Goal: Task Accomplishment & Management: Use online tool/utility

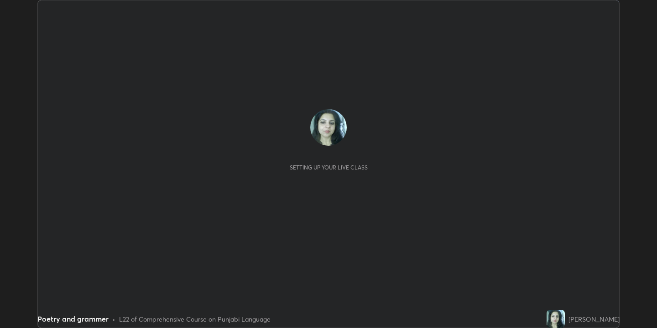
scroll to position [328, 657]
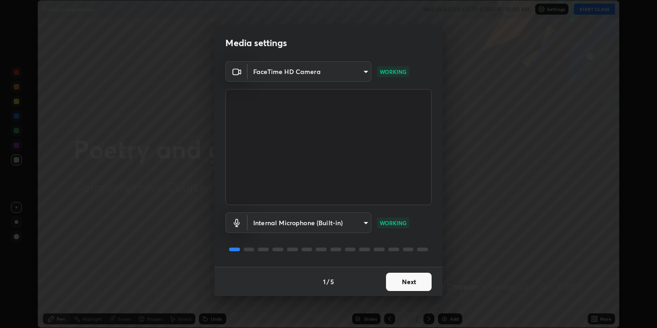
click at [394, 277] on button "Next" at bounding box center [409, 281] width 46 height 18
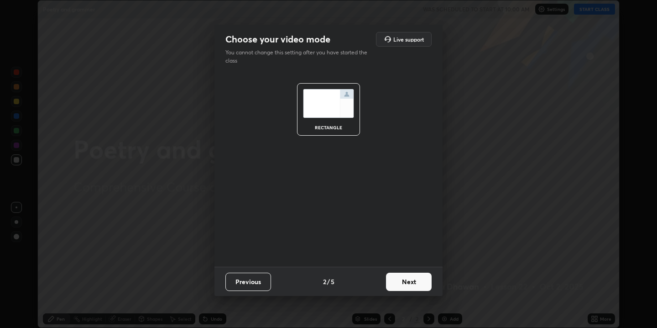
click at [251, 115] on div "rectangle" at bounding box center [329, 109] width 196 height 74
click at [408, 282] on button "Next" at bounding box center [409, 281] width 46 height 18
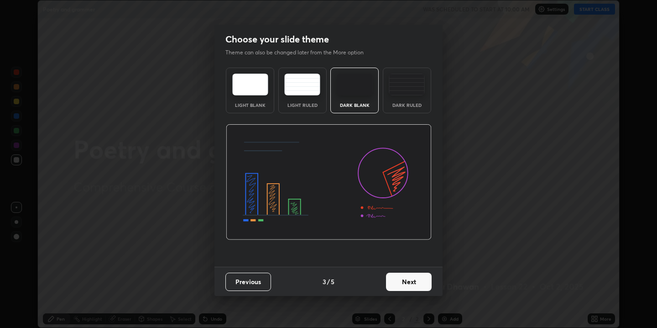
click at [302, 82] on img at bounding box center [302, 84] width 36 height 22
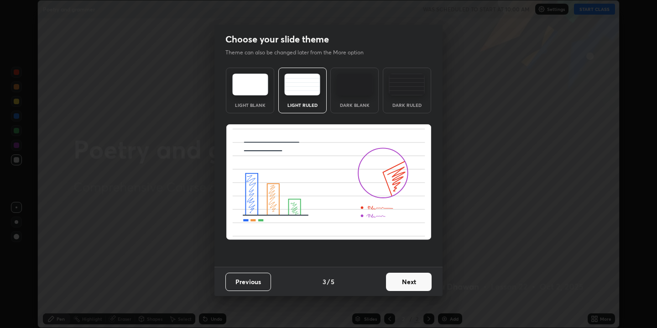
click at [412, 279] on button "Next" at bounding box center [409, 281] width 46 height 18
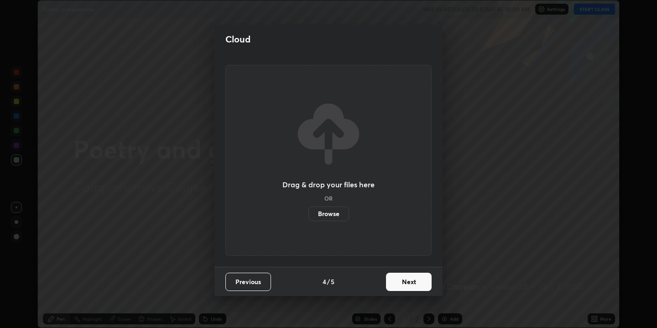
click at [328, 213] on label "Browse" at bounding box center [329, 213] width 41 height 15
click at [309, 213] on input "Browse" at bounding box center [309, 213] width 0 height 15
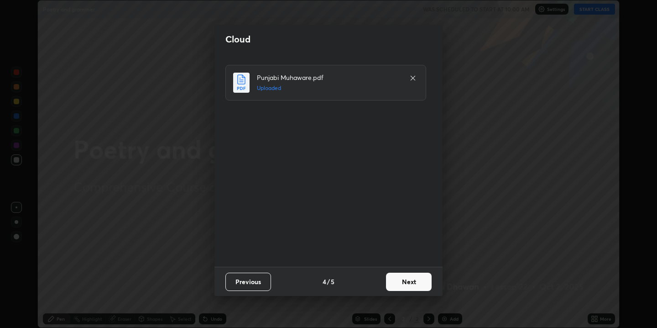
click at [414, 282] on button "Next" at bounding box center [409, 281] width 46 height 18
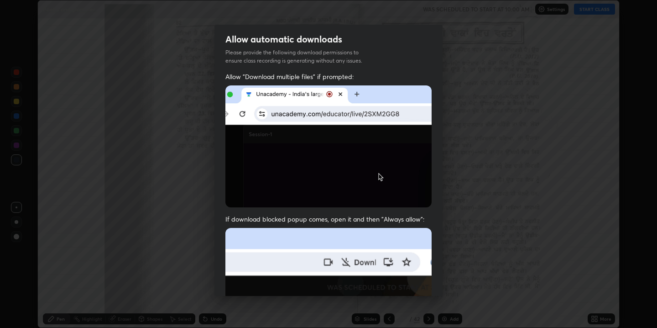
click at [373, 176] on img at bounding box center [328, 146] width 206 height 122
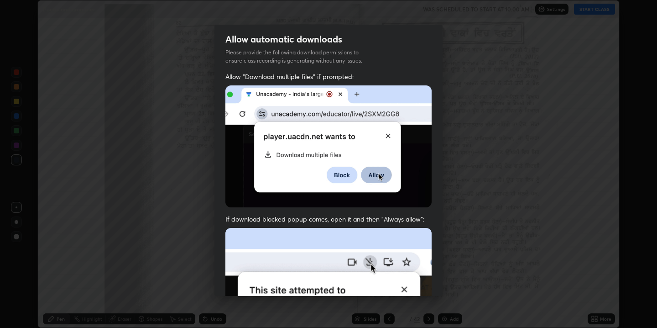
click at [385, 134] on img at bounding box center [328, 146] width 206 height 122
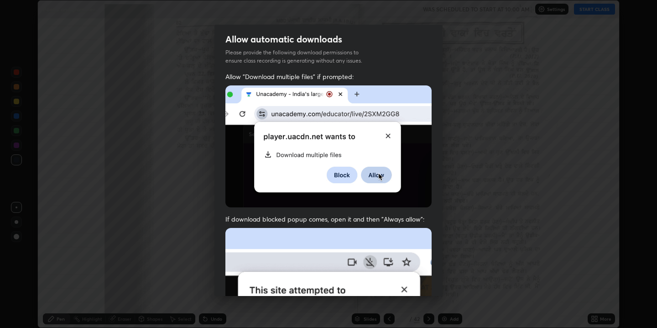
click at [373, 174] on img at bounding box center [328, 146] width 206 height 122
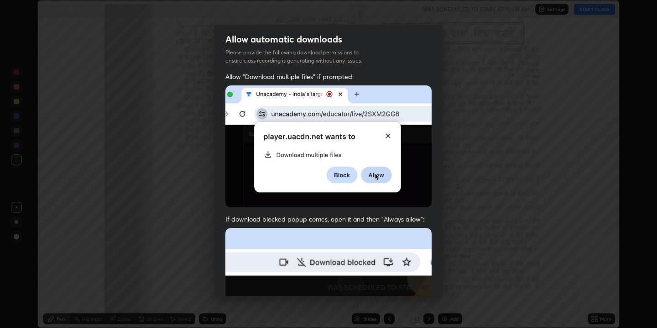
click at [373, 174] on img at bounding box center [328, 146] width 206 height 122
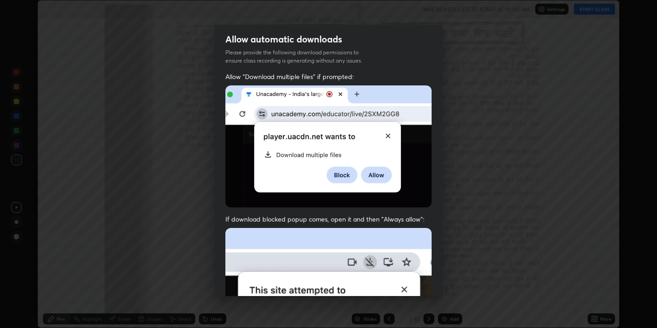
click at [372, 173] on img at bounding box center [328, 146] width 206 height 122
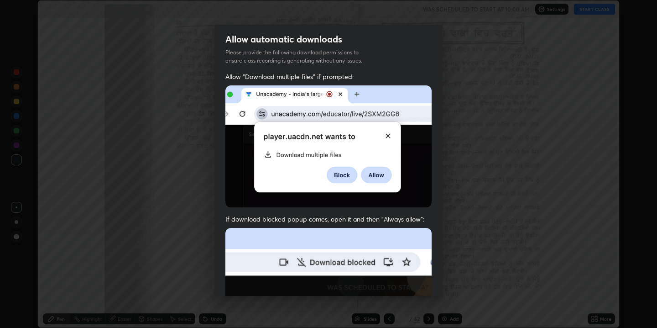
click at [372, 173] on img at bounding box center [328, 146] width 206 height 122
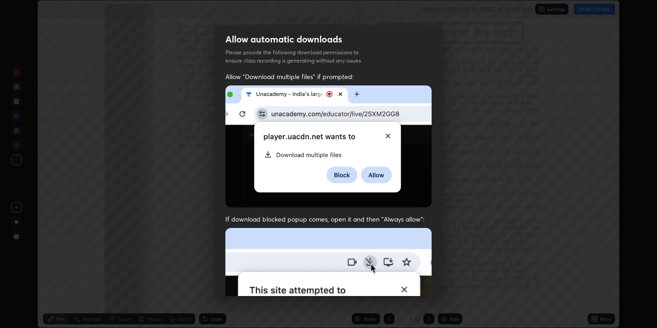
click at [375, 176] on img at bounding box center [328, 146] width 206 height 122
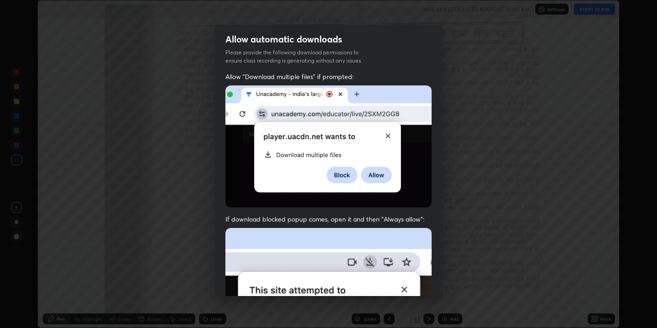
click at [375, 176] on img at bounding box center [328, 146] width 206 height 122
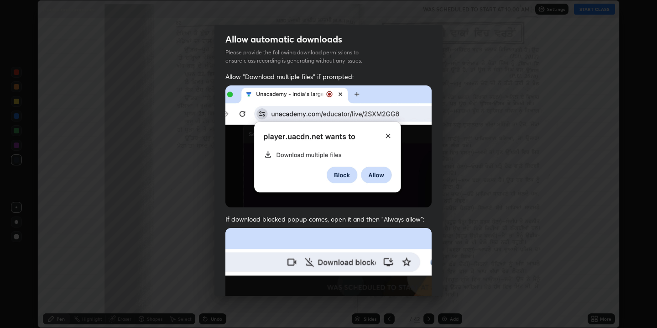
click at [375, 176] on img at bounding box center [328, 146] width 206 height 122
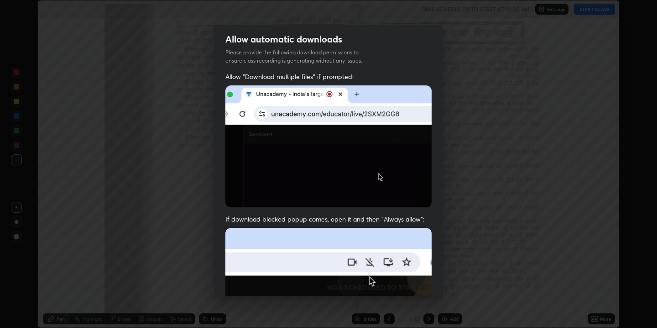
click at [376, 173] on img at bounding box center [328, 146] width 206 height 122
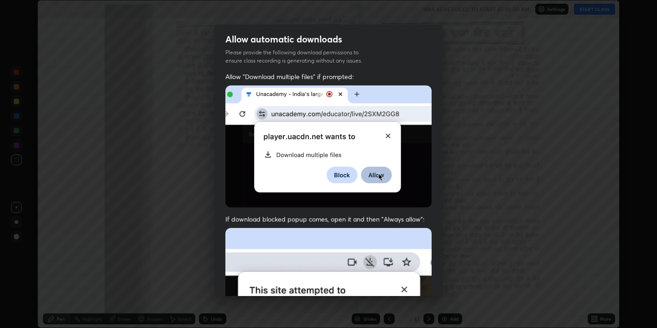
click at [376, 173] on img at bounding box center [328, 146] width 206 height 122
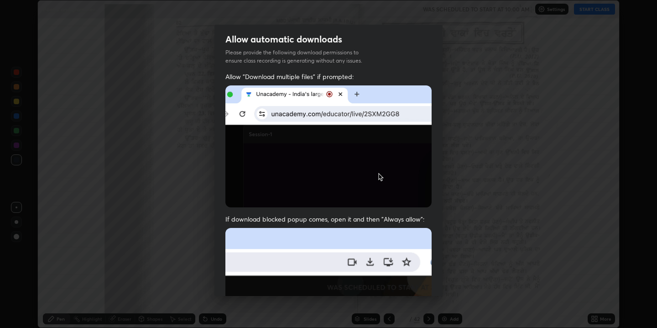
click at [376, 173] on img at bounding box center [328, 146] width 206 height 122
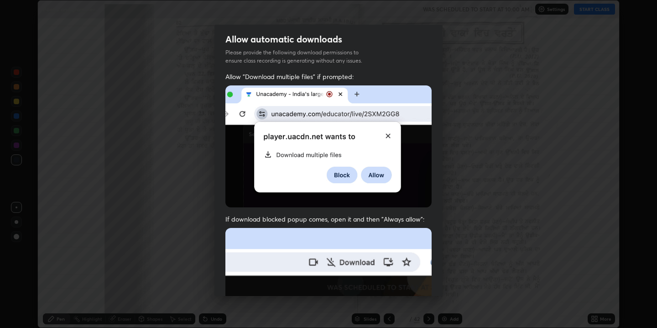
click at [376, 173] on img at bounding box center [328, 146] width 206 height 122
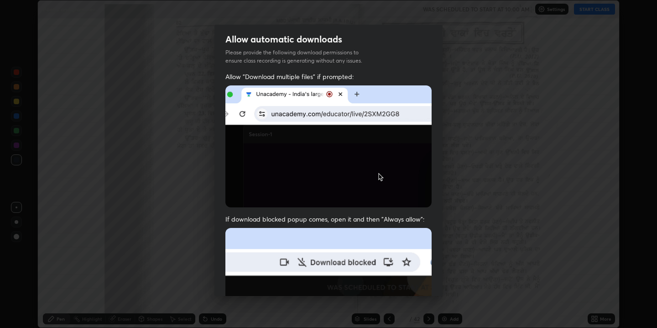
click at [376, 173] on img at bounding box center [328, 146] width 206 height 122
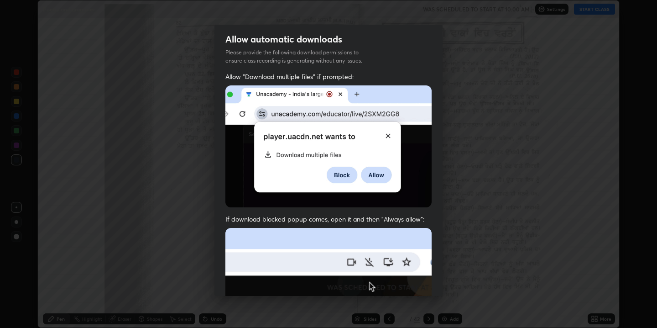
click at [376, 173] on img at bounding box center [328, 146] width 206 height 122
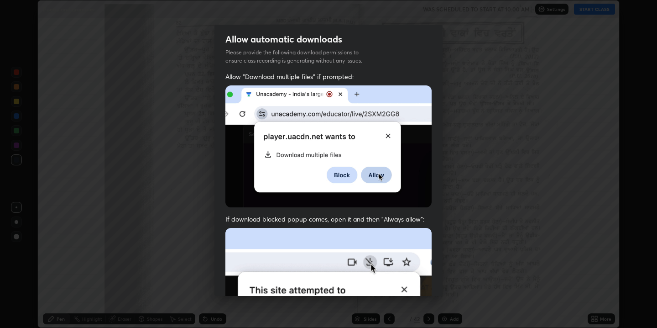
click at [376, 173] on img at bounding box center [328, 146] width 206 height 122
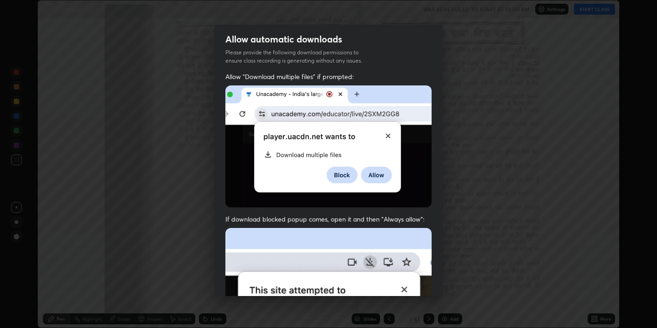
click at [376, 173] on img at bounding box center [328, 146] width 206 height 122
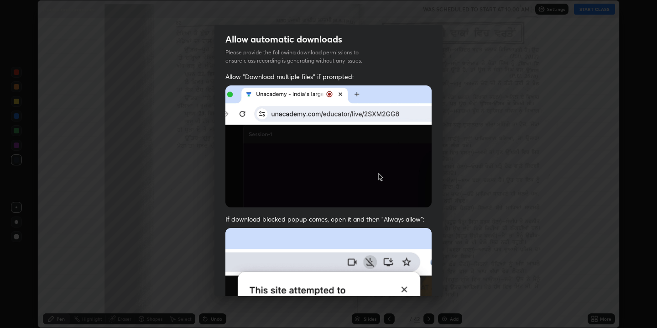
click at [385, 134] on img at bounding box center [328, 146] width 206 height 122
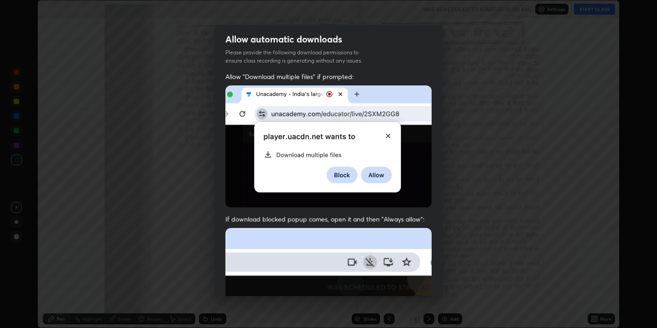
click at [268, 152] on img at bounding box center [328, 146] width 206 height 122
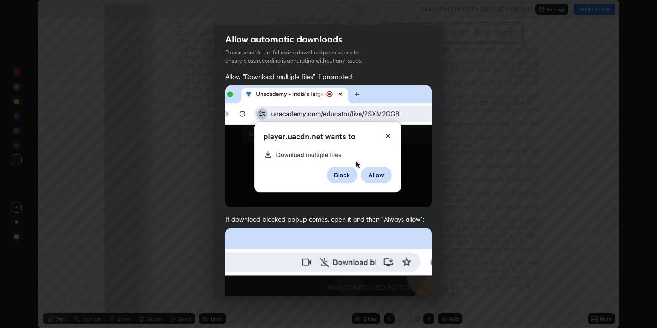
click at [377, 175] on img at bounding box center [328, 146] width 206 height 122
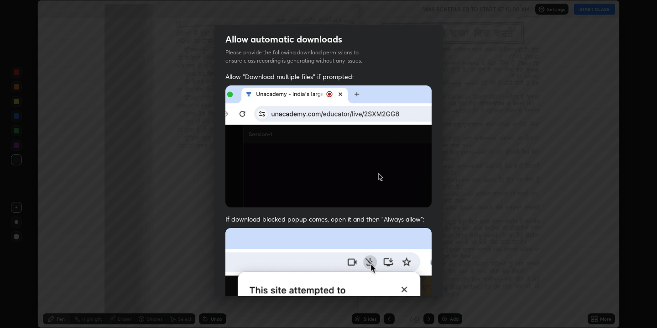
click at [377, 175] on img at bounding box center [328, 146] width 206 height 122
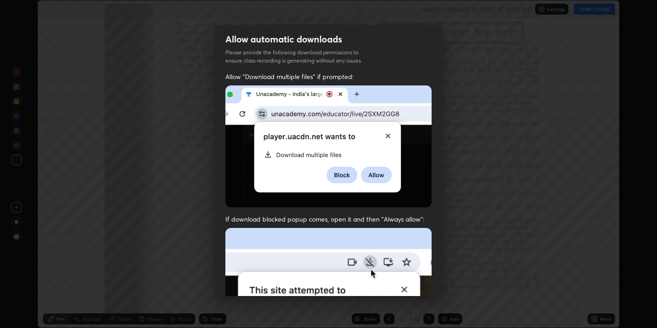
click at [377, 175] on img at bounding box center [328, 146] width 206 height 122
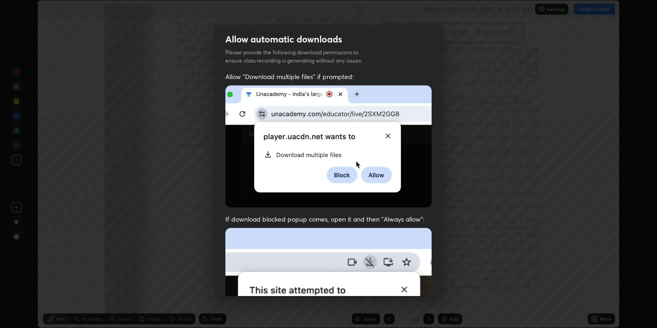
click at [377, 175] on img at bounding box center [328, 146] width 206 height 122
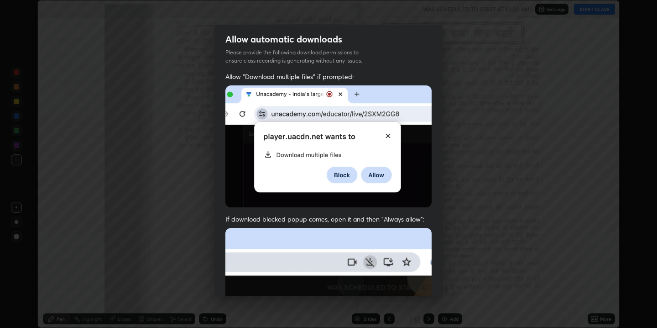
click at [377, 175] on img at bounding box center [328, 146] width 206 height 122
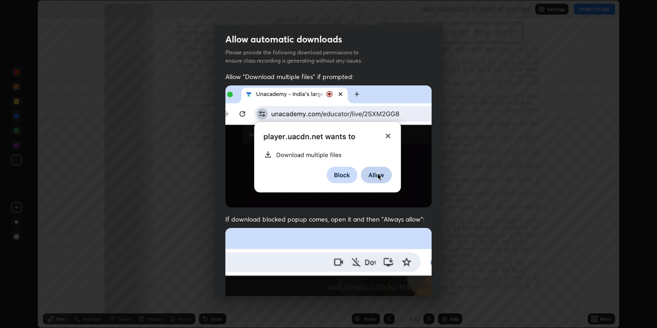
click at [377, 175] on img at bounding box center [328, 146] width 206 height 122
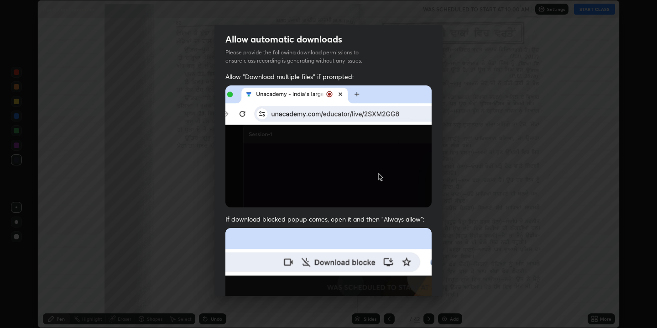
click at [377, 175] on img at bounding box center [328, 146] width 206 height 122
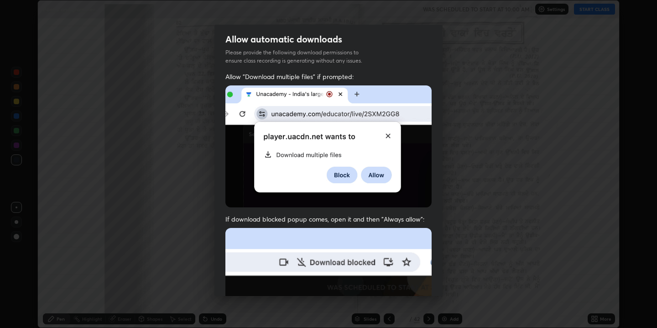
click at [377, 175] on img at bounding box center [328, 146] width 206 height 122
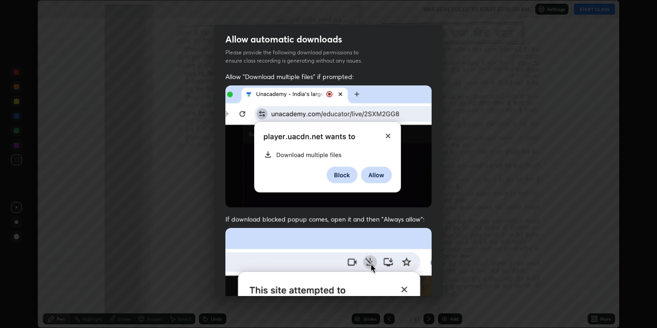
click at [377, 175] on img at bounding box center [328, 146] width 206 height 122
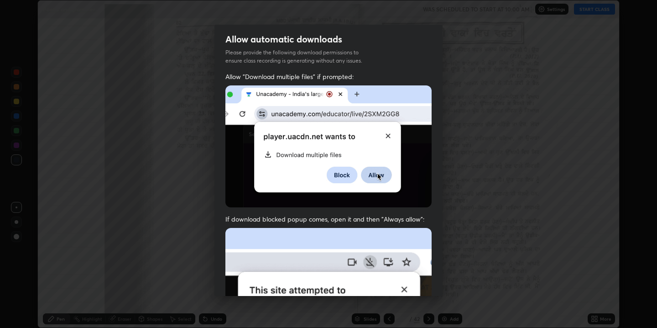
click at [377, 175] on img at bounding box center [328, 146] width 206 height 122
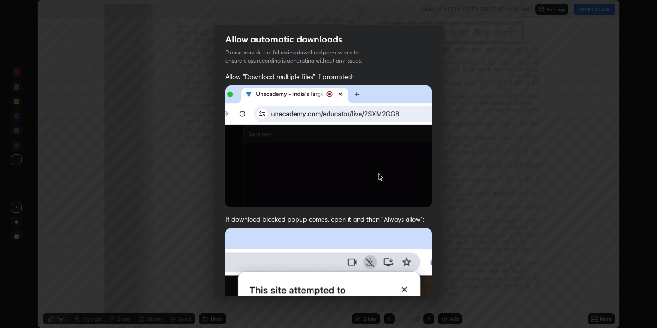
click at [376, 173] on img at bounding box center [328, 146] width 206 height 122
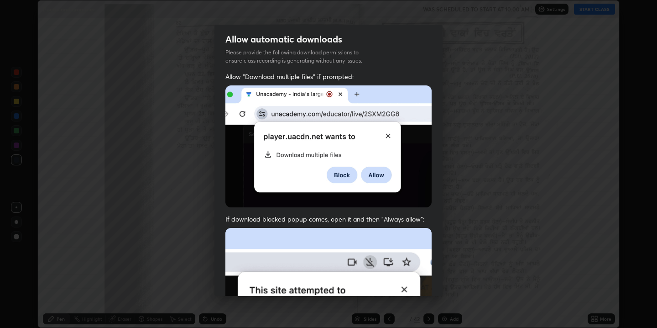
click at [376, 173] on img at bounding box center [328, 146] width 206 height 122
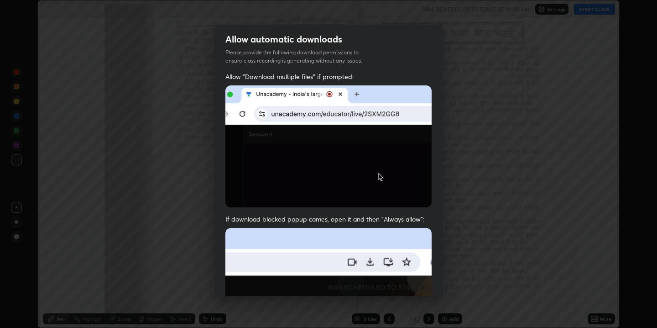
click at [376, 173] on img at bounding box center [328, 146] width 206 height 122
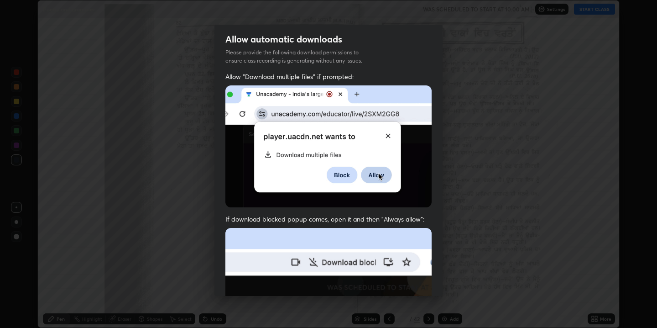
click at [376, 175] on img at bounding box center [328, 146] width 206 height 122
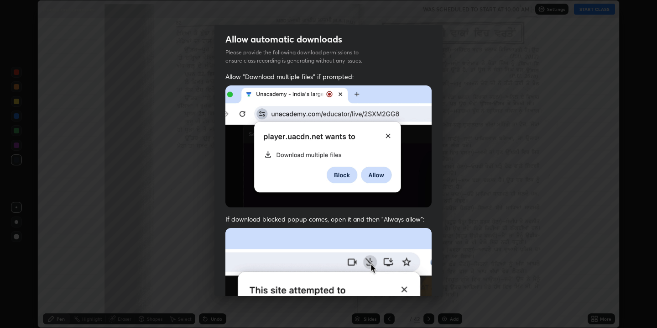
click at [376, 175] on img at bounding box center [328, 146] width 206 height 122
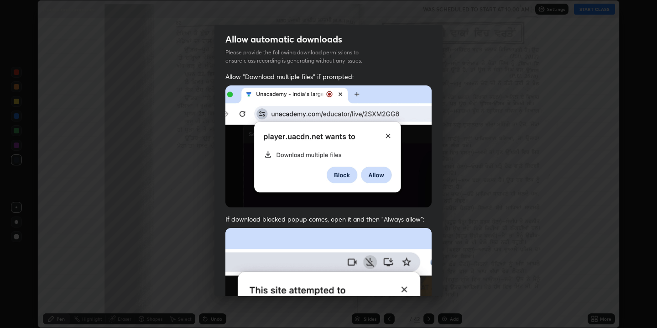
click at [376, 175] on img at bounding box center [328, 146] width 206 height 122
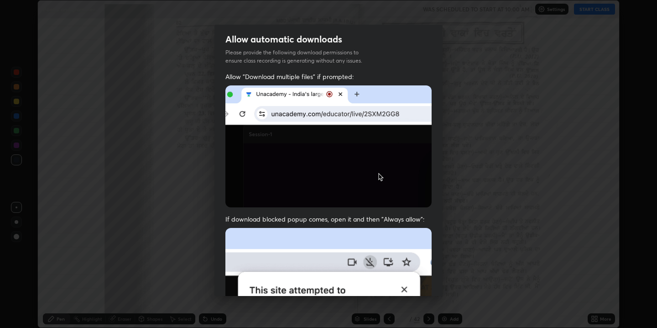
click at [376, 175] on img at bounding box center [328, 146] width 206 height 122
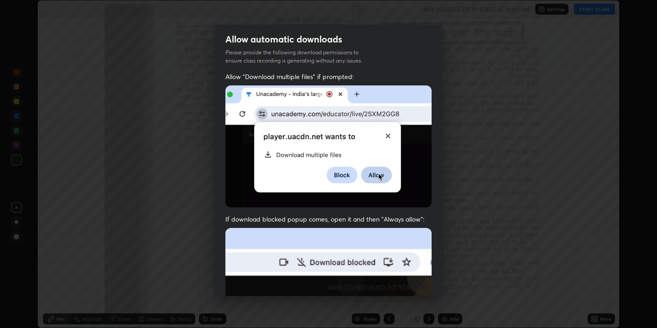
click at [376, 175] on img at bounding box center [328, 146] width 206 height 122
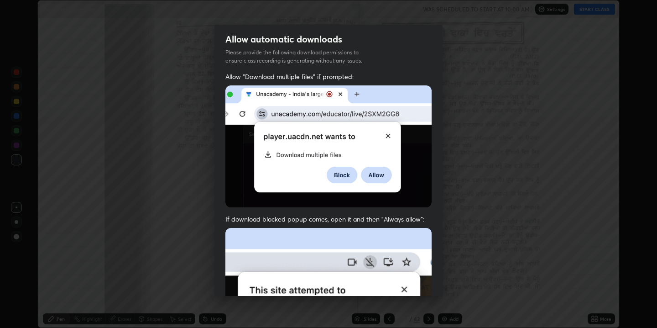
click at [376, 175] on img at bounding box center [328, 146] width 206 height 122
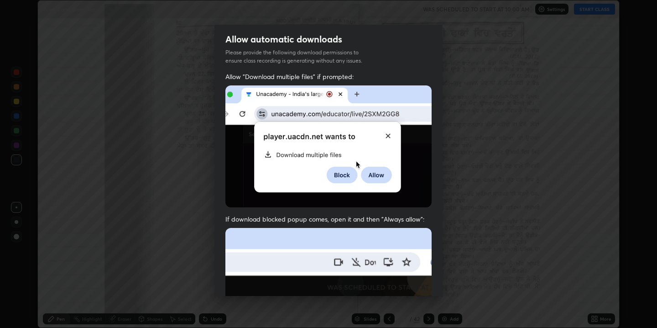
click at [376, 175] on img at bounding box center [328, 146] width 206 height 122
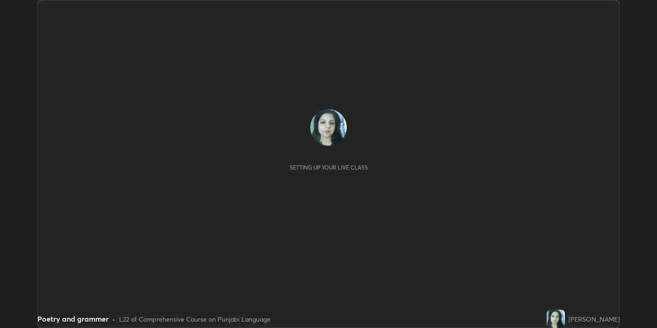
scroll to position [328, 657]
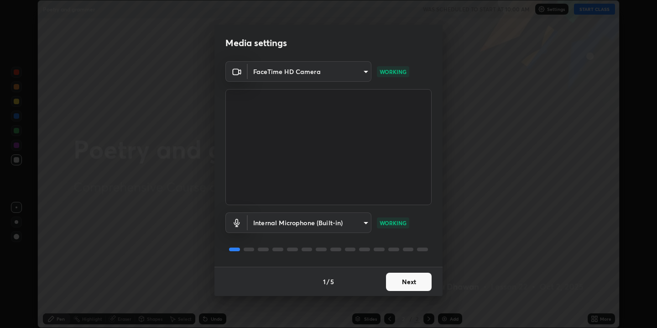
click at [407, 283] on button "Next" at bounding box center [409, 281] width 46 height 18
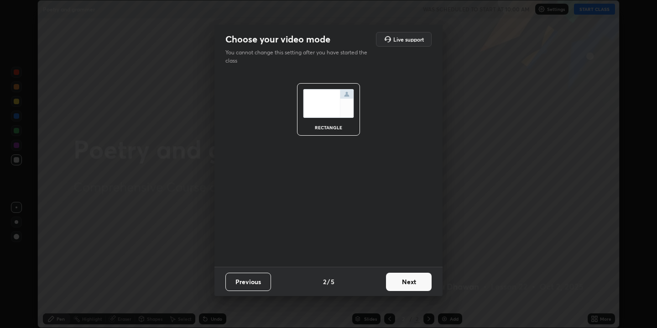
click at [407, 283] on button "Next" at bounding box center [409, 281] width 46 height 18
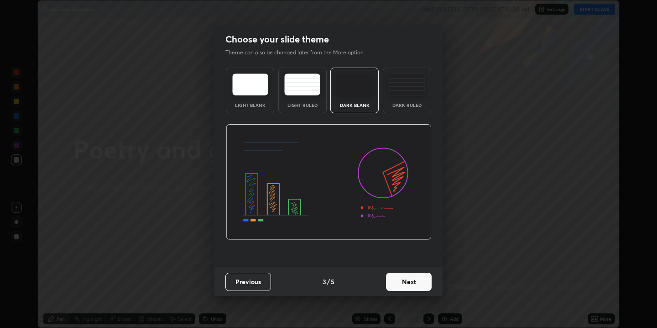
click at [298, 89] on img at bounding box center [302, 84] width 36 height 22
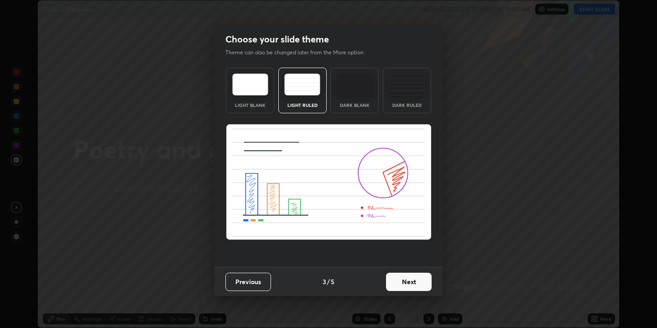
click at [413, 281] on button "Next" at bounding box center [409, 281] width 46 height 18
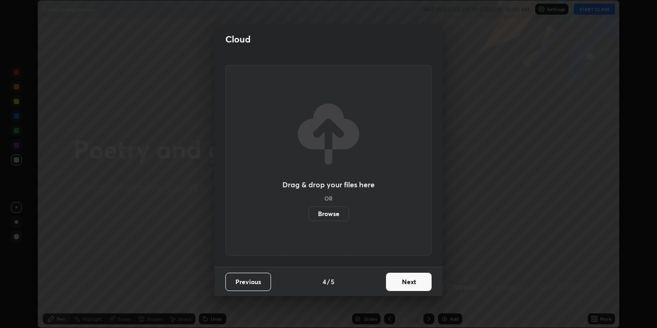
click at [330, 212] on label "Browse" at bounding box center [329, 213] width 41 height 15
click at [309, 212] on input "Browse" at bounding box center [309, 213] width 0 height 15
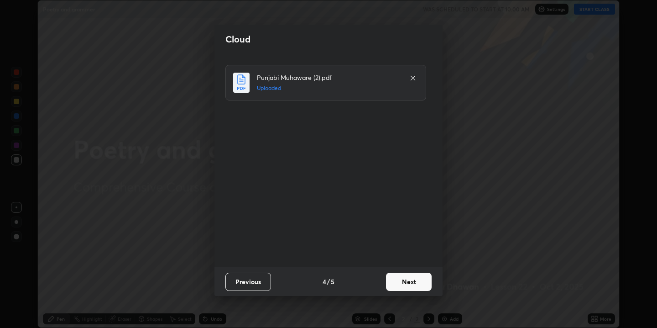
click at [410, 282] on button "Next" at bounding box center [409, 281] width 46 height 18
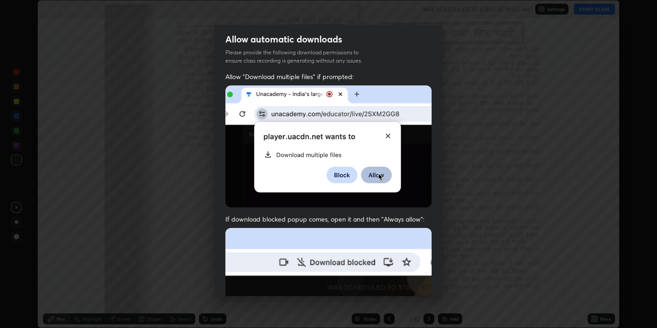
click at [377, 177] on img at bounding box center [328, 146] width 206 height 122
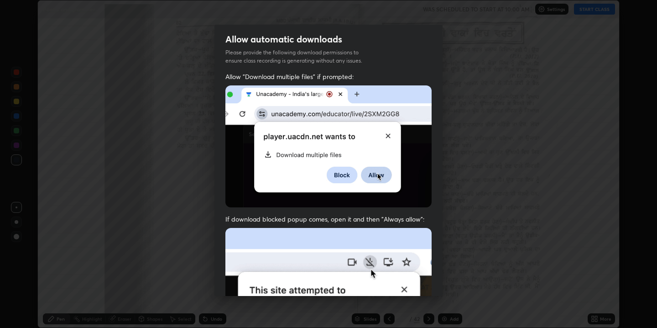
click at [377, 177] on img at bounding box center [328, 146] width 206 height 122
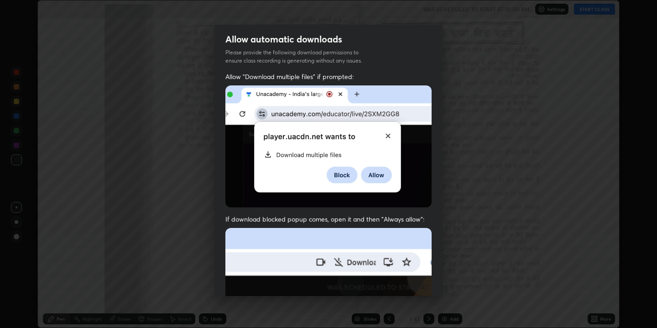
click at [377, 177] on img at bounding box center [328, 146] width 206 height 122
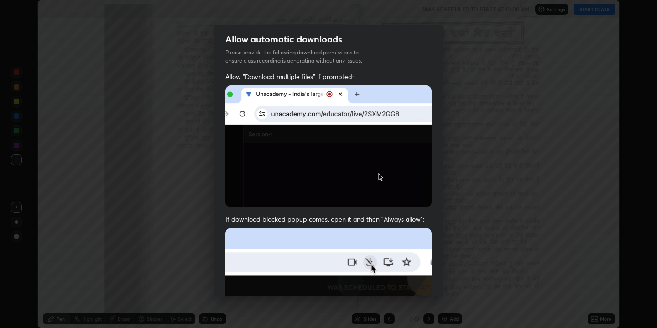
click at [377, 177] on img at bounding box center [328, 146] width 206 height 122
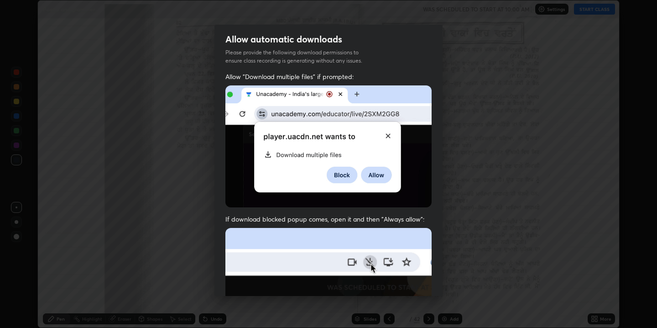
click at [376, 175] on img at bounding box center [328, 146] width 206 height 122
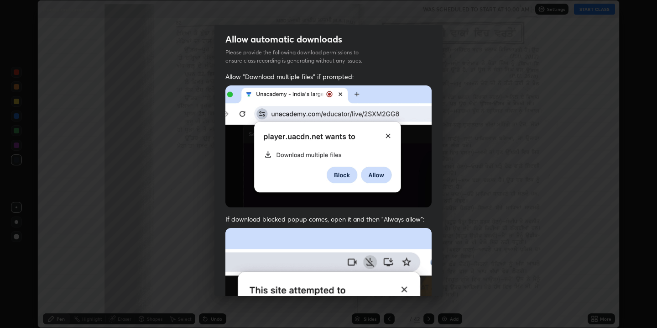
click at [376, 175] on img at bounding box center [328, 146] width 206 height 122
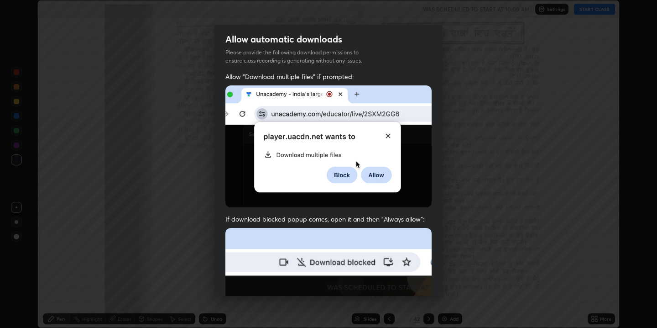
click at [376, 175] on img at bounding box center [328, 146] width 206 height 122
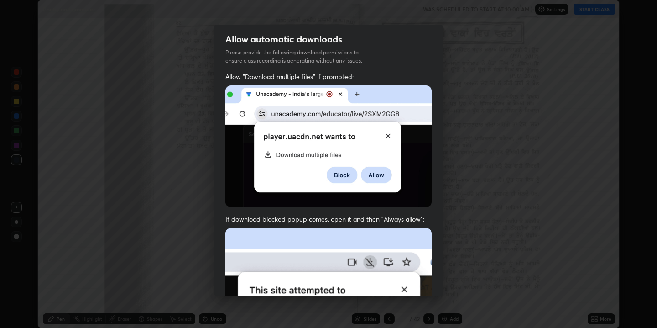
click at [376, 175] on img at bounding box center [328, 146] width 206 height 122
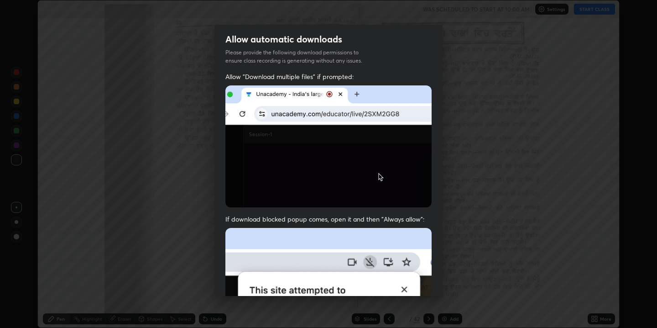
click at [376, 175] on img at bounding box center [328, 146] width 206 height 122
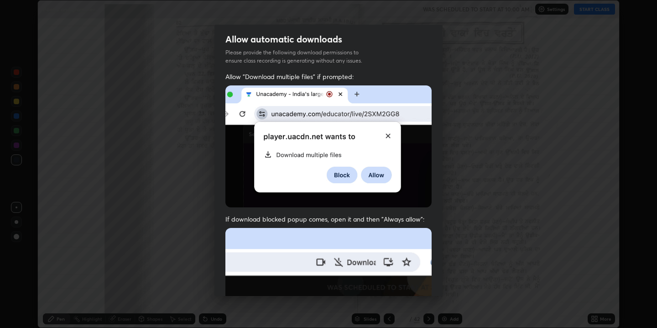
click at [376, 175] on img at bounding box center [328, 146] width 206 height 122
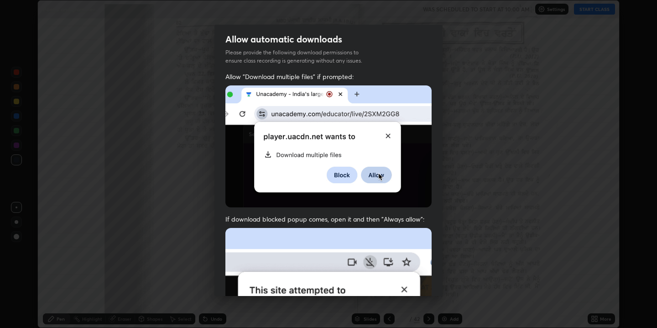
click at [376, 175] on img at bounding box center [328, 146] width 206 height 122
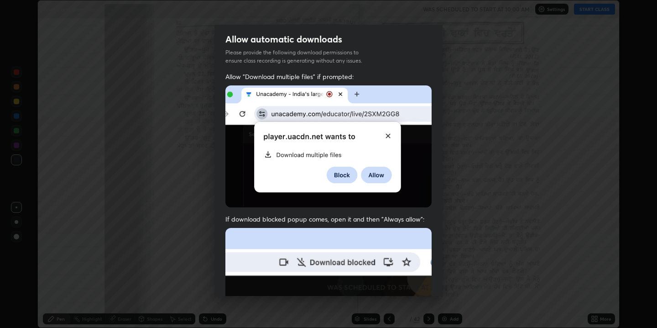
click at [376, 175] on img at bounding box center [328, 146] width 206 height 122
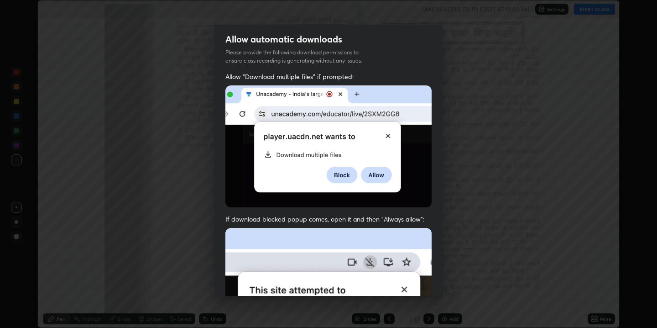
click at [203, 53] on div "Allow automatic downloads Please provide the following download permissions to …" at bounding box center [328, 164] width 657 height 328
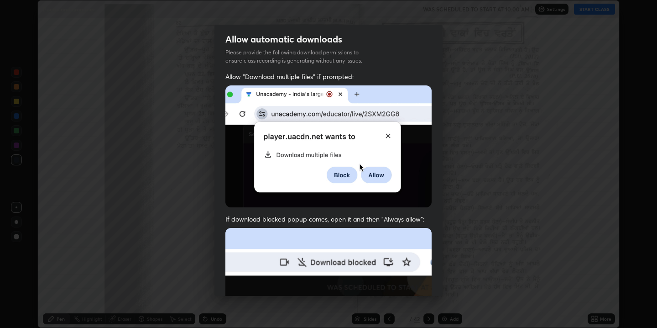
click at [203, 53] on div "Allow automatic downloads Please provide the following download permissions to …" at bounding box center [328, 164] width 657 height 328
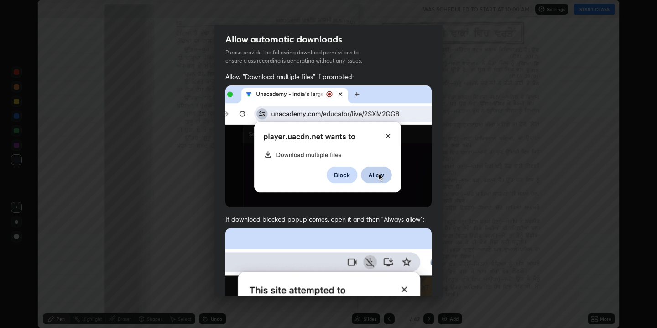
click at [203, 54] on div "Allow automatic downloads Please provide the following download permissions to …" at bounding box center [328, 164] width 657 height 328
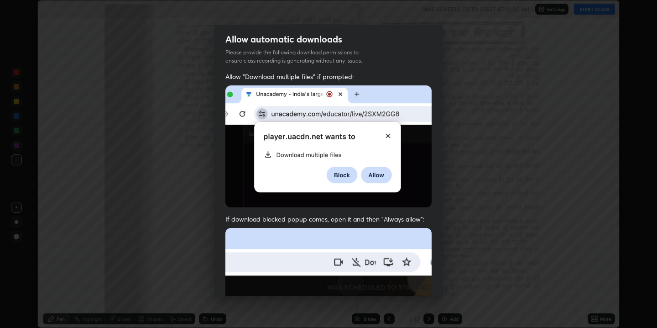
click at [530, 52] on div "Allow automatic downloads Please provide the following download permissions to …" at bounding box center [328, 164] width 657 height 328
click at [402, 287] on img at bounding box center [328, 327] width 206 height 199
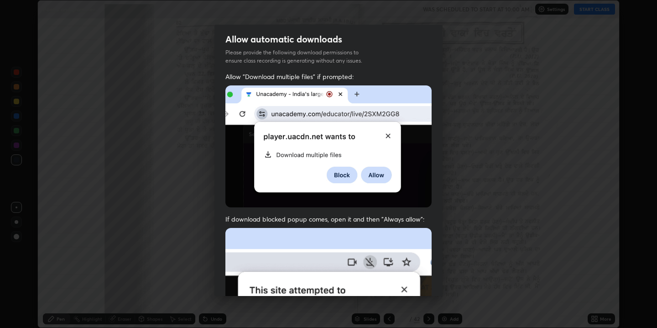
click at [402, 287] on img at bounding box center [328, 327] width 206 height 199
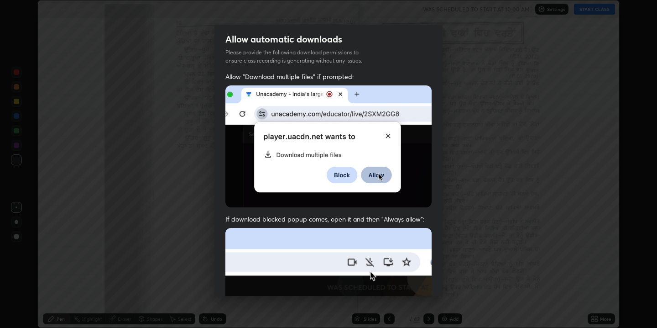
click at [402, 287] on img at bounding box center [328, 327] width 206 height 199
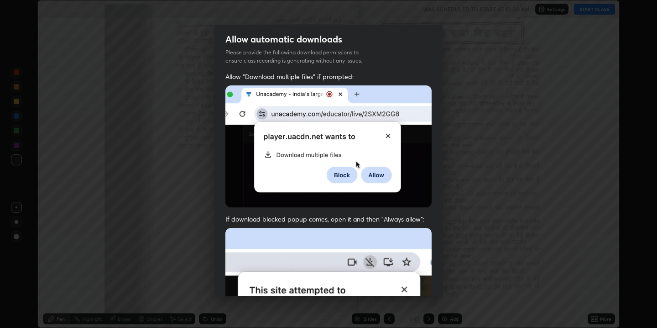
click at [402, 287] on img at bounding box center [328, 327] width 206 height 199
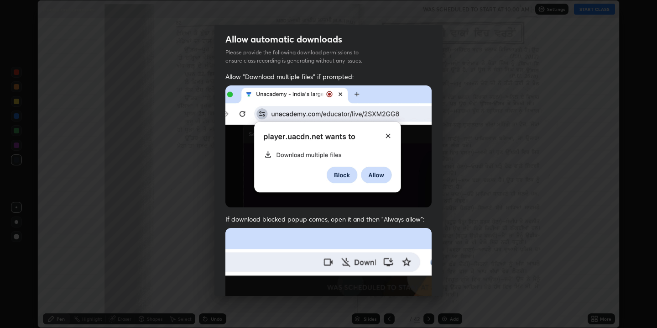
click at [402, 287] on img at bounding box center [328, 327] width 206 height 199
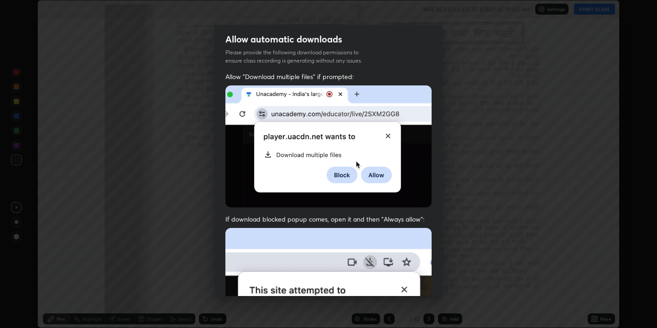
click at [386, 137] on img at bounding box center [328, 146] width 206 height 122
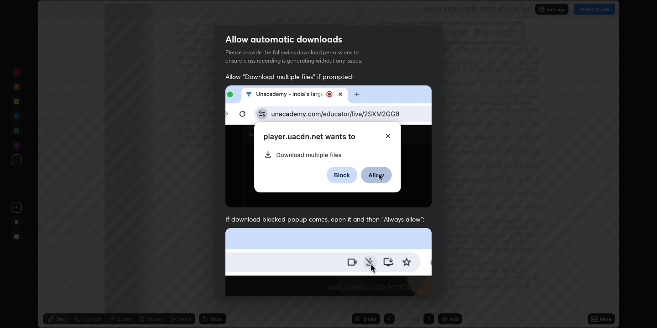
click at [386, 137] on img at bounding box center [328, 146] width 206 height 122
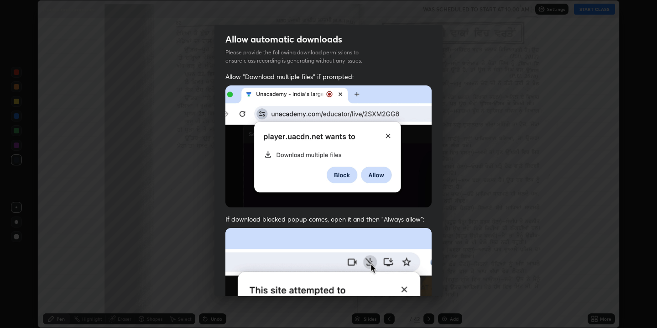
click at [386, 137] on img at bounding box center [328, 146] width 206 height 122
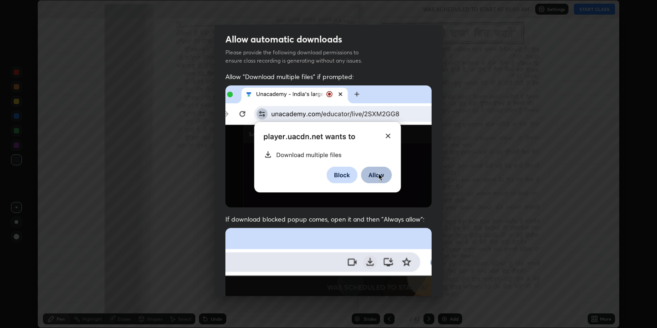
click at [386, 137] on img at bounding box center [328, 146] width 206 height 122
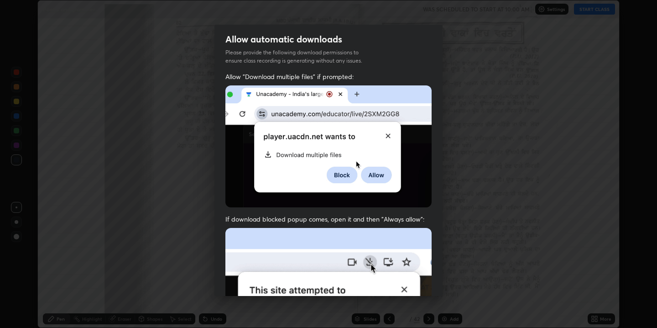
click at [386, 137] on img at bounding box center [328, 146] width 206 height 122
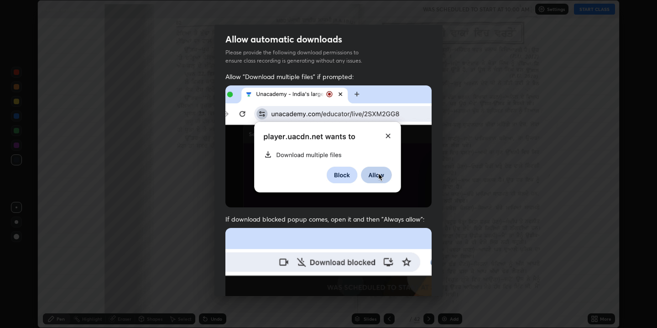
click at [386, 137] on img at bounding box center [328, 146] width 206 height 122
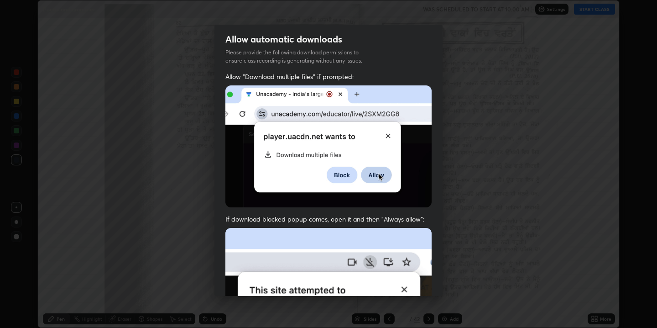
click at [386, 137] on img at bounding box center [328, 146] width 206 height 122
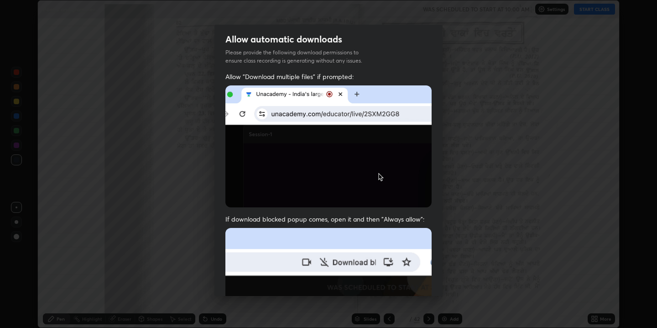
click at [386, 137] on img at bounding box center [328, 146] width 206 height 122
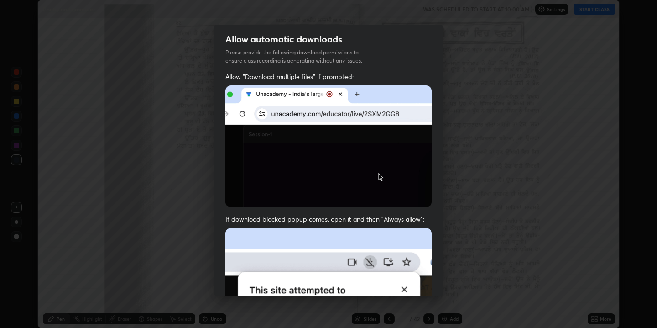
click at [386, 137] on img at bounding box center [328, 146] width 206 height 122
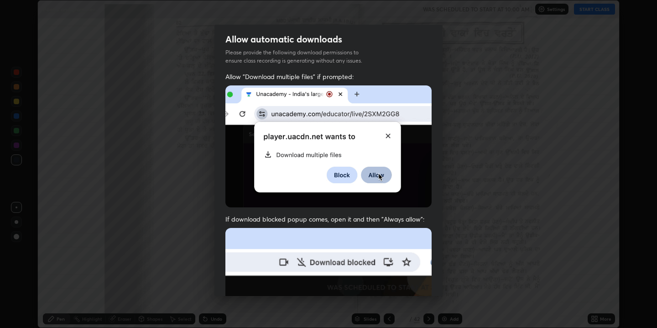
click at [386, 137] on img at bounding box center [328, 146] width 206 height 122
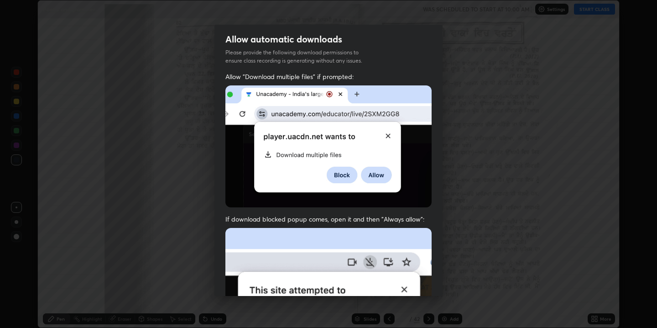
click at [386, 137] on img at bounding box center [328, 146] width 206 height 122
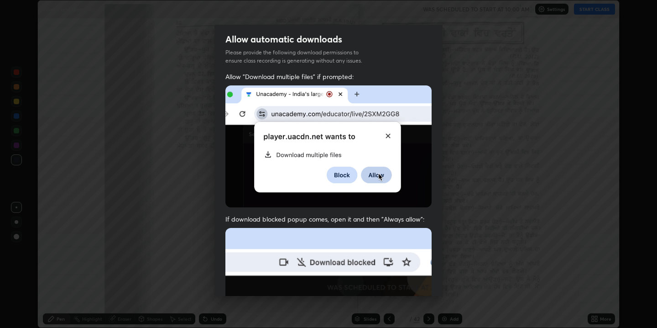
click at [386, 137] on img at bounding box center [328, 146] width 206 height 122
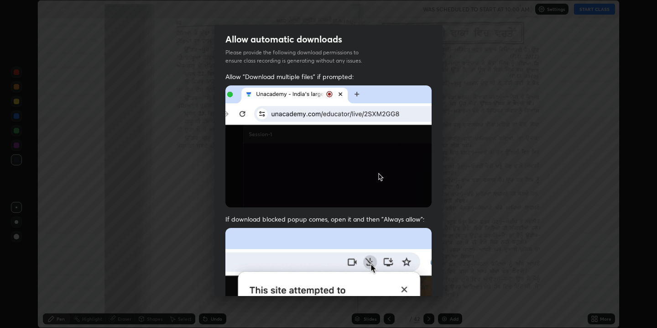
click at [386, 137] on img at bounding box center [328, 146] width 206 height 122
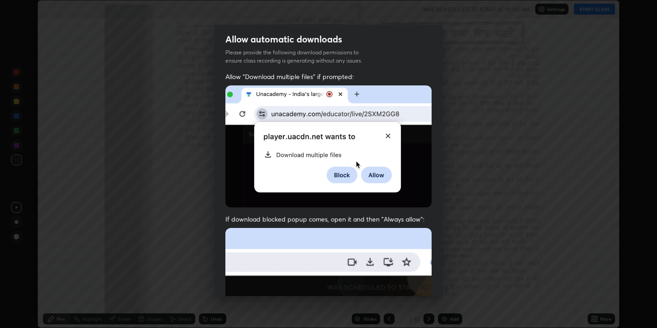
click at [299, 73] on span "Allow "Download multiple files" if prompted:" at bounding box center [328, 76] width 206 height 9
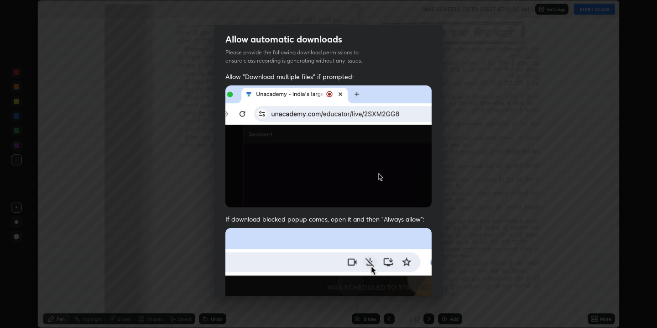
click at [299, 73] on span "Allow "Download multiple files" if prompted:" at bounding box center [328, 76] width 206 height 9
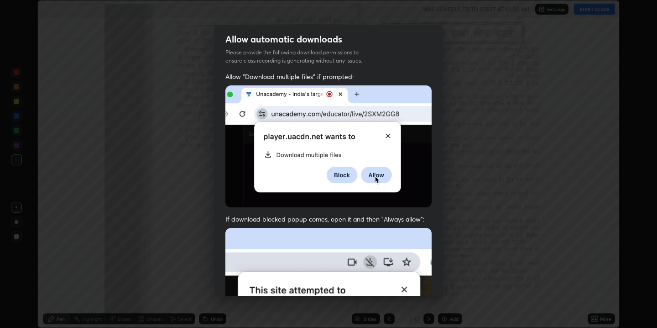
click at [386, 26] on div "Allow automatic downloads Please provide the following download permissions to …" at bounding box center [329, 48] width 228 height 47
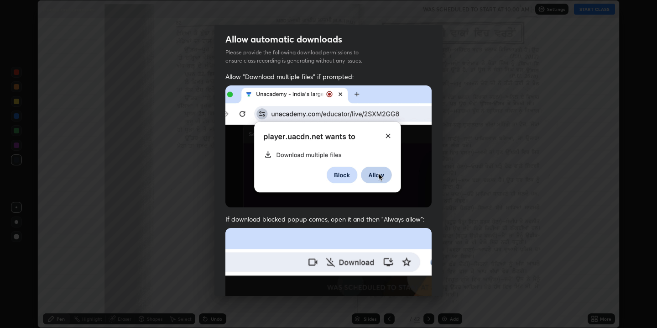
click at [386, 26] on div "Allow automatic downloads Please provide the following download permissions to …" at bounding box center [329, 48] width 228 height 47
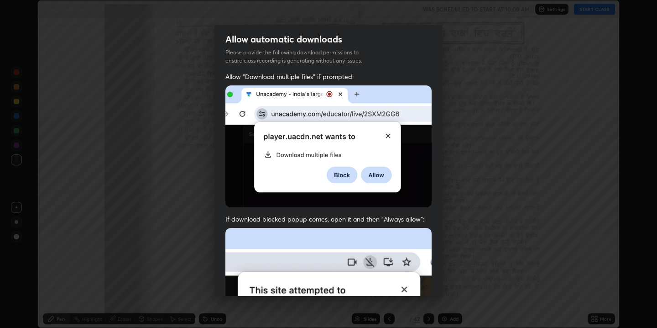
click at [379, 128] on img at bounding box center [328, 146] width 206 height 122
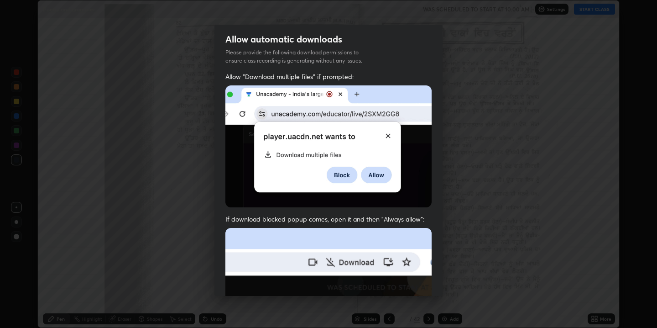
click at [379, 128] on img at bounding box center [328, 146] width 206 height 122
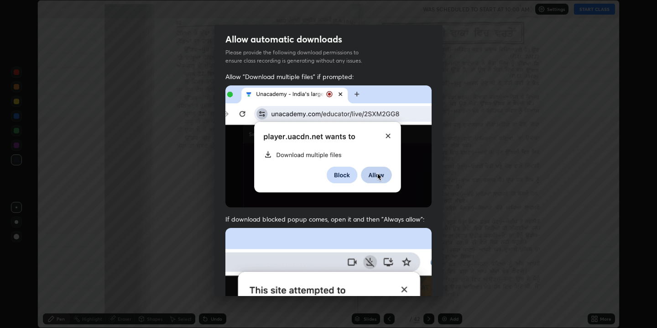
click at [379, 128] on img at bounding box center [328, 146] width 206 height 122
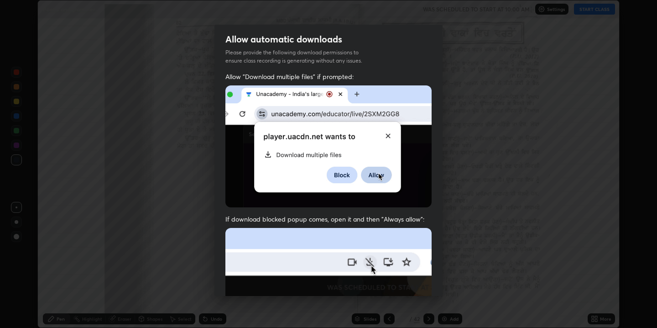
click at [404, 249] on img at bounding box center [328, 327] width 206 height 199
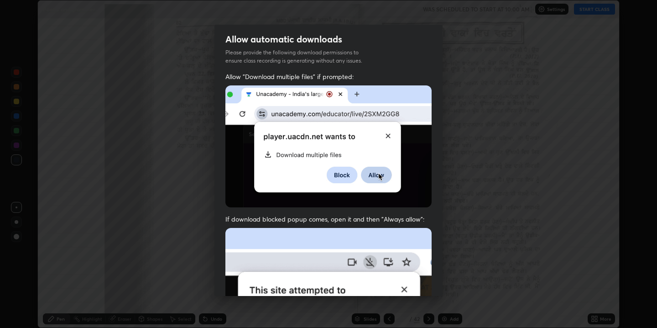
click at [404, 249] on img at bounding box center [328, 327] width 206 height 199
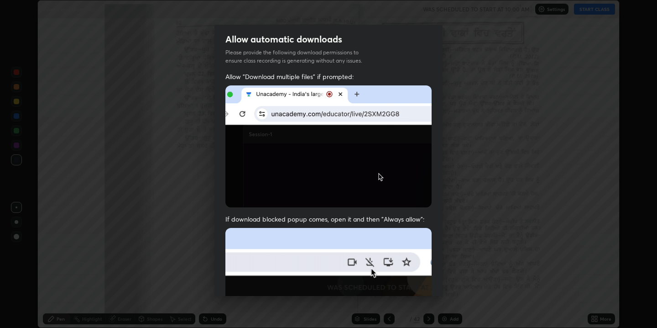
click at [404, 249] on img at bounding box center [328, 327] width 206 height 199
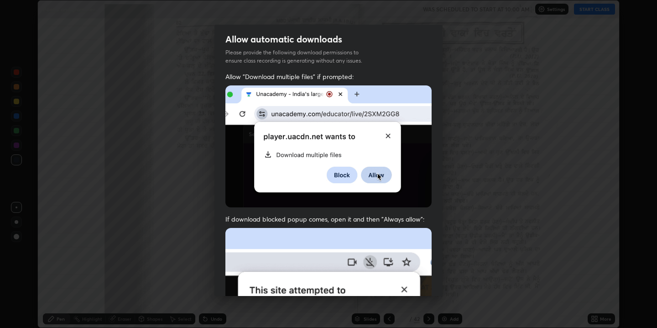
click at [404, 249] on img at bounding box center [328, 327] width 206 height 199
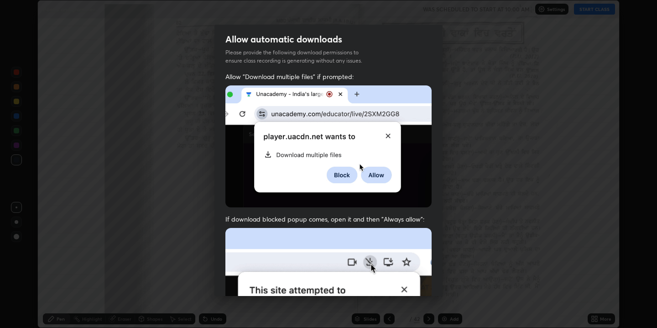
click at [367, 223] on div "If download blocked popup comes, open it and then "Always allow":" at bounding box center [328, 321] width 206 height 213
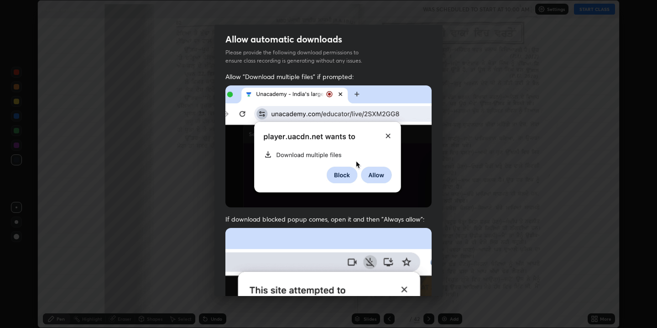
click at [227, 95] on img at bounding box center [328, 146] width 206 height 122
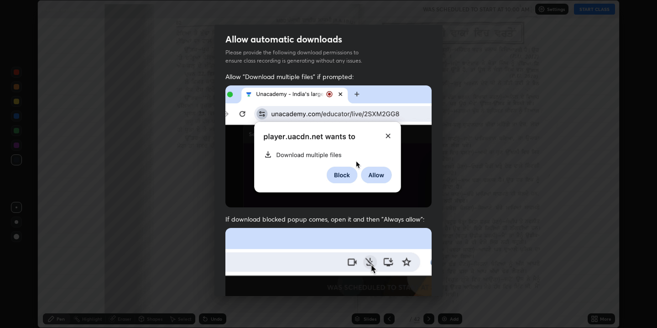
click at [227, 95] on img at bounding box center [328, 146] width 206 height 122
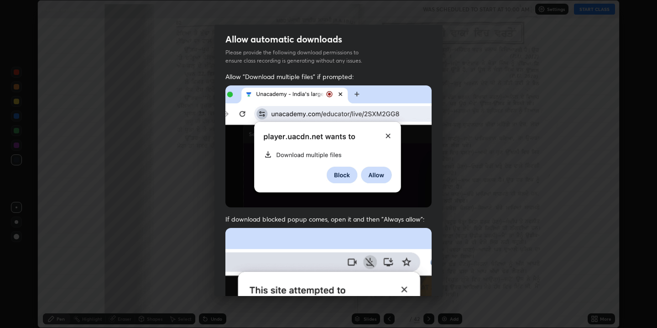
click at [227, 95] on img at bounding box center [328, 146] width 206 height 122
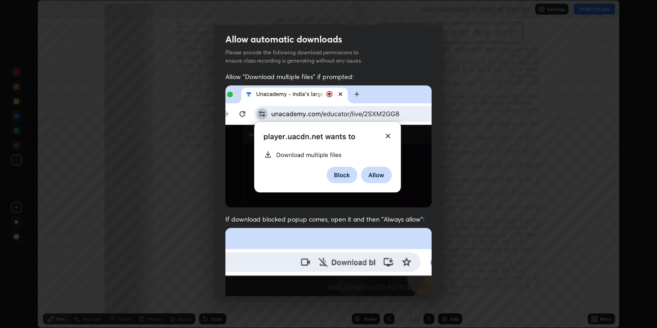
click at [335, 110] on img at bounding box center [328, 146] width 206 height 122
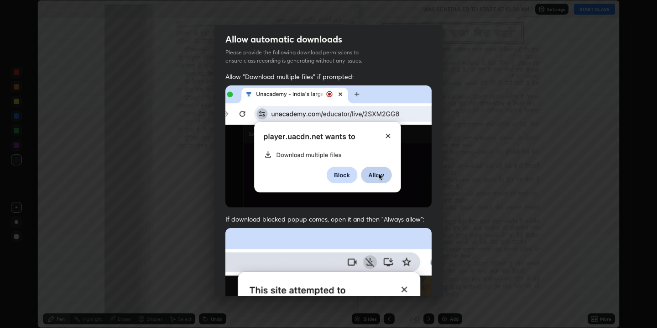
click at [335, 110] on img at bounding box center [328, 146] width 206 height 122
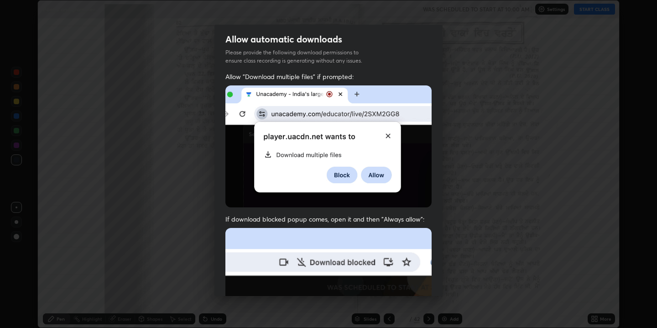
click at [335, 110] on img at bounding box center [328, 146] width 206 height 122
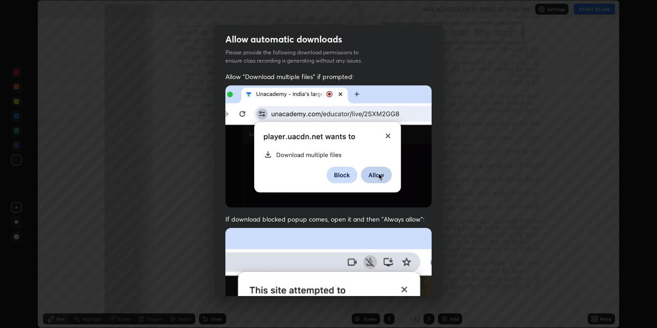
click at [335, 110] on img at bounding box center [328, 146] width 206 height 122
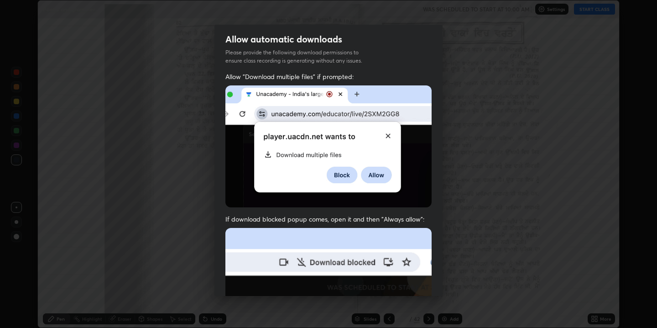
click at [335, 110] on img at bounding box center [328, 146] width 206 height 122
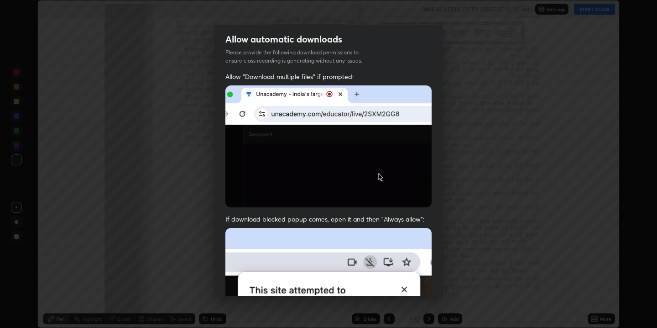
click at [335, 110] on img at bounding box center [328, 146] width 206 height 122
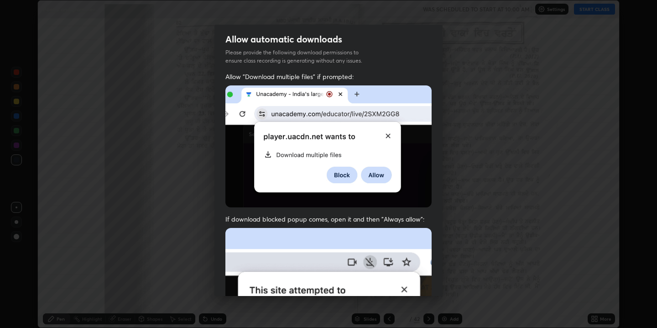
click at [335, 110] on img at bounding box center [328, 146] width 206 height 122
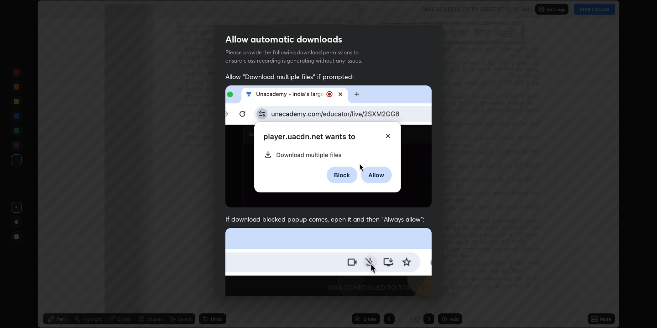
click at [335, 110] on img at bounding box center [328, 146] width 206 height 122
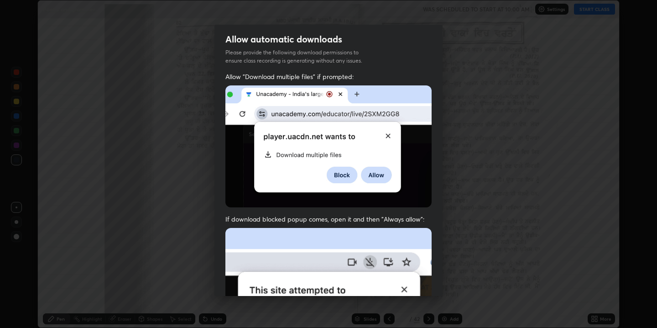
click at [335, 169] on img at bounding box center [328, 146] width 206 height 122
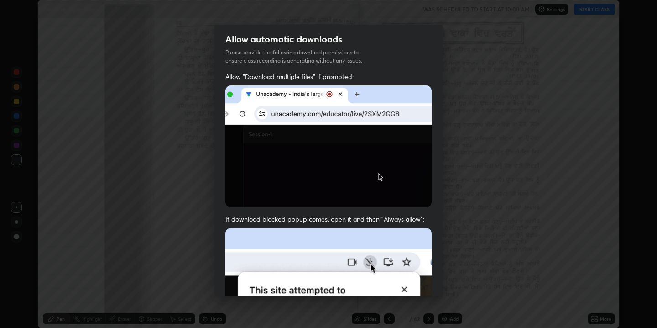
click at [335, 169] on img at bounding box center [328, 146] width 206 height 122
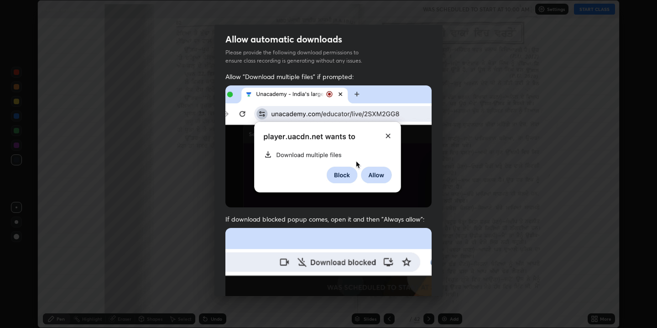
click at [335, 169] on img at bounding box center [328, 146] width 206 height 122
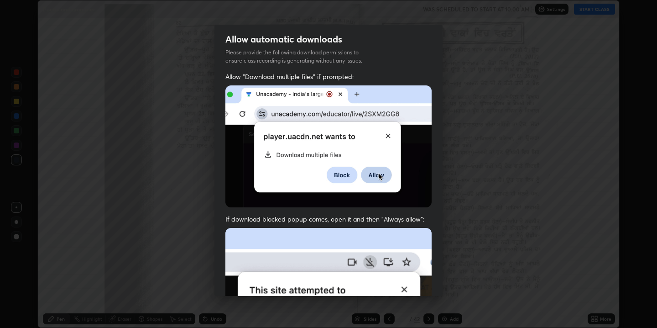
click at [335, 169] on img at bounding box center [328, 146] width 206 height 122
click at [384, 135] on img at bounding box center [328, 146] width 206 height 122
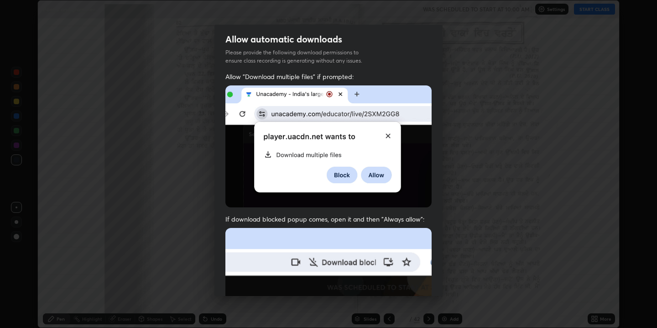
click at [384, 135] on img at bounding box center [328, 146] width 206 height 122
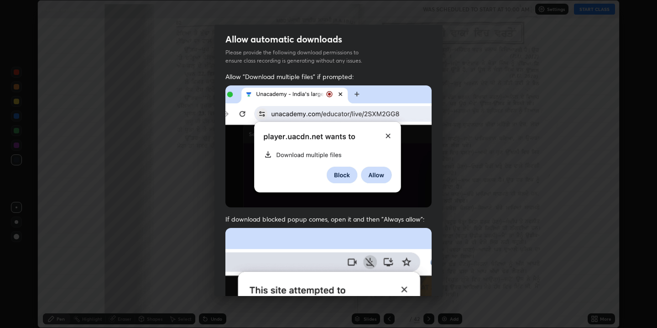
click at [384, 135] on img at bounding box center [328, 146] width 206 height 122
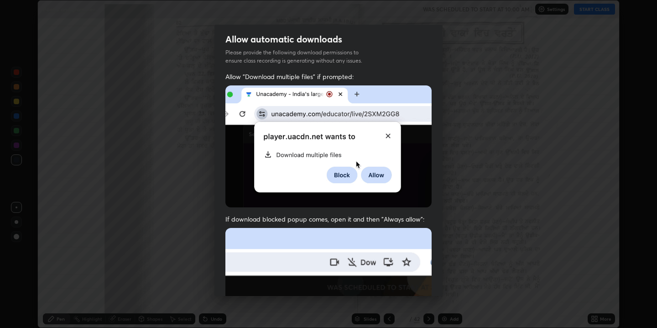
click at [384, 135] on img at bounding box center [328, 146] width 206 height 122
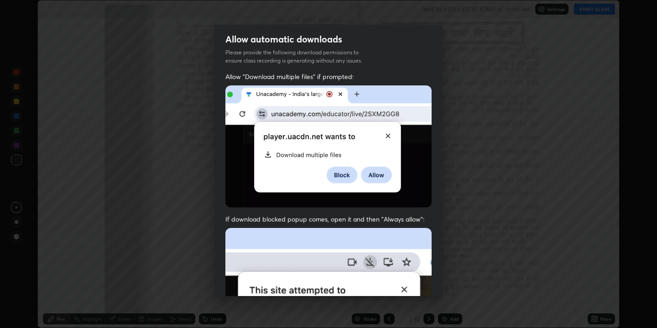
click at [384, 135] on img at bounding box center [328, 146] width 206 height 122
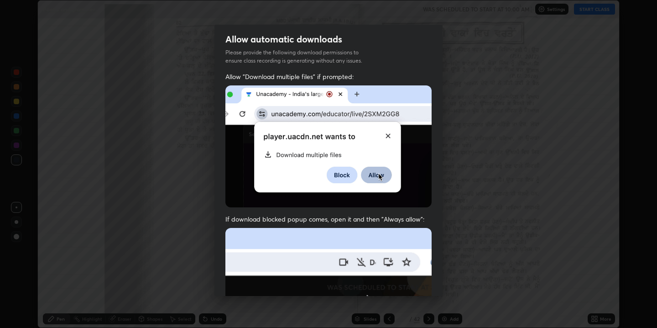
click at [384, 135] on img at bounding box center [328, 146] width 206 height 122
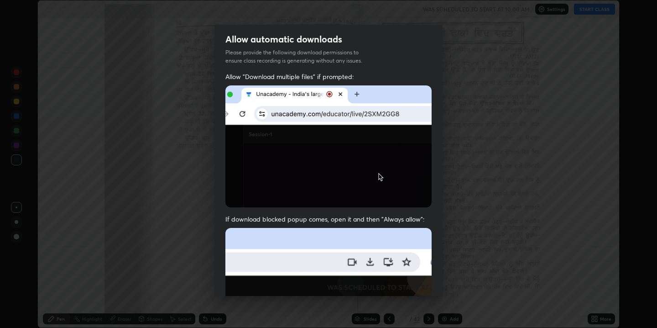
click at [384, 135] on img at bounding box center [328, 146] width 206 height 122
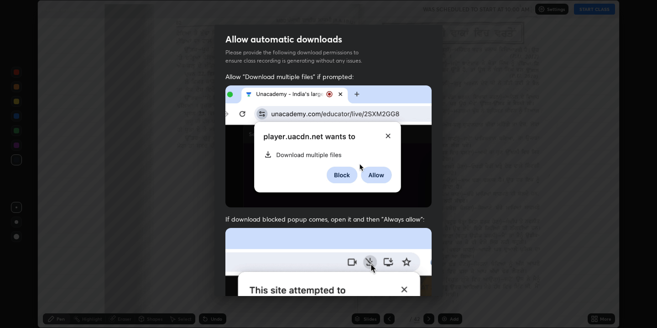
click at [384, 135] on img at bounding box center [328, 146] width 206 height 122
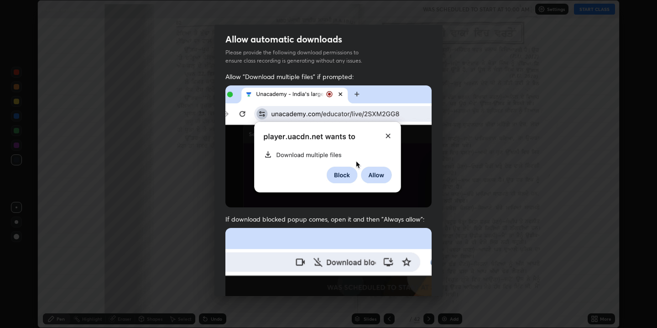
click at [384, 135] on img at bounding box center [328, 146] width 206 height 122
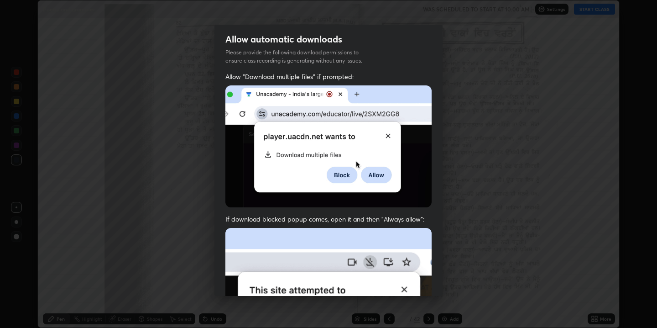
click at [384, 135] on img at bounding box center [328, 146] width 206 height 122
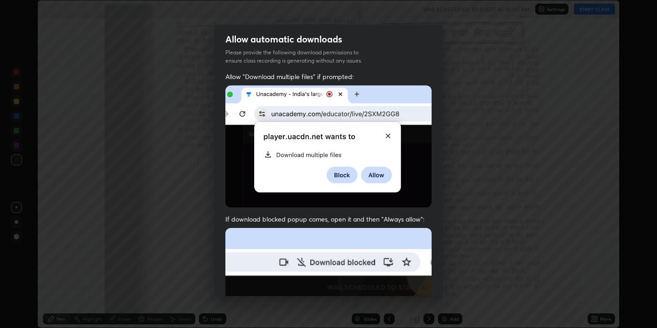
click at [384, 135] on img at bounding box center [328, 146] width 206 height 122
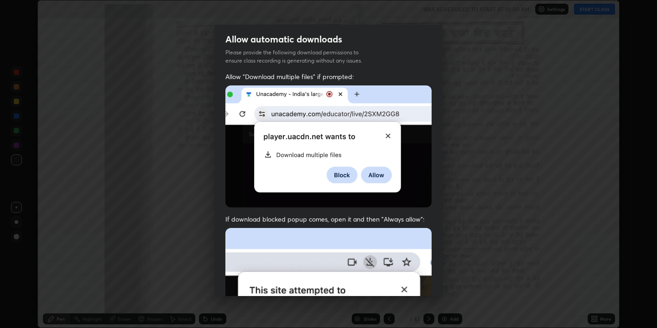
click at [384, 135] on img at bounding box center [328, 146] width 206 height 122
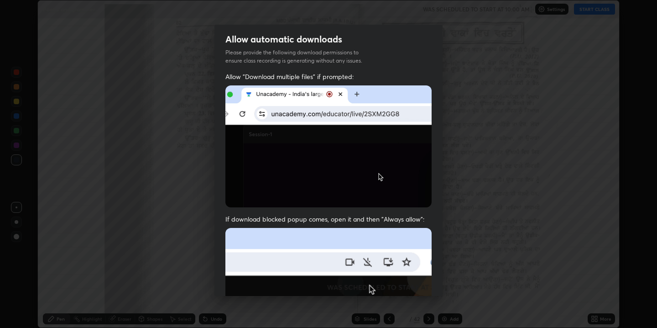
click at [384, 135] on img at bounding box center [328, 146] width 206 height 122
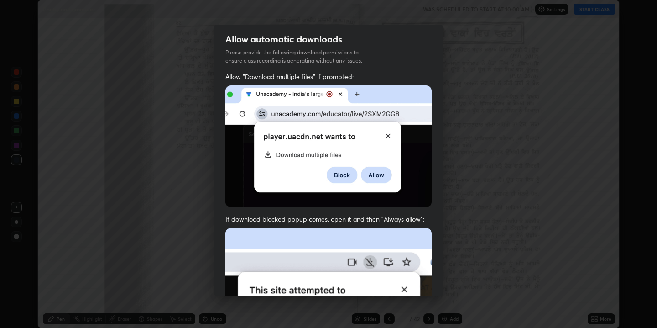
click at [384, 135] on img at bounding box center [328, 146] width 206 height 122
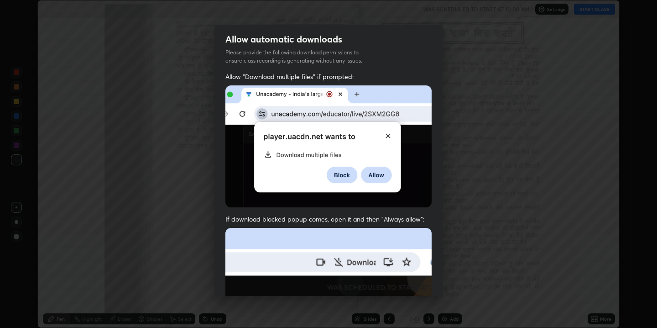
click at [384, 135] on img at bounding box center [328, 146] width 206 height 122
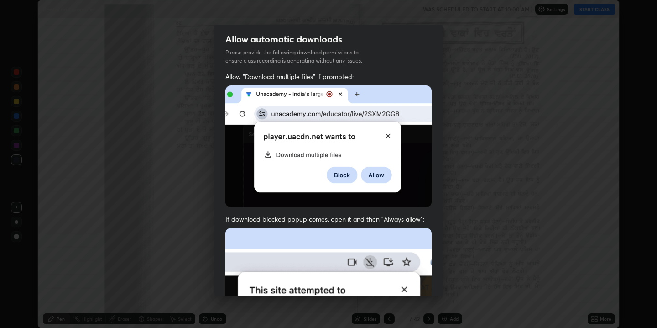
click at [384, 135] on img at bounding box center [328, 146] width 206 height 122
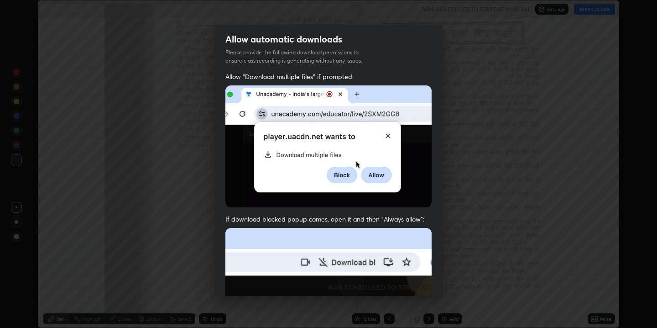
click at [384, 135] on img at bounding box center [328, 146] width 206 height 122
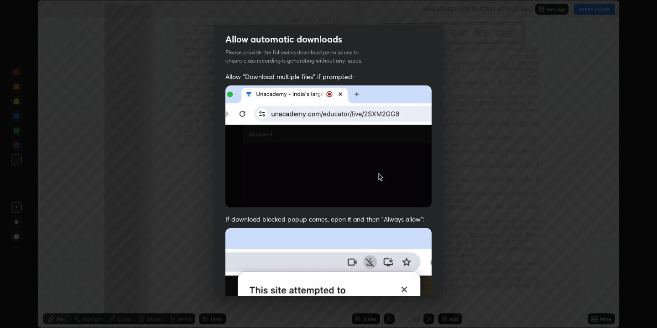
click at [384, 135] on img at bounding box center [328, 146] width 206 height 122
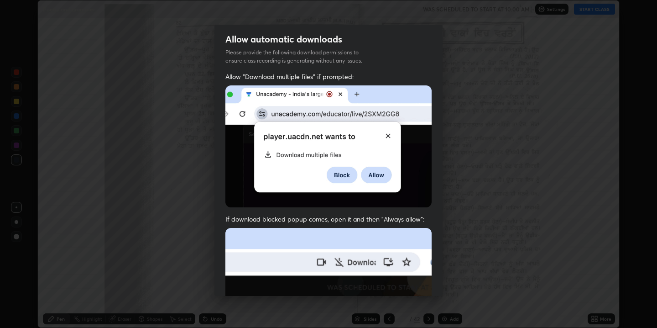
click at [384, 134] on img at bounding box center [328, 146] width 206 height 122
click at [384, 133] on img at bounding box center [328, 146] width 206 height 122
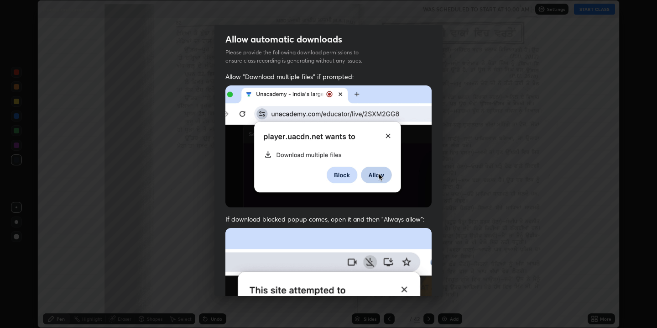
click at [384, 133] on img at bounding box center [328, 146] width 206 height 122
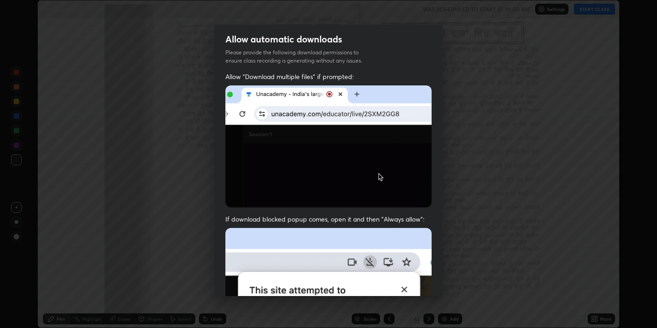
click at [384, 133] on img at bounding box center [328, 146] width 206 height 122
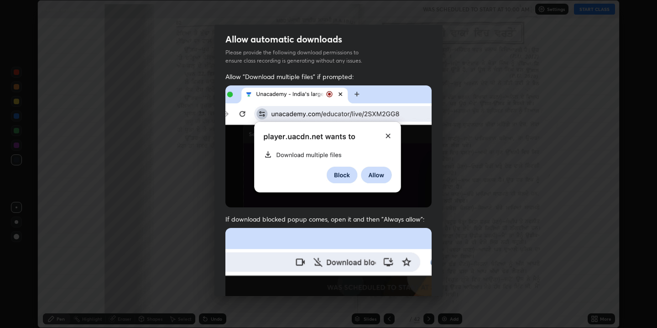
click at [384, 134] on img at bounding box center [328, 146] width 206 height 122
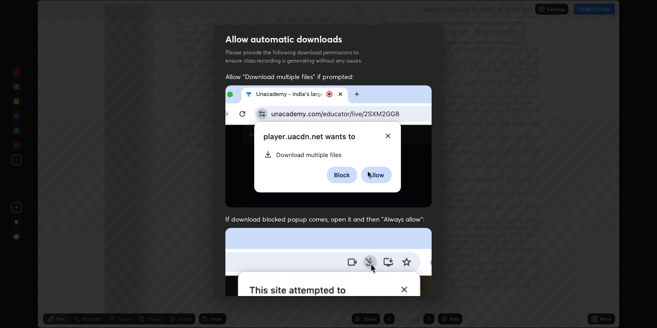
click at [384, 134] on img at bounding box center [328, 146] width 206 height 122
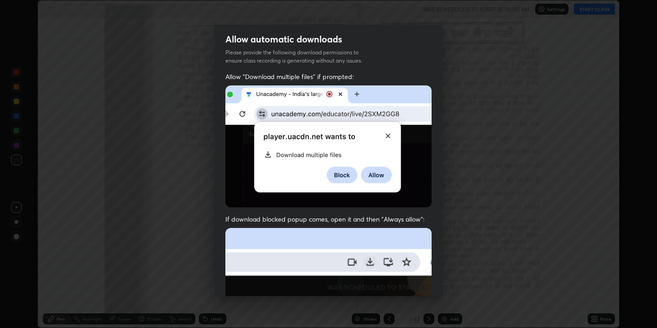
click at [384, 134] on img at bounding box center [328, 146] width 206 height 122
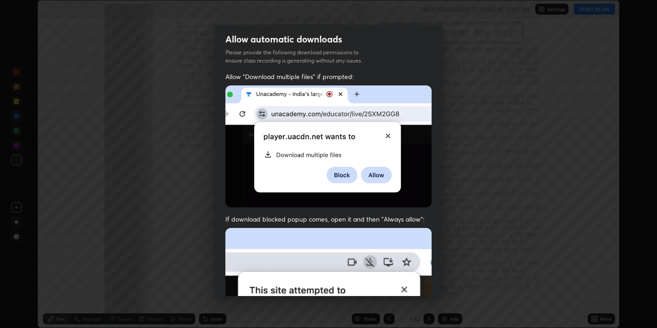
click at [384, 134] on img at bounding box center [328, 146] width 206 height 122
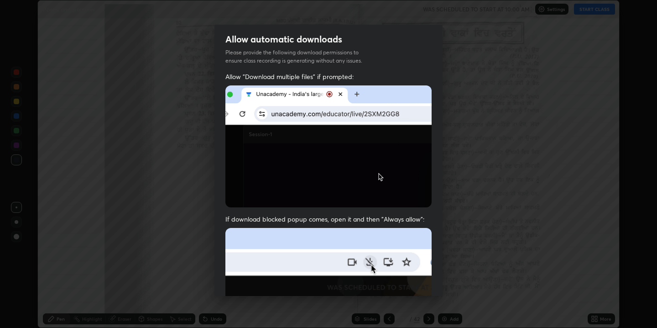
click at [384, 134] on img at bounding box center [328, 146] width 206 height 122
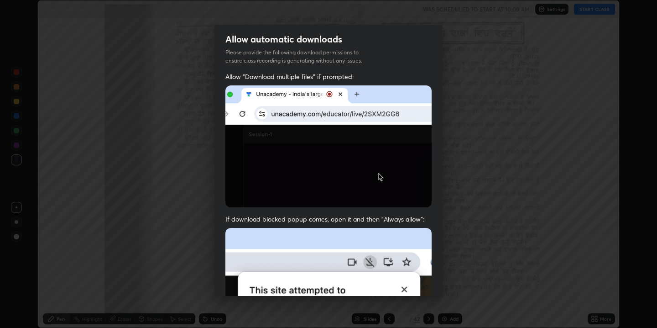
click at [384, 134] on img at bounding box center [328, 146] width 206 height 122
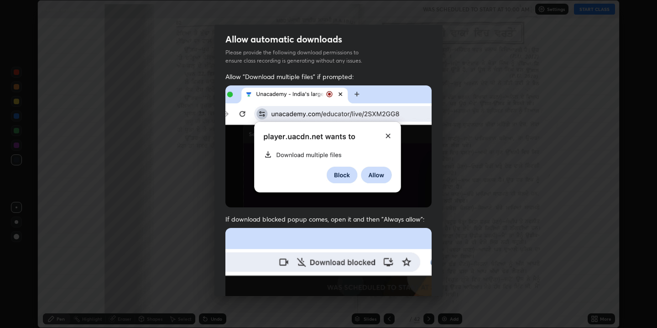
click at [384, 134] on img at bounding box center [328, 146] width 206 height 122
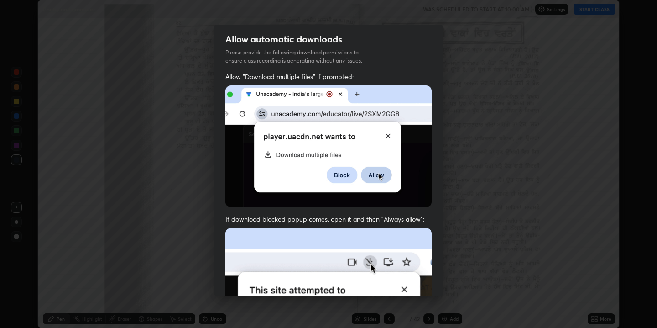
click at [384, 134] on img at bounding box center [328, 146] width 206 height 122
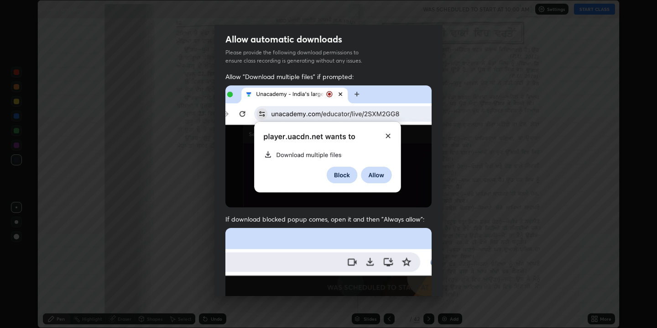
click at [384, 134] on img at bounding box center [328, 146] width 206 height 122
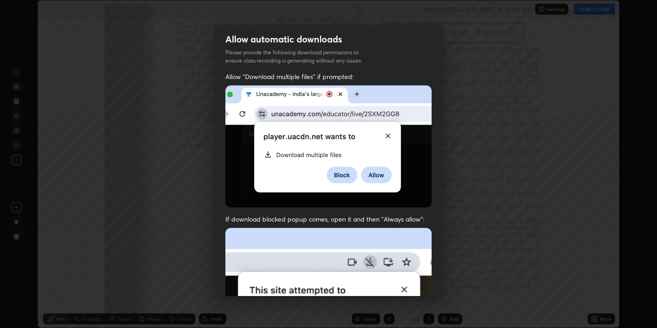
click at [384, 134] on img at bounding box center [328, 146] width 206 height 122
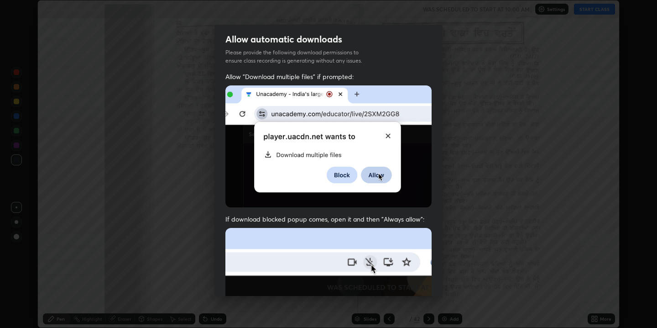
click at [384, 133] on img at bounding box center [328, 146] width 206 height 122
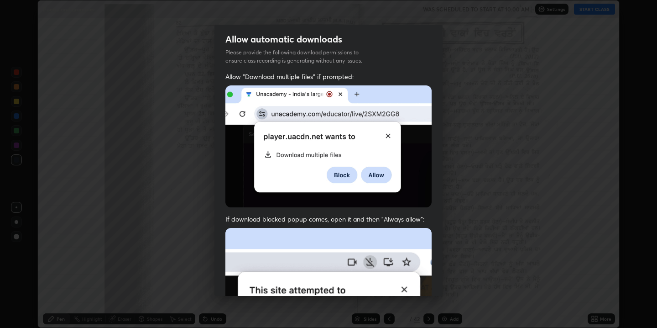
click at [384, 133] on img at bounding box center [328, 146] width 206 height 122
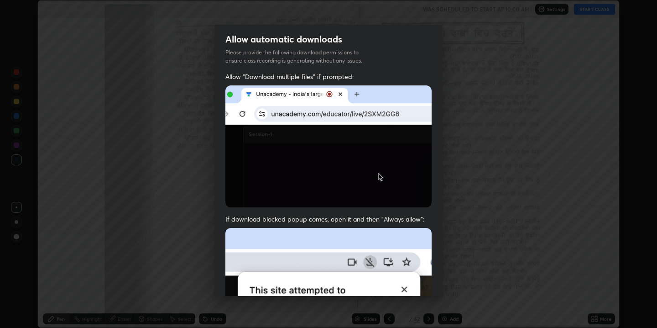
click at [384, 133] on img at bounding box center [328, 146] width 206 height 122
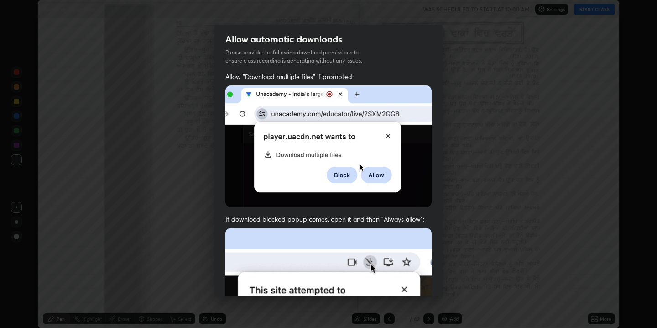
click at [242, 39] on h2 "Allow automatic downloads" at bounding box center [283, 39] width 117 height 12
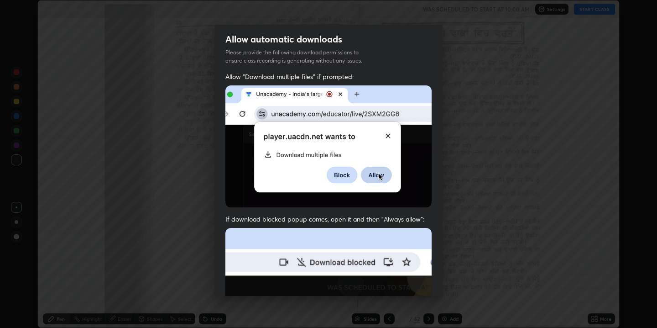
click at [242, 39] on h2 "Allow automatic downloads" at bounding box center [283, 39] width 117 height 12
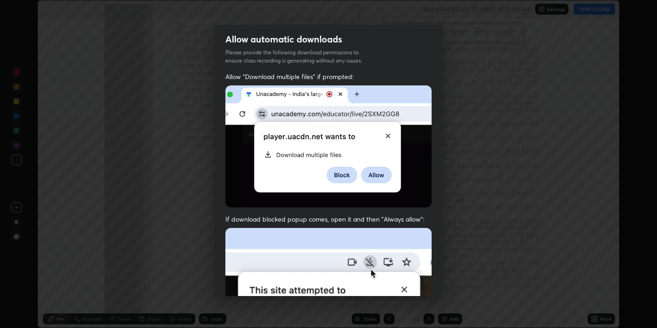
click at [242, 39] on h2 "Allow automatic downloads" at bounding box center [283, 39] width 117 height 12
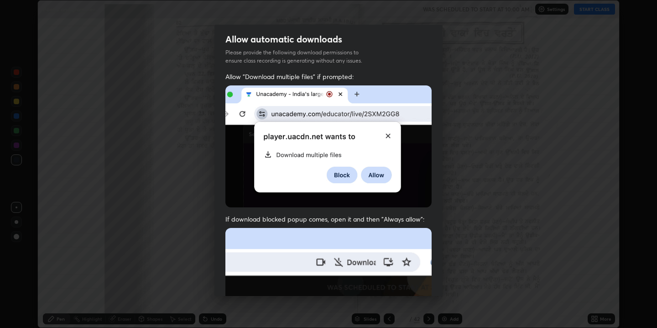
click at [242, 39] on h2 "Allow automatic downloads" at bounding box center [283, 39] width 117 height 12
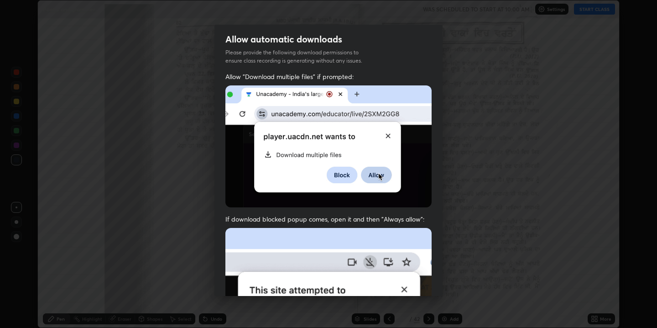
click at [329, 38] on h2 "Allow automatic downloads" at bounding box center [283, 39] width 117 height 12
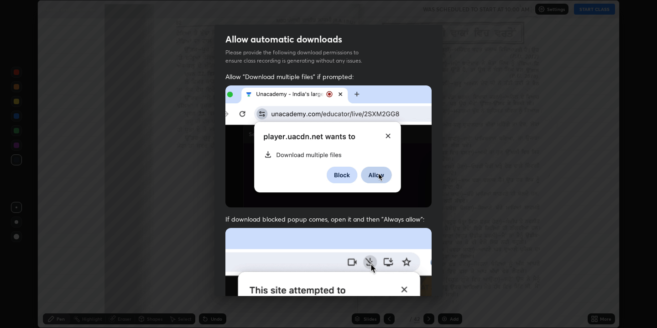
click at [329, 38] on h2 "Allow automatic downloads" at bounding box center [283, 39] width 117 height 12
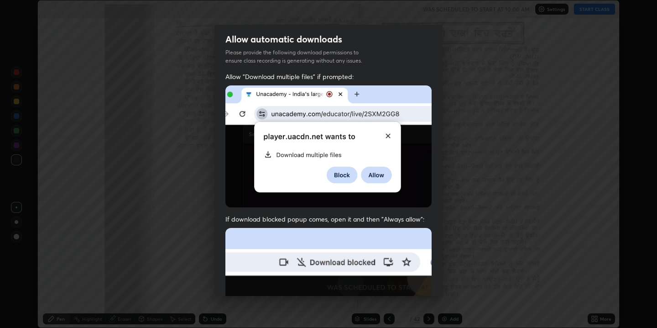
click at [329, 38] on h2 "Allow automatic downloads" at bounding box center [283, 39] width 117 height 12
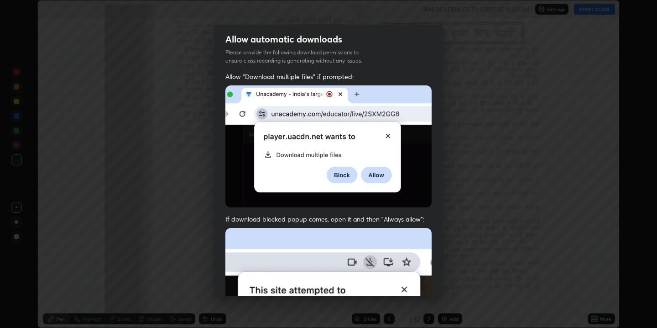
click at [338, 127] on img at bounding box center [328, 146] width 206 height 122
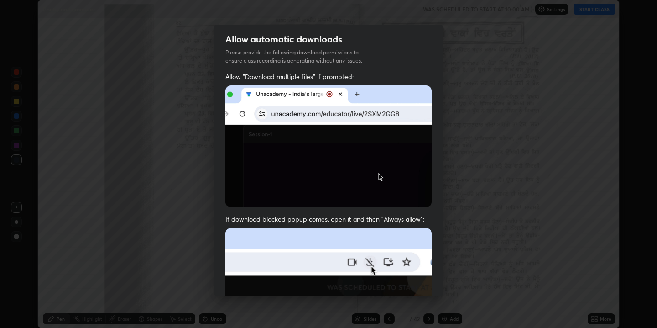
click at [338, 127] on img at bounding box center [328, 146] width 206 height 122
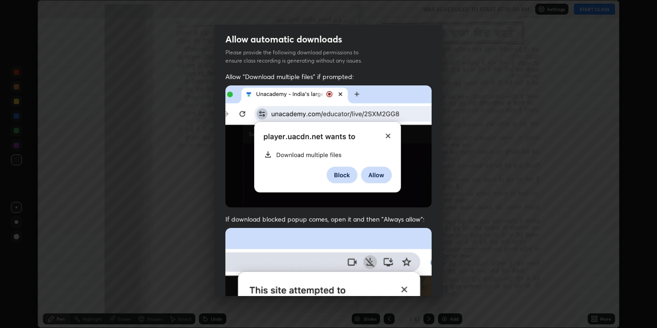
click at [338, 127] on img at bounding box center [328, 146] width 206 height 122
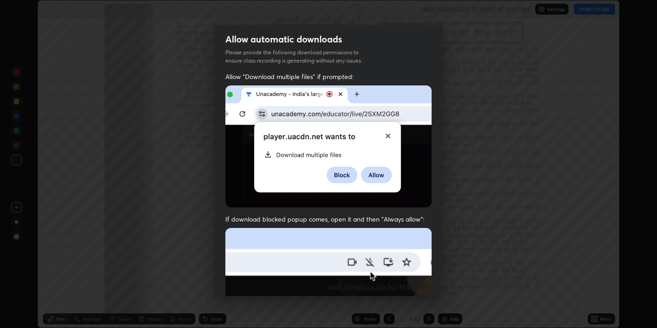
click at [338, 127] on img at bounding box center [328, 146] width 206 height 122
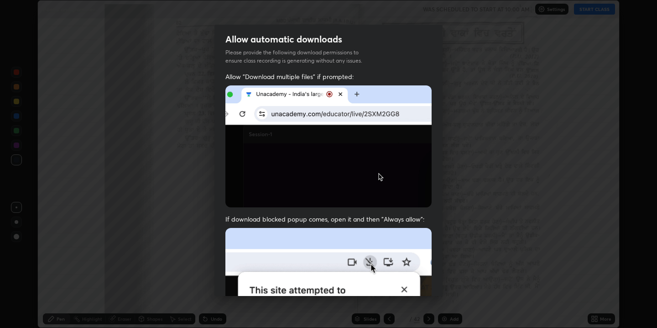
click at [338, 127] on img at bounding box center [328, 146] width 206 height 122
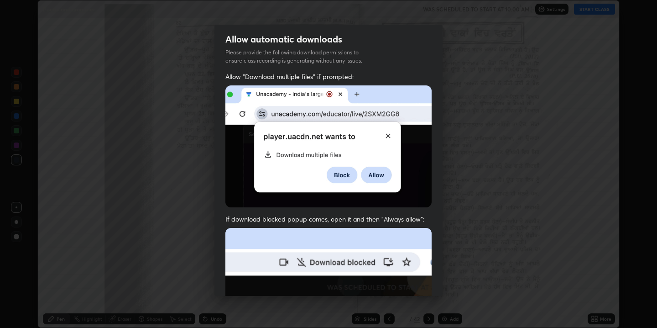
click at [338, 127] on img at bounding box center [328, 146] width 206 height 122
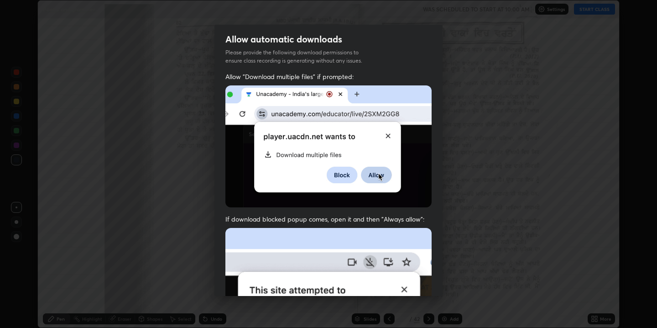
click at [406, 106] on img at bounding box center [328, 146] width 206 height 122
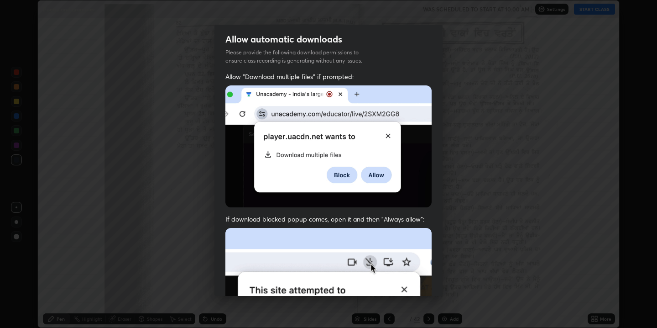
click at [406, 106] on img at bounding box center [328, 146] width 206 height 122
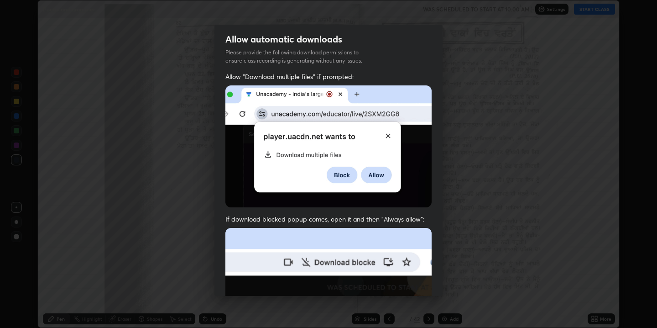
click at [406, 106] on img at bounding box center [328, 146] width 206 height 122
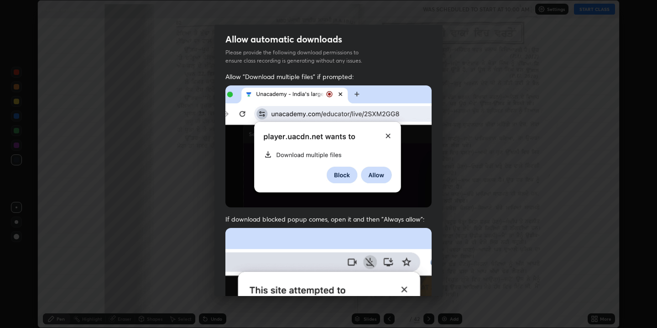
click at [382, 138] on img at bounding box center [328, 146] width 206 height 122
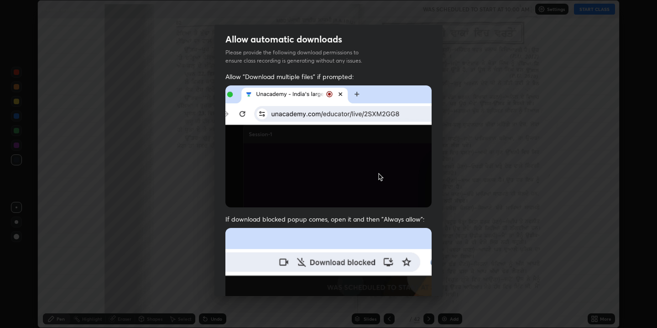
click at [382, 138] on img at bounding box center [328, 146] width 206 height 122
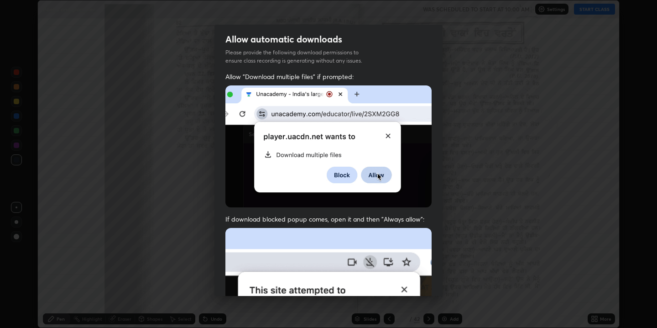
click at [382, 138] on img at bounding box center [328, 146] width 206 height 122
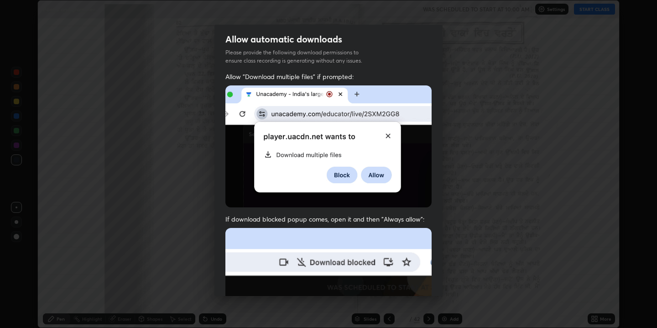
click at [382, 138] on img at bounding box center [328, 146] width 206 height 122
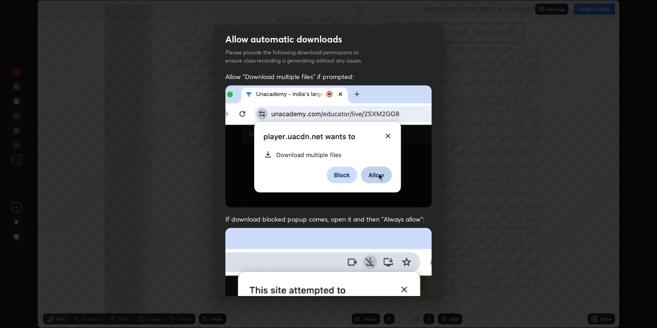
click at [388, 136] on img at bounding box center [328, 146] width 206 height 122
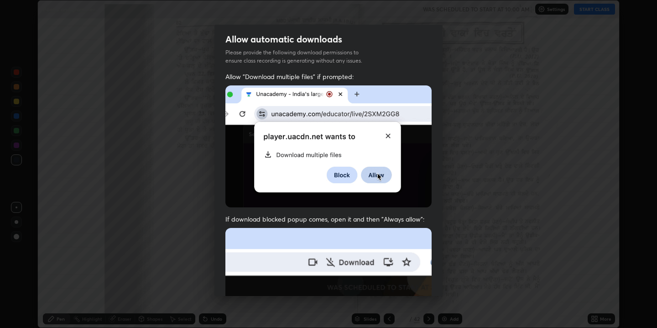
click at [388, 135] on img at bounding box center [328, 146] width 206 height 122
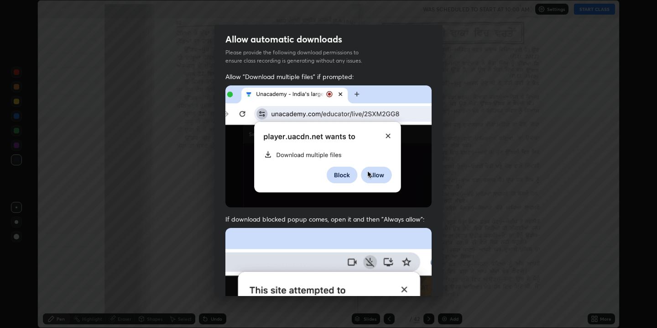
click at [388, 135] on img at bounding box center [328, 146] width 206 height 122
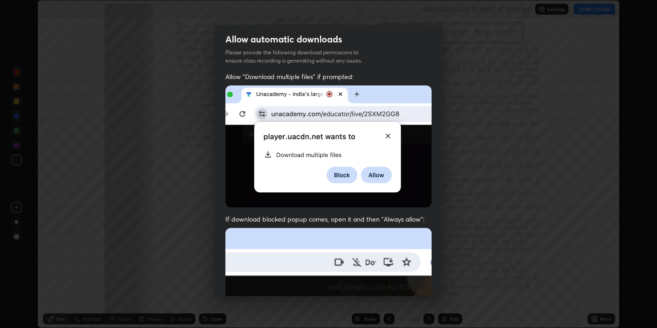
click at [388, 135] on img at bounding box center [328, 146] width 206 height 122
click at [388, 132] on img at bounding box center [328, 146] width 206 height 122
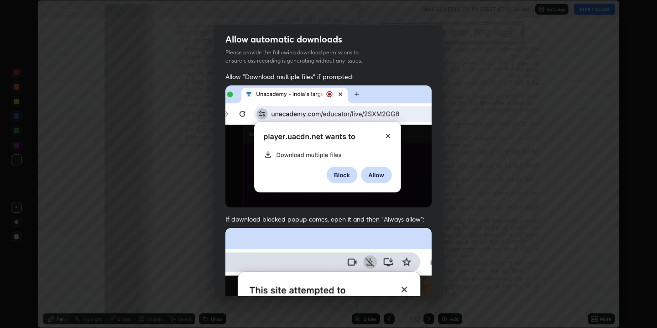
click at [388, 132] on img at bounding box center [328, 146] width 206 height 122
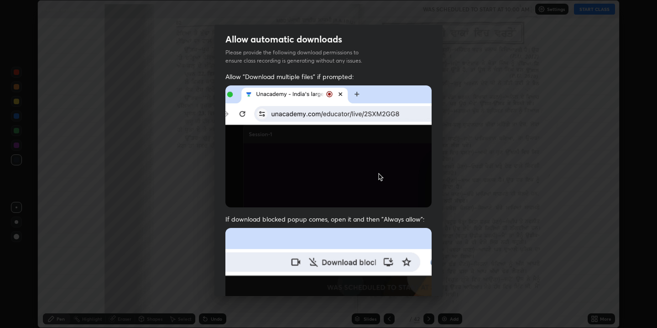
click at [388, 132] on img at bounding box center [328, 146] width 206 height 122
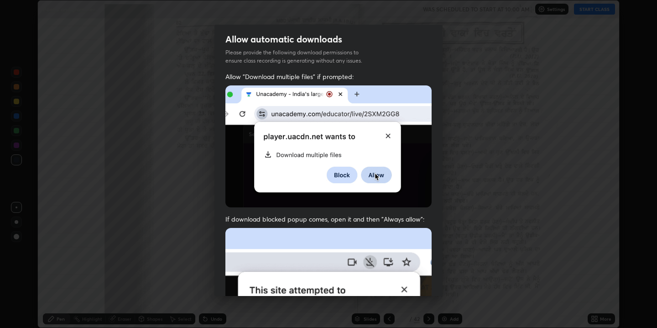
click at [389, 132] on img at bounding box center [328, 146] width 206 height 122
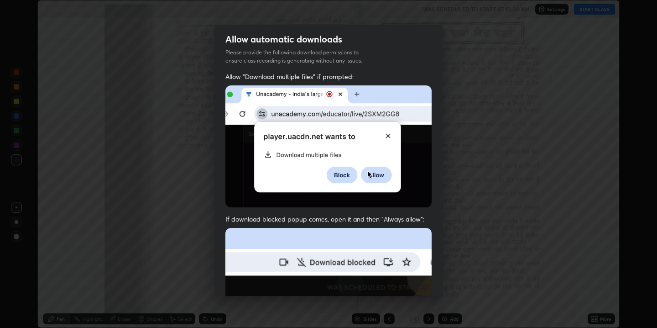
click at [389, 132] on img at bounding box center [328, 146] width 206 height 122
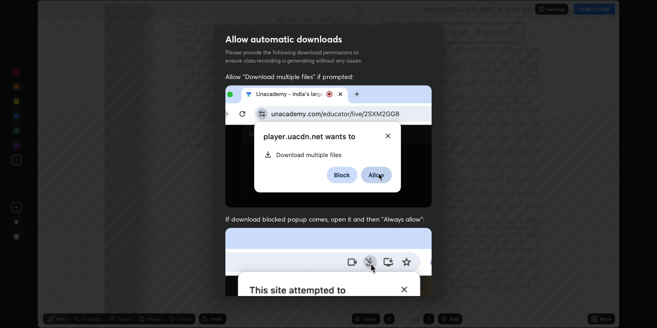
click at [241, 215] on span "If download blocked popup comes, open it and then "Always allow":" at bounding box center [328, 219] width 206 height 9
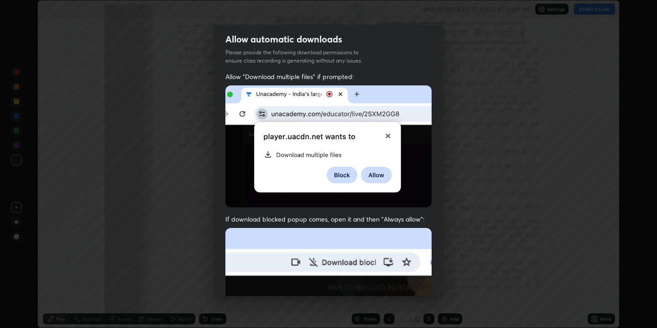
click at [241, 215] on span "If download blocked popup comes, open it and then "Always allow":" at bounding box center [328, 219] width 206 height 9
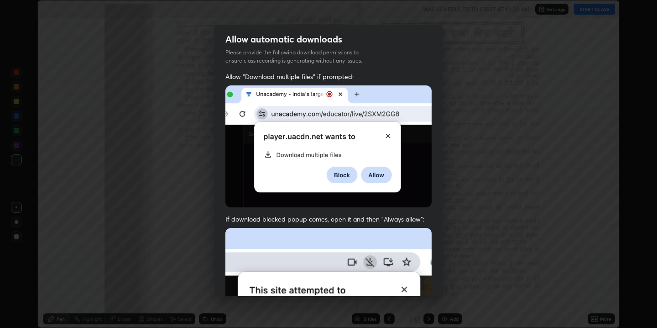
click at [241, 215] on span "If download blocked popup comes, open it and then "Always allow":" at bounding box center [328, 219] width 206 height 9
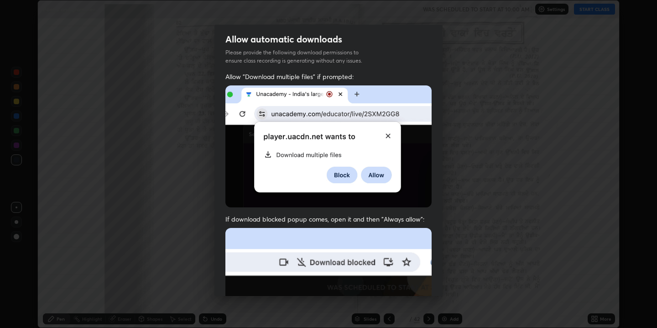
click at [241, 215] on span "If download blocked popup comes, open it and then "Always allow":" at bounding box center [328, 219] width 206 height 9
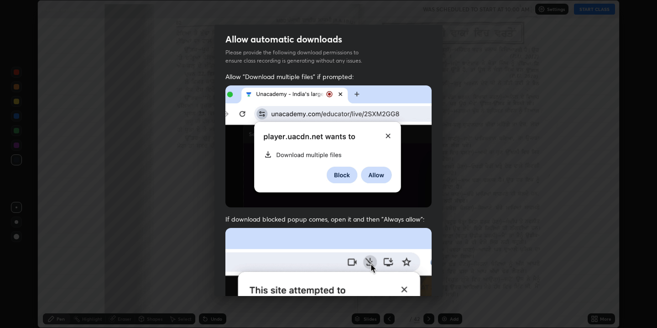
click at [320, 217] on span "If download blocked popup comes, open it and then "Always allow":" at bounding box center [328, 219] width 206 height 9
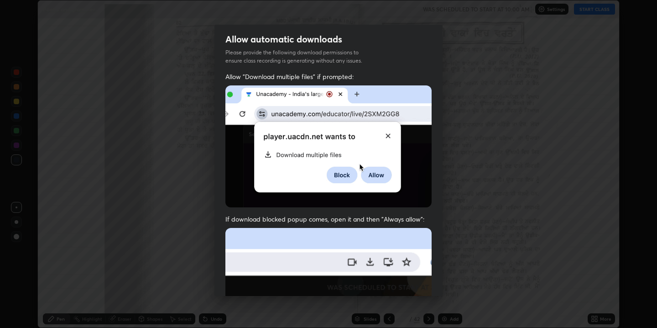
click at [320, 217] on span "If download blocked popup comes, open it and then "Always allow":" at bounding box center [328, 219] width 206 height 9
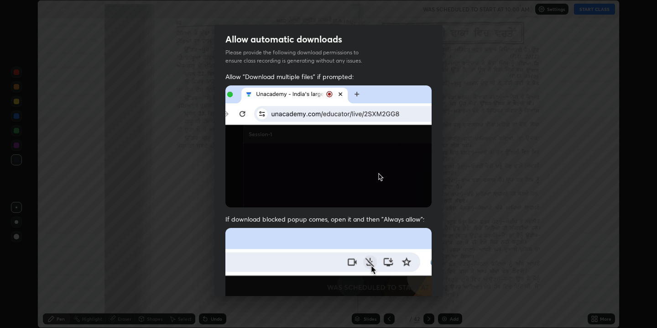
click at [320, 217] on span "If download blocked popup comes, open it and then "Always allow":" at bounding box center [328, 219] width 206 height 9
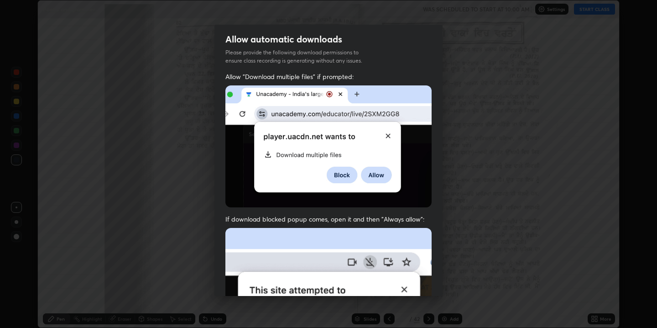
click at [320, 217] on span "If download blocked popup comes, open it and then "Always allow":" at bounding box center [328, 219] width 206 height 9
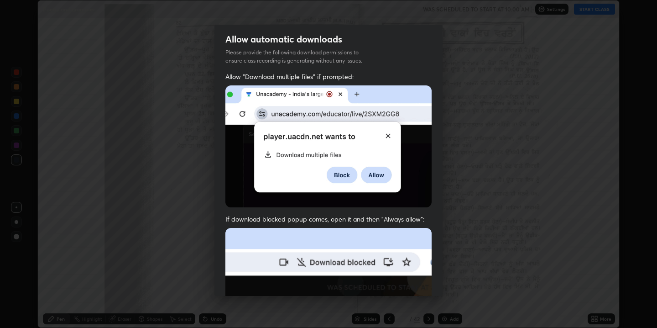
click at [320, 217] on span "If download blocked popup comes, open it and then "Always allow":" at bounding box center [328, 219] width 206 height 9
click at [335, 241] on img at bounding box center [328, 327] width 206 height 199
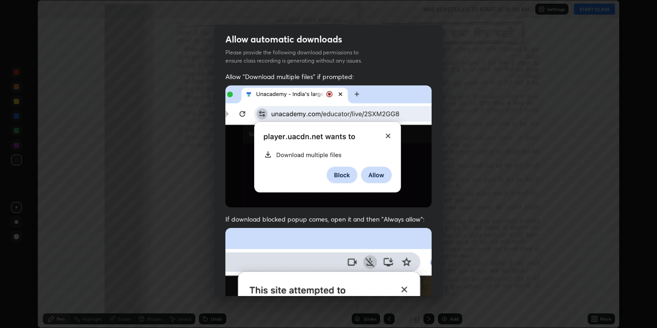
click at [404, 210] on div "Allow "Download multiple files" if prompted: If download blocked popup comes, o…" at bounding box center [329, 264] width 228 height 384
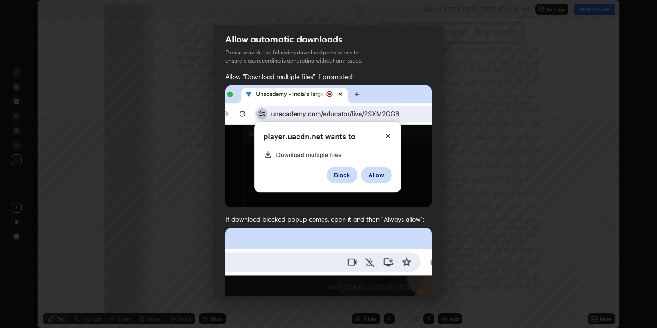
click at [404, 209] on div "Allow "Download multiple files" if prompted: If download blocked popup comes, o…" at bounding box center [329, 264] width 228 height 384
click at [406, 200] on img at bounding box center [328, 146] width 206 height 122
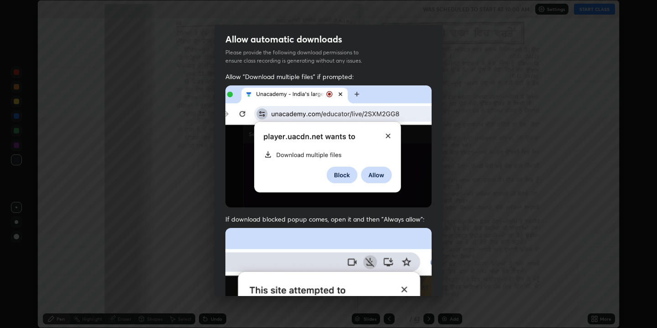
click at [406, 199] on img at bounding box center [328, 146] width 206 height 122
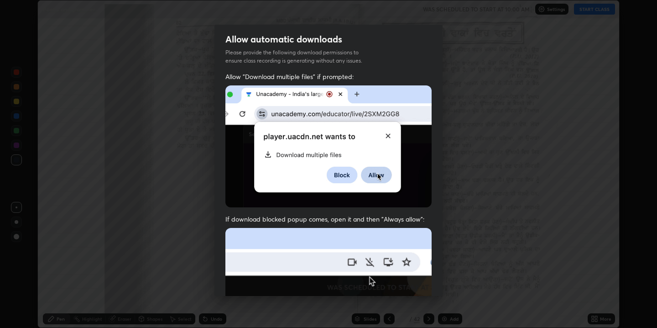
click at [361, 91] on img at bounding box center [328, 146] width 206 height 122
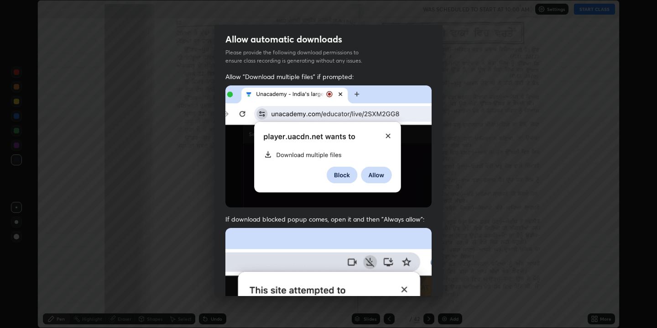
click at [361, 91] on img at bounding box center [328, 146] width 206 height 122
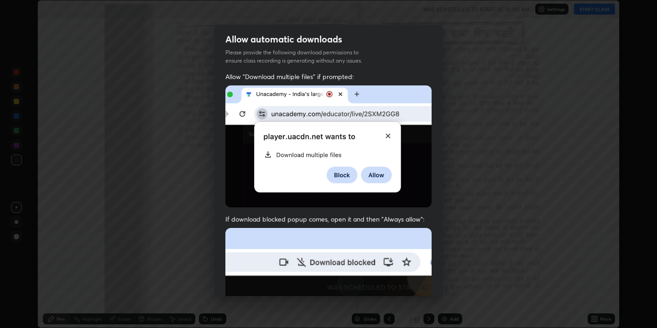
click at [361, 91] on img at bounding box center [328, 146] width 206 height 122
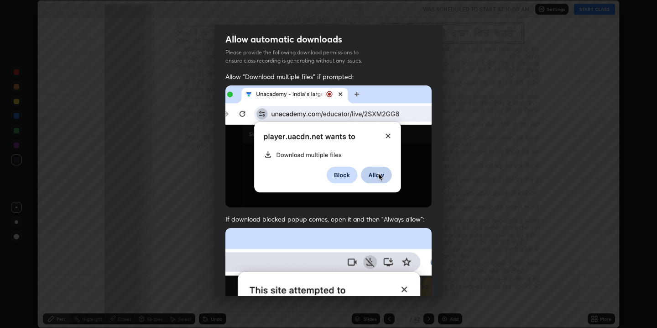
click at [361, 91] on img at bounding box center [328, 146] width 206 height 122
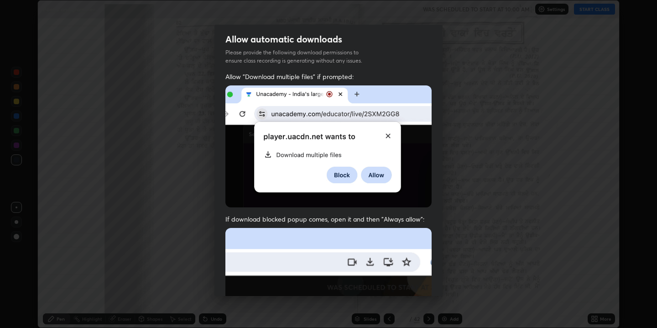
click at [361, 91] on img at bounding box center [328, 146] width 206 height 122
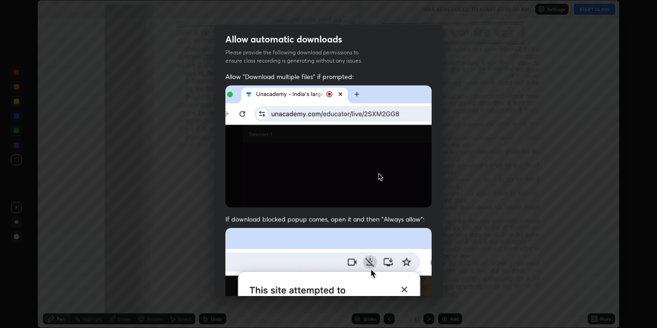
click at [361, 91] on img at bounding box center [328, 146] width 206 height 122
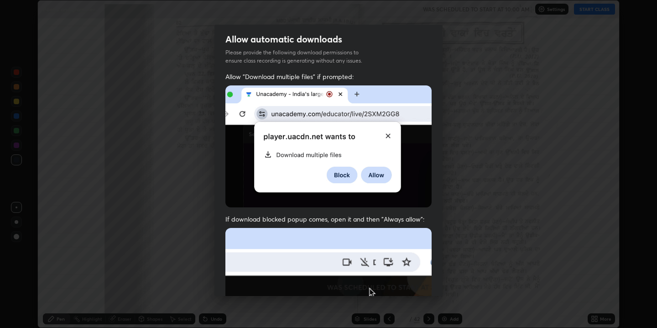
click at [361, 90] on img at bounding box center [328, 146] width 206 height 122
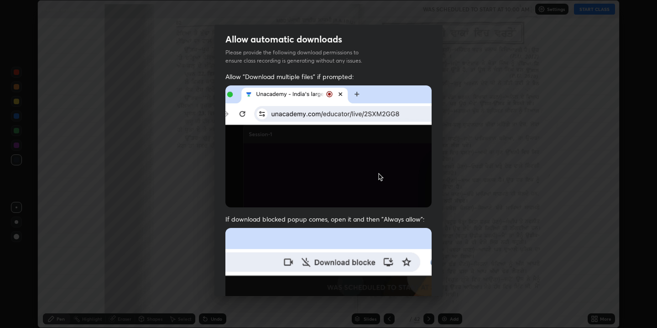
click at [361, 90] on img at bounding box center [328, 146] width 206 height 122
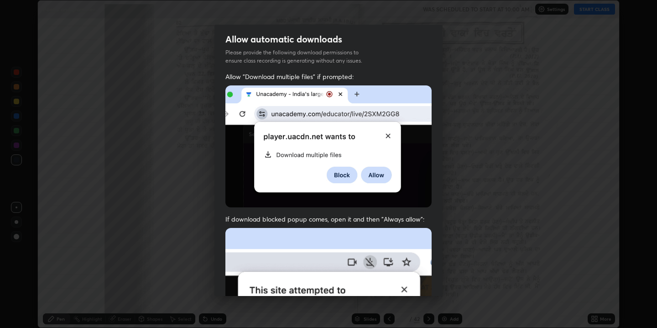
click at [361, 90] on img at bounding box center [328, 146] width 206 height 122
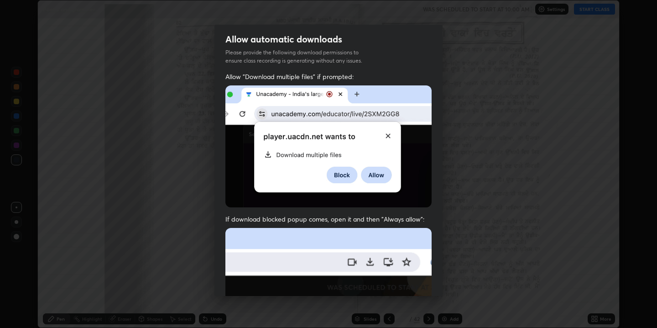
click at [361, 90] on img at bounding box center [328, 146] width 206 height 122
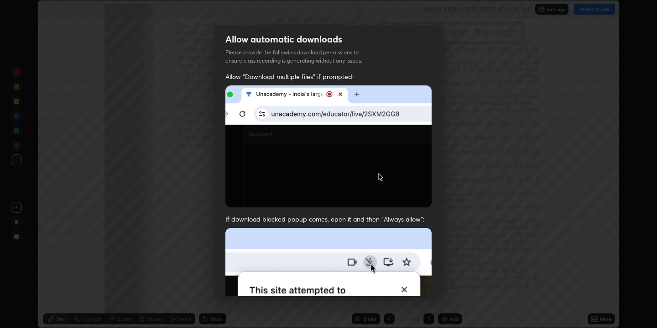
click at [372, 166] on img at bounding box center [328, 146] width 206 height 122
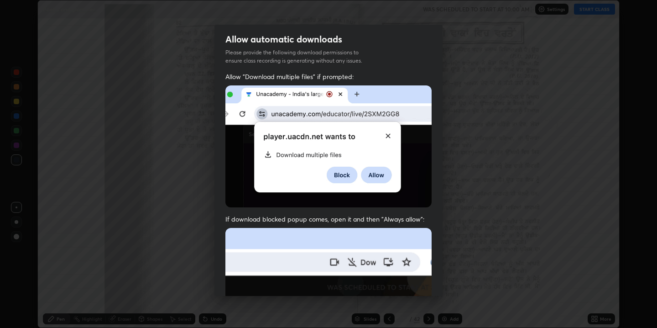
click at [372, 166] on img at bounding box center [328, 146] width 206 height 122
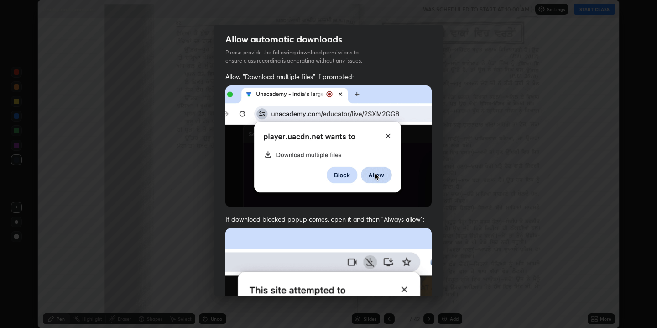
click at [372, 166] on img at bounding box center [328, 146] width 206 height 122
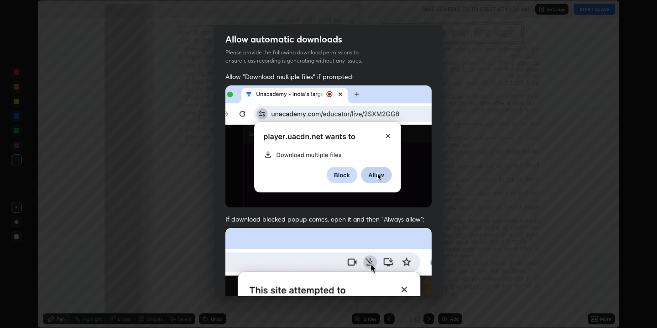
click at [372, 166] on img at bounding box center [328, 146] width 206 height 122
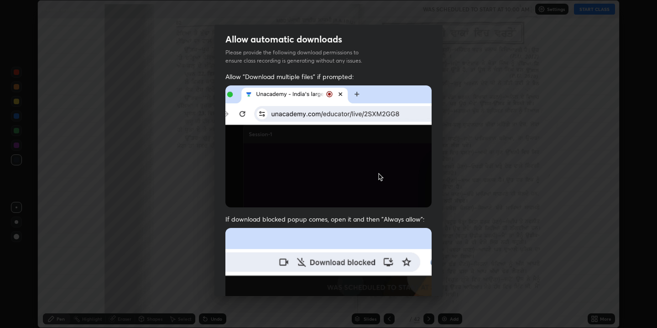
click at [372, 166] on img at bounding box center [328, 146] width 206 height 122
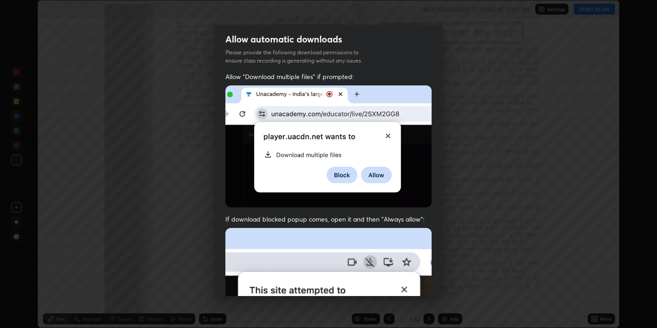
click at [372, 167] on img at bounding box center [328, 146] width 206 height 122
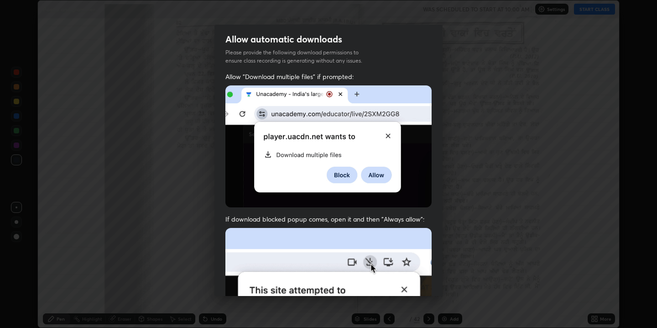
click at [372, 167] on img at bounding box center [328, 146] width 206 height 122
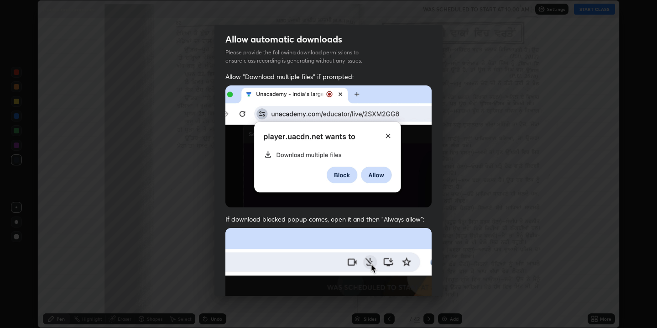
click at [323, 130] on img at bounding box center [328, 146] width 206 height 122
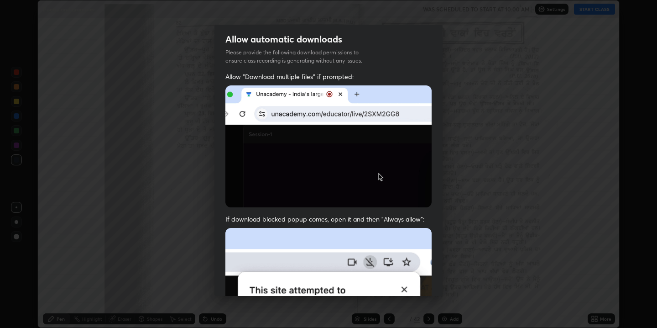
click at [323, 130] on img at bounding box center [328, 146] width 206 height 122
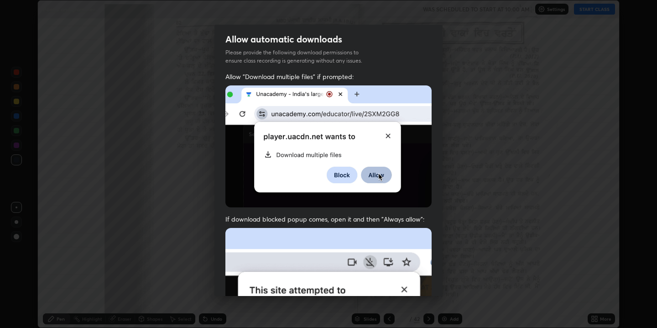
click at [323, 130] on img at bounding box center [328, 146] width 206 height 122
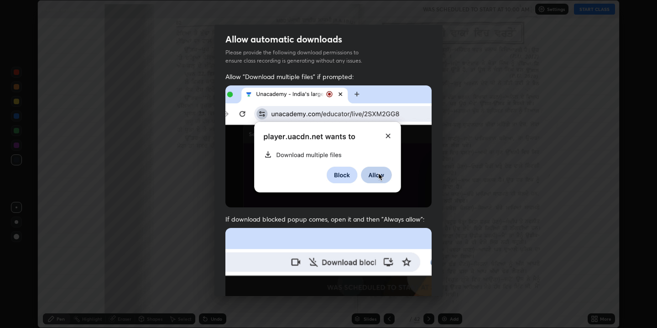
click at [323, 130] on img at bounding box center [328, 146] width 206 height 122
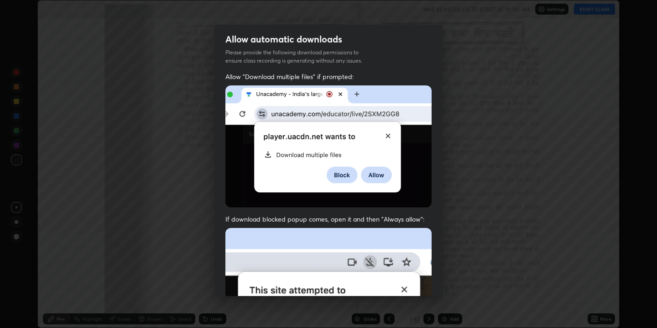
click at [386, 100] on img at bounding box center [328, 146] width 206 height 122
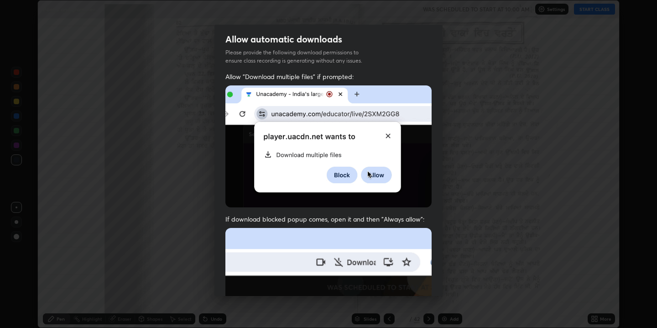
click at [386, 100] on img at bounding box center [328, 146] width 206 height 122
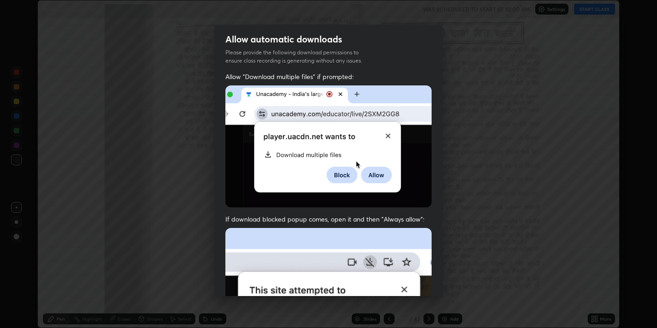
click at [386, 100] on img at bounding box center [328, 146] width 206 height 122
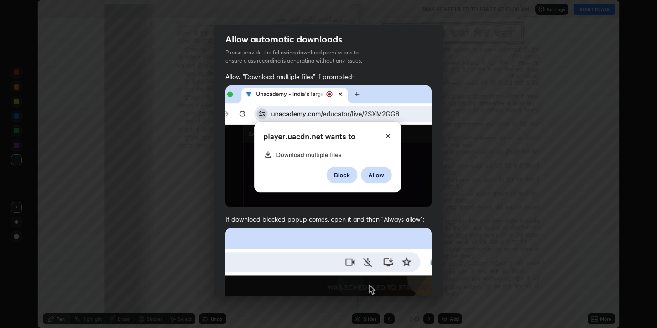
click at [331, 108] on img at bounding box center [328, 146] width 206 height 122
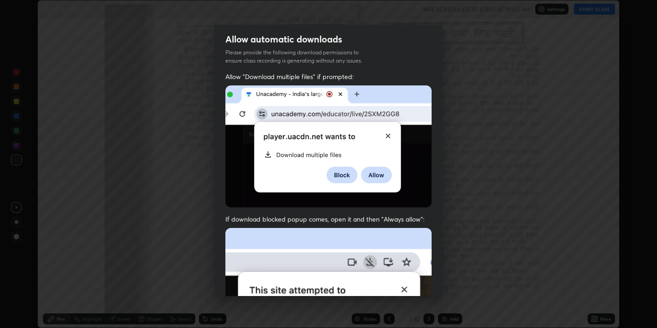
click at [331, 108] on img at bounding box center [328, 146] width 206 height 122
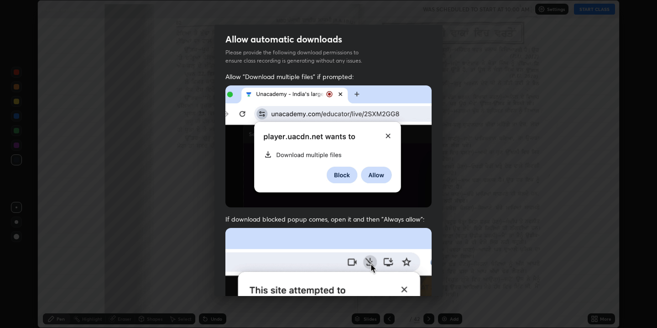
click at [331, 108] on img at bounding box center [328, 146] width 206 height 122
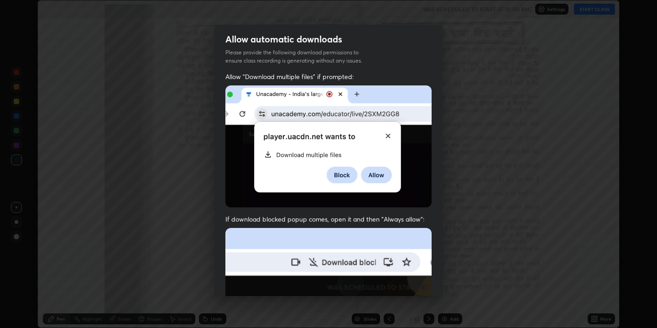
click at [338, 190] on img at bounding box center [328, 146] width 206 height 122
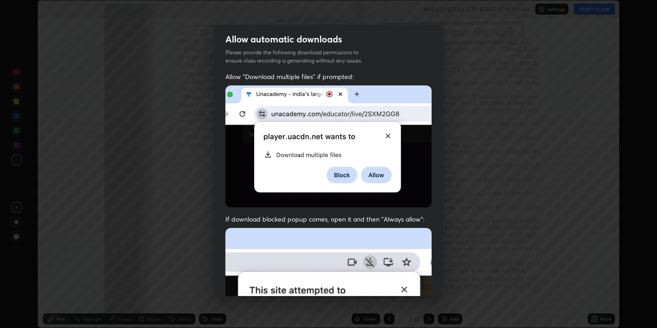
click at [338, 190] on img at bounding box center [328, 146] width 206 height 122
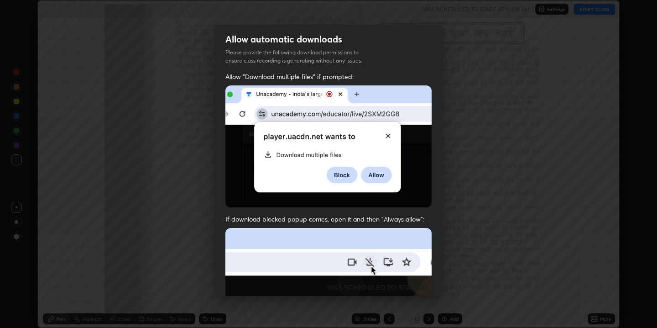
click at [338, 190] on img at bounding box center [328, 146] width 206 height 122
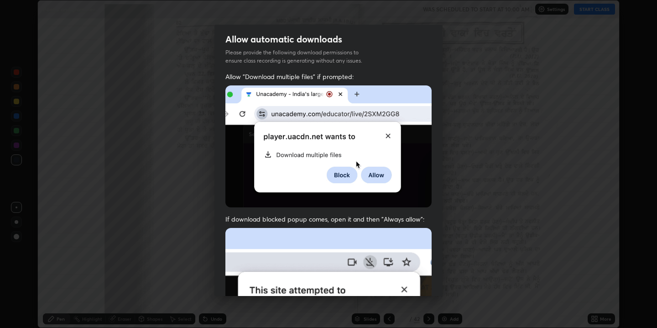
click at [338, 190] on img at bounding box center [328, 146] width 206 height 122
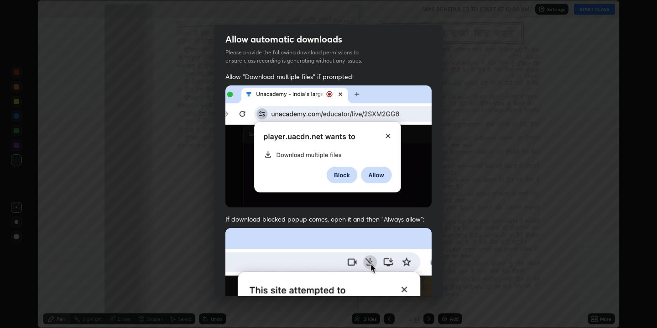
click at [337, 190] on img at bounding box center [328, 146] width 206 height 122
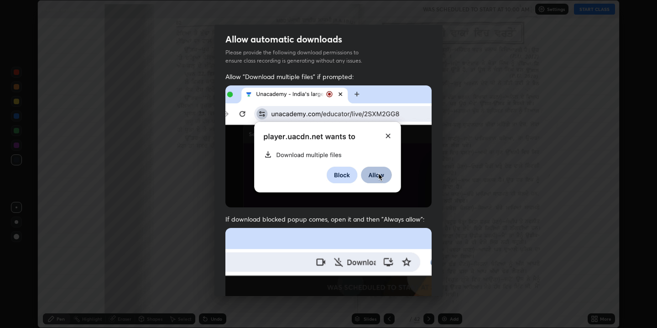
click at [324, 162] on img at bounding box center [328, 146] width 206 height 122
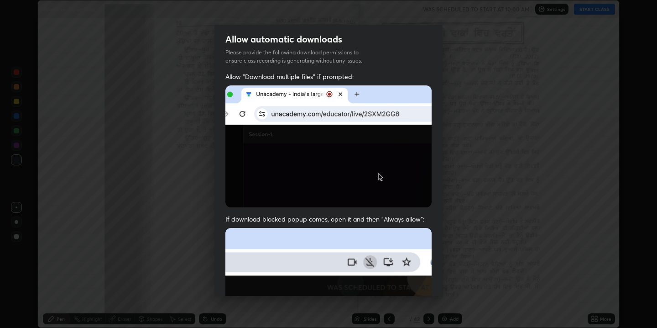
click at [324, 162] on img at bounding box center [328, 146] width 206 height 122
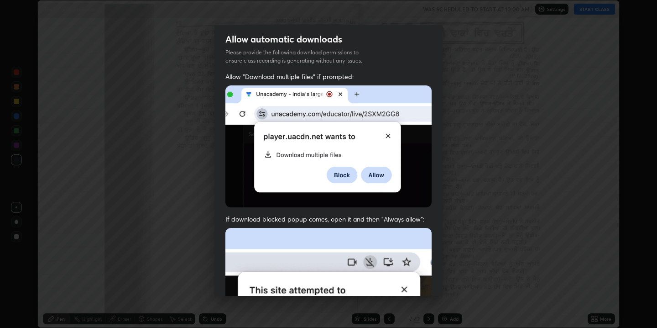
click at [324, 162] on img at bounding box center [328, 146] width 206 height 122
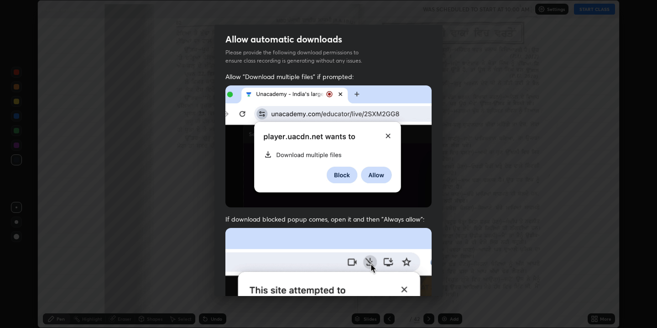
click at [324, 162] on img at bounding box center [328, 146] width 206 height 122
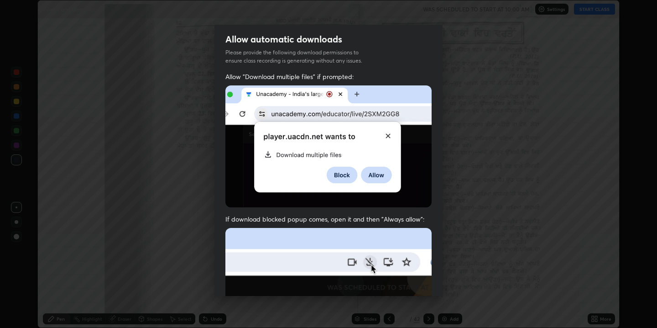
click at [324, 162] on img at bounding box center [328, 146] width 206 height 122
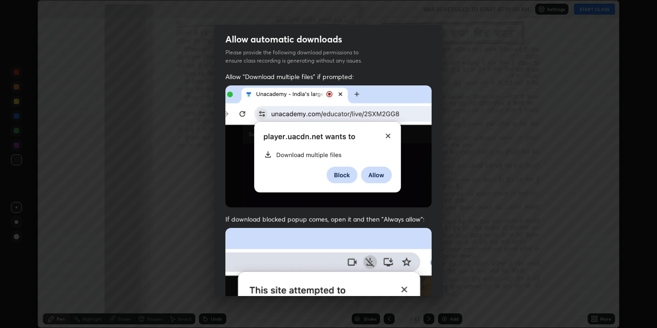
click at [324, 162] on img at bounding box center [328, 146] width 206 height 122
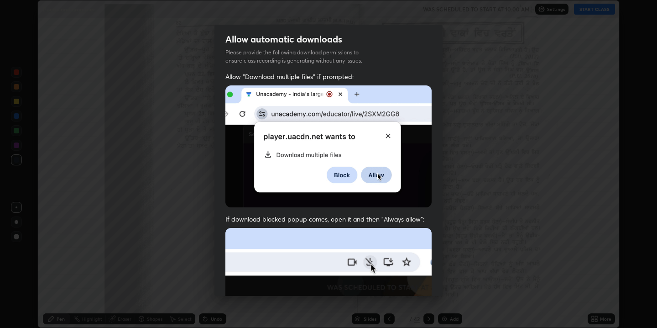
click at [324, 162] on img at bounding box center [328, 146] width 206 height 122
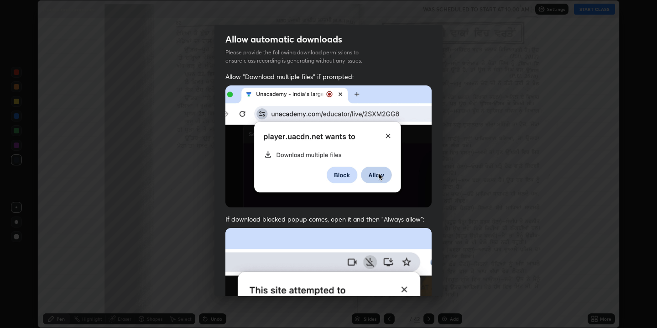
click at [324, 162] on img at bounding box center [328, 146] width 206 height 122
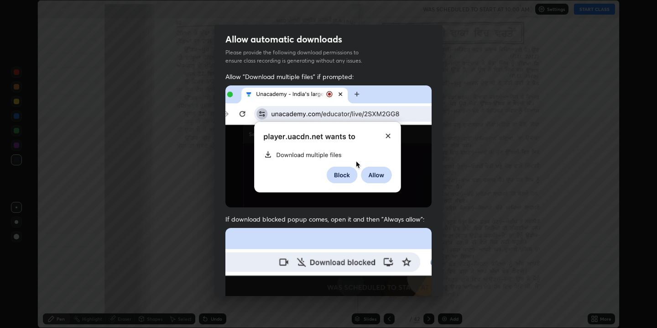
click at [324, 162] on img at bounding box center [328, 146] width 206 height 122
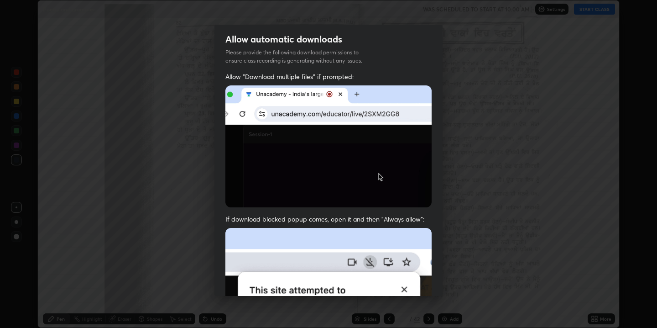
click at [324, 162] on img at bounding box center [328, 146] width 206 height 122
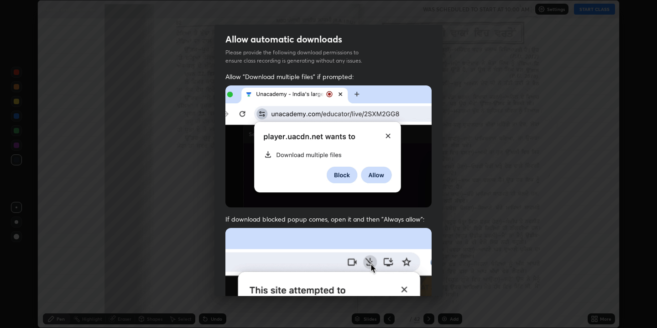
click at [324, 162] on img at bounding box center [328, 146] width 206 height 122
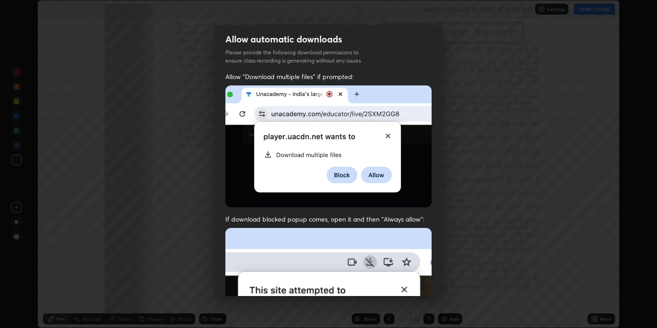
click at [317, 110] on img at bounding box center [328, 146] width 206 height 122
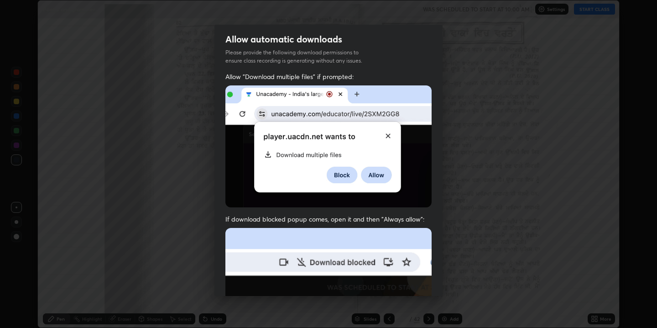
click at [317, 110] on img at bounding box center [328, 146] width 206 height 122
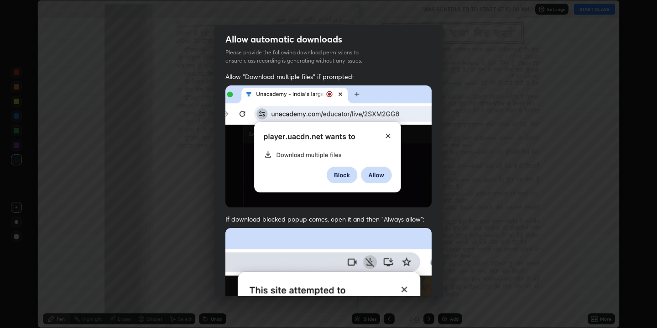
click at [338, 94] on img at bounding box center [328, 146] width 206 height 122
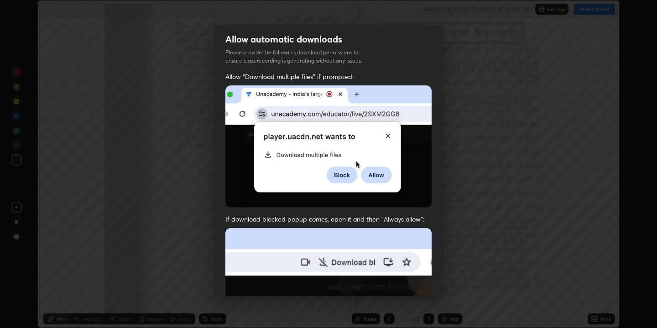
click at [338, 94] on img at bounding box center [328, 146] width 206 height 122
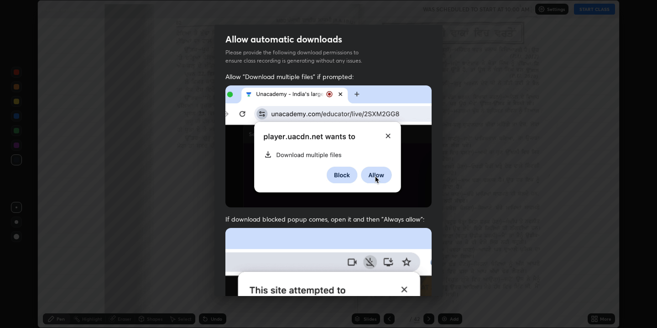
click at [338, 94] on img at bounding box center [328, 146] width 206 height 122
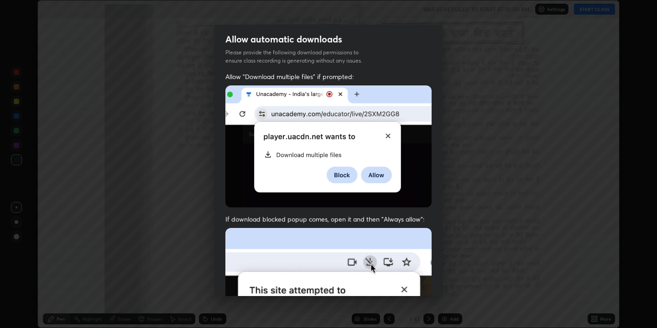
click at [338, 94] on img at bounding box center [328, 146] width 206 height 122
click at [378, 273] on img at bounding box center [328, 327] width 206 height 199
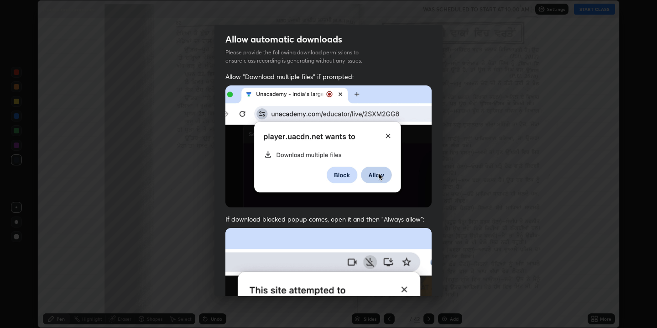
click at [378, 273] on img at bounding box center [328, 327] width 206 height 199
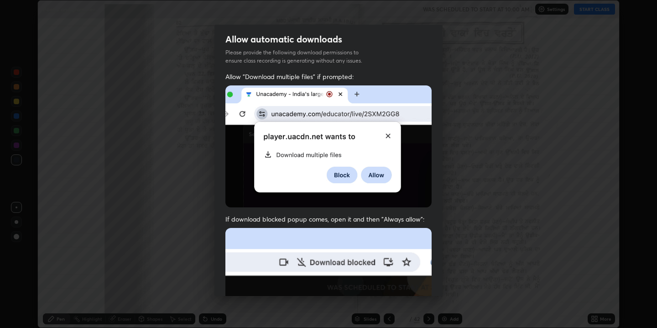
click at [378, 273] on img at bounding box center [328, 327] width 206 height 199
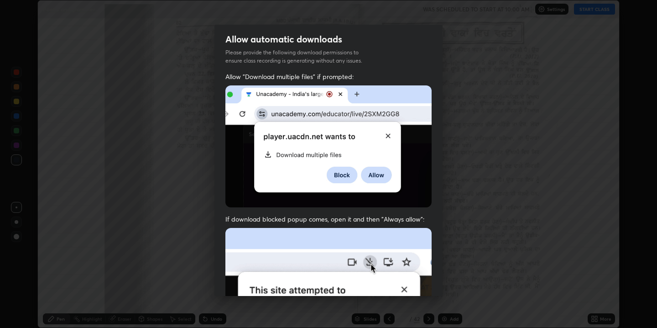
click at [378, 273] on img at bounding box center [328, 327] width 206 height 199
click at [287, 36] on h2 "Allow automatic downloads" at bounding box center [283, 39] width 117 height 12
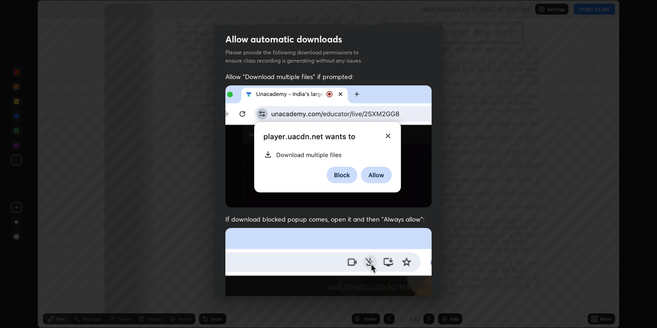
click at [287, 36] on h2 "Allow automatic downloads" at bounding box center [283, 39] width 117 height 12
click at [297, 86] on img at bounding box center [328, 146] width 206 height 122
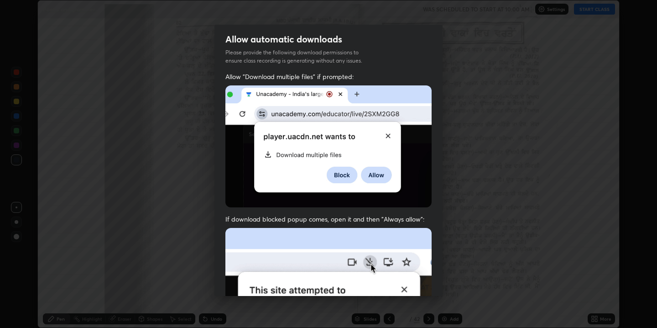
click at [297, 86] on img at bounding box center [328, 146] width 206 height 122
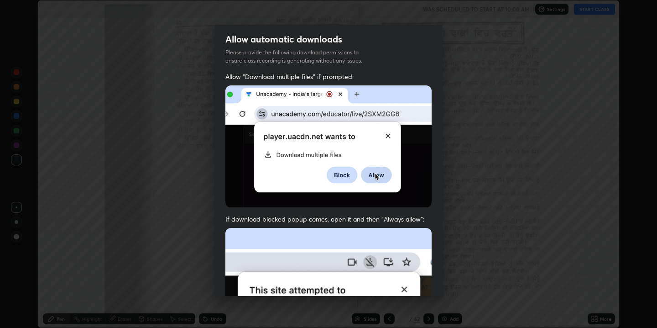
click at [297, 86] on img at bounding box center [328, 146] width 206 height 122
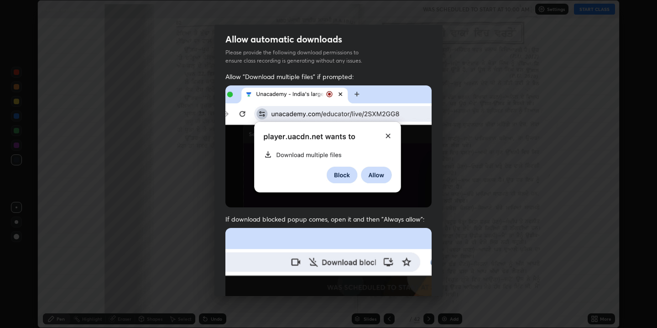
click at [297, 86] on img at bounding box center [328, 146] width 206 height 122
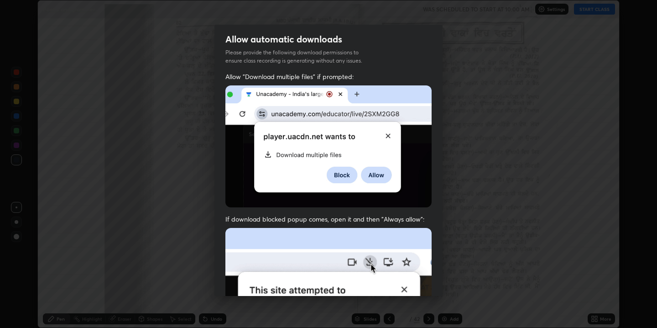
click at [297, 86] on img at bounding box center [328, 146] width 206 height 122
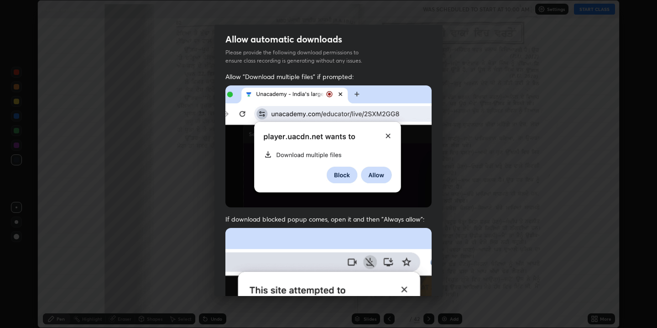
click at [297, 86] on img at bounding box center [328, 146] width 206 height 122
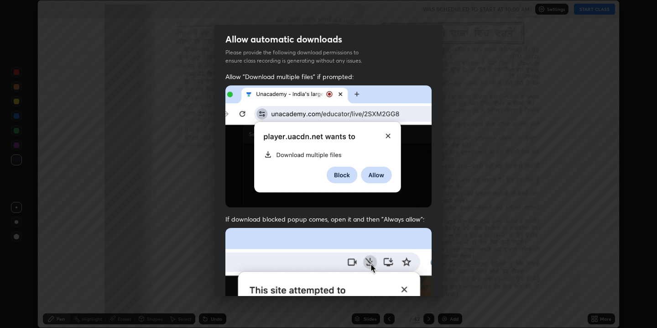
click at [297, 86] on img at bounding box center [328, 146] width 206 height 122
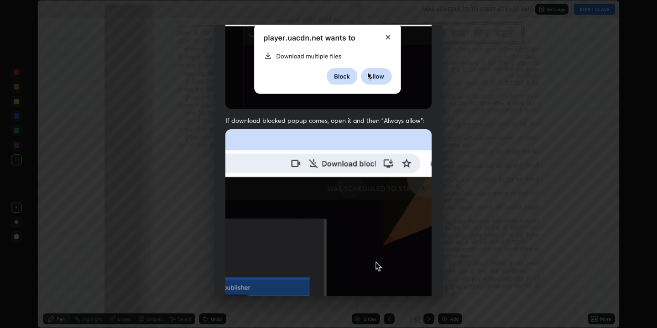
scroll to position [186, 0]
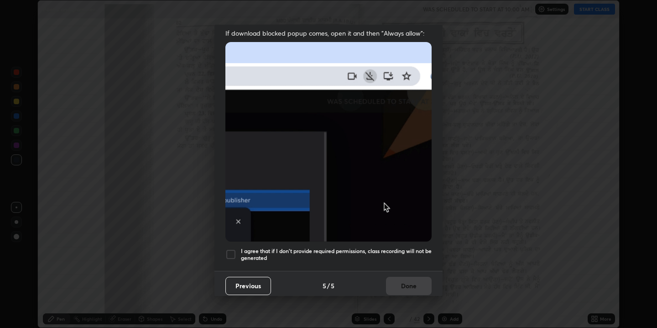
click at [383, 206] on img at bounding box center [328, 141] width 206 height 199
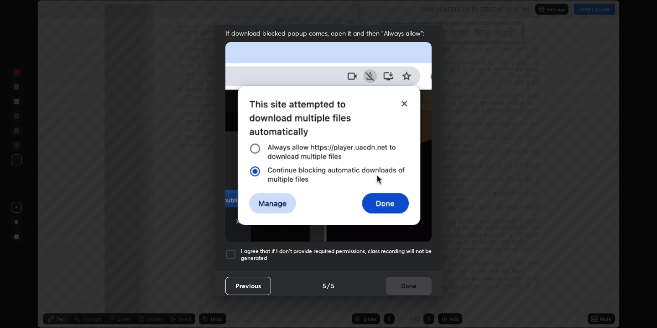
click at [383, 204] on img at bounding box center [328, 141] width 206 height 199
click at [263, 289] on button "Previous" at bounding box center [248, 286] width 46 height 18
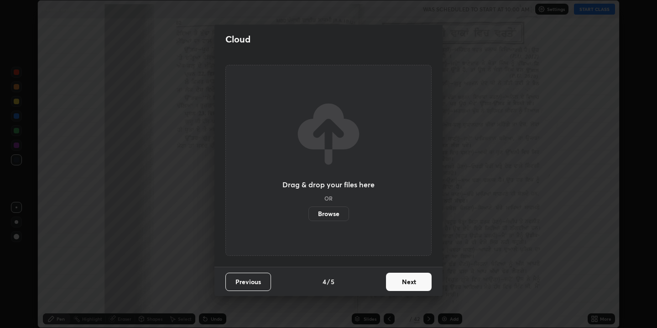
scroll to position [0, 0]
click at [263, 289] on button "Previous" at bounding box center [248, 281] width 46 height 18
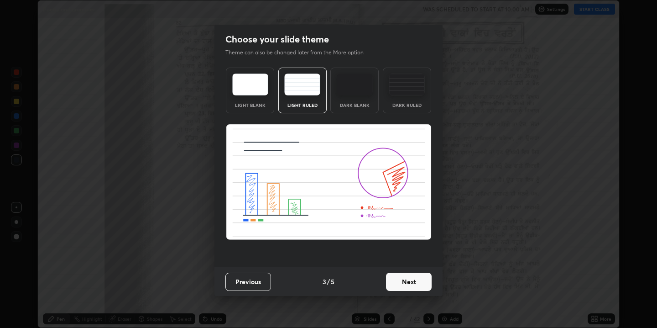
click at [407, 279] on button "Next" at bounding box center [409, 281] width 46 height 18
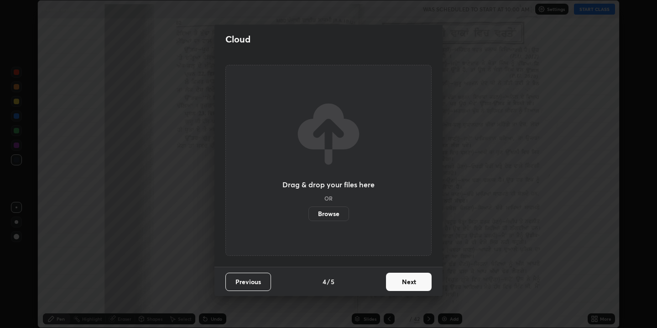
click at [408, 281] on button "Next" at bounding box center [409, 281] width 46 height 18
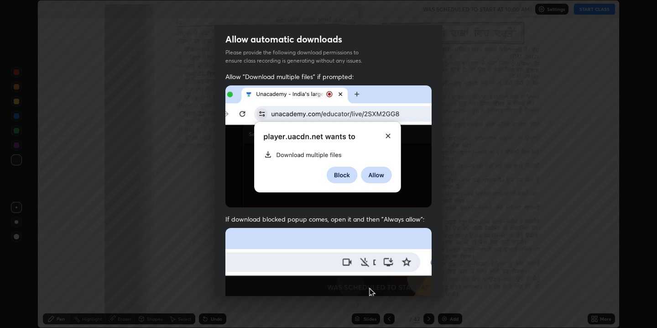
click at [374, 170] on img at bounding box center [328, 146] width 206 height 122
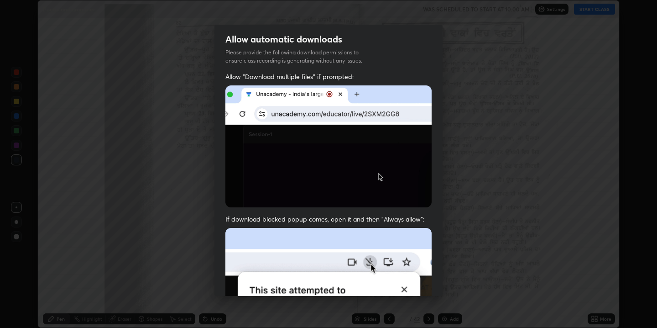
click at [374, 170] on img at bounding box center [328, 146] width 206 height 122
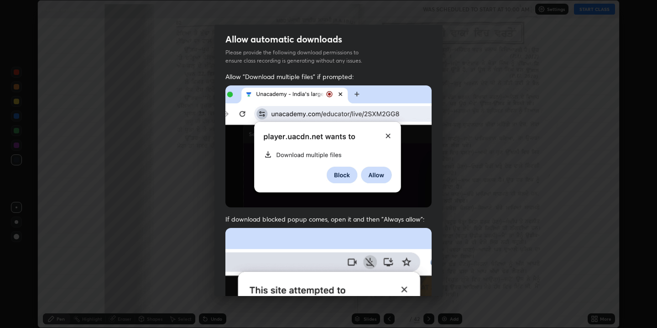
click at [374, 170] on img at bounding box center [328, 146] width 206 height 122
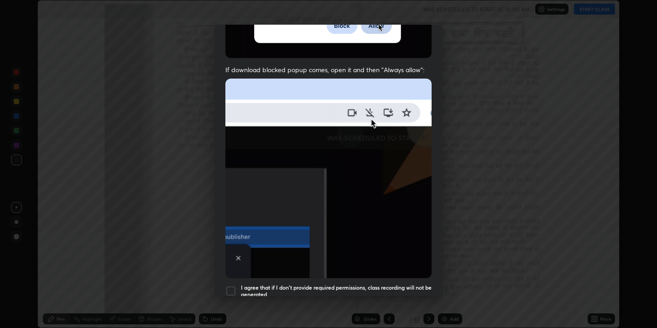
scroll to position [186, 0]
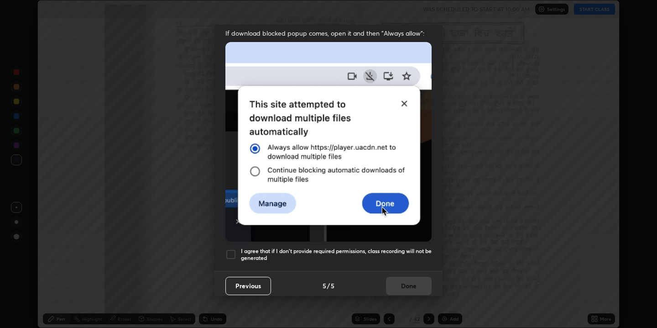
click at [405, 284] on div "Previous 5 / 5 Done" at bounding box center [329, 285] width 228 height 29
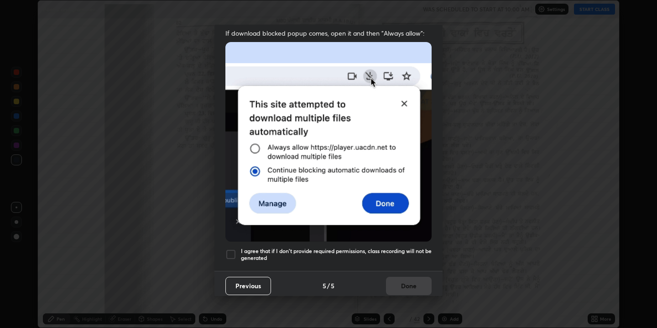
click at [404, 283] on div "Previous 5 / 5 Done" at bounding box center [329, 285] width 228 height 29
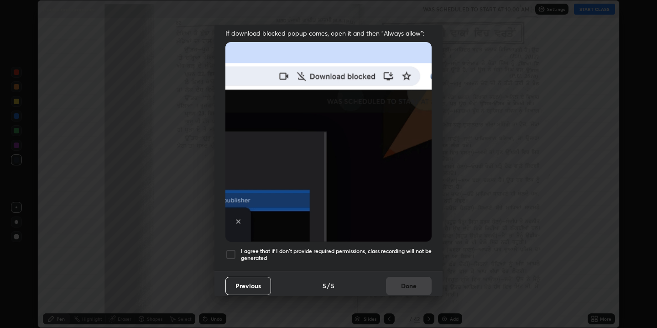
click at [404, 283] on div "Previous 5 / 5 Done" at bounding box center [329, 285] width 228 height 29
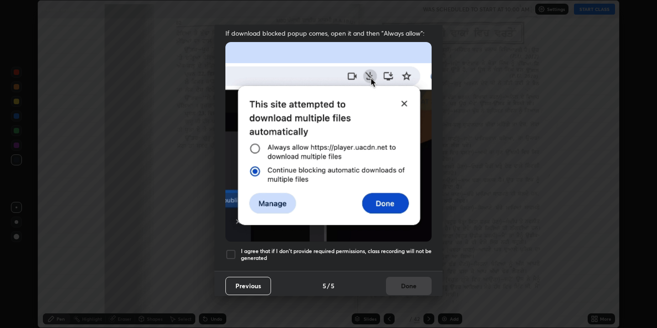
click at [381, 205] on img at bounding box center [328, 141] width 206 height 199
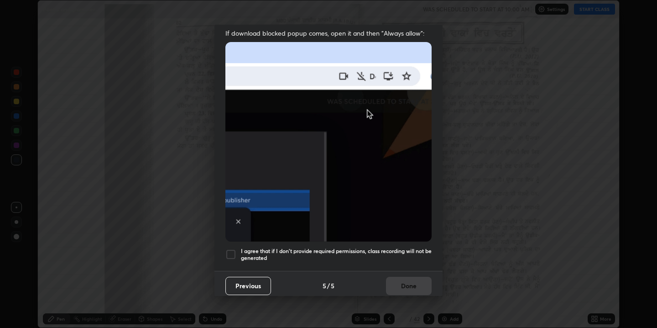
click at [382, 198] on img at bounding box center [328, 141] width 206 height 199
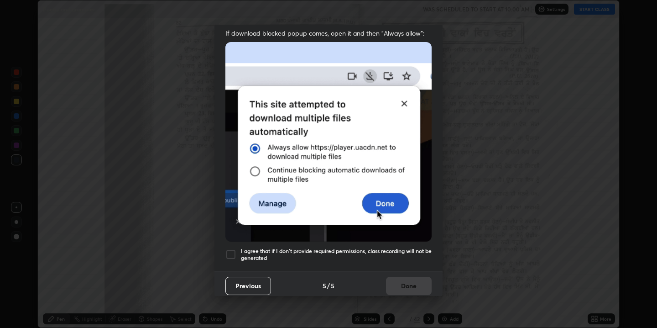
click at [382, 198] on img at bounding box center [328, 141] width 206 height 199
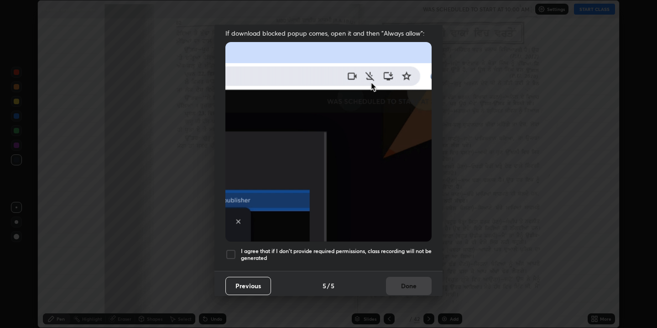
click at [382, 193] on img at bounding box center [328, 141] width 206 height 199
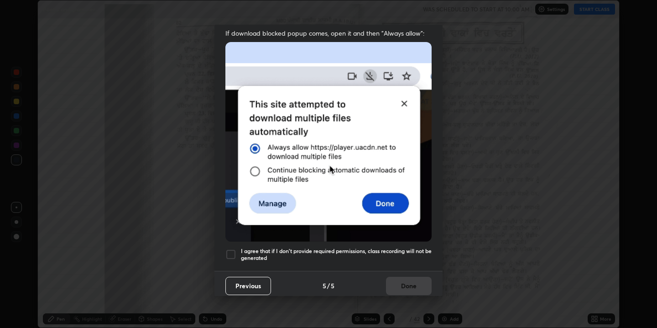
click at [382, 193] on img at bounding box center [328, 141] width 206 height 199
click at [382, 191] on img at bounding box center [328, 141] width 206 height 199
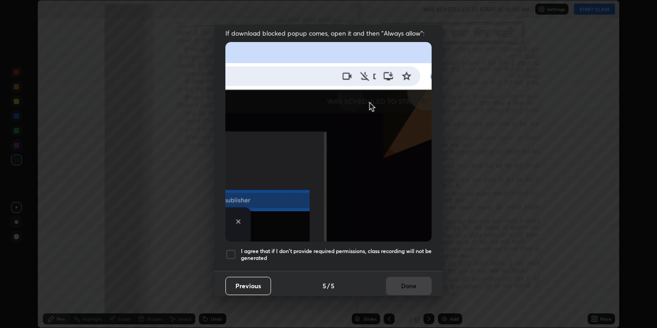
click at [382, 183] on img at bounding box center [328, 141] width 206 height 199
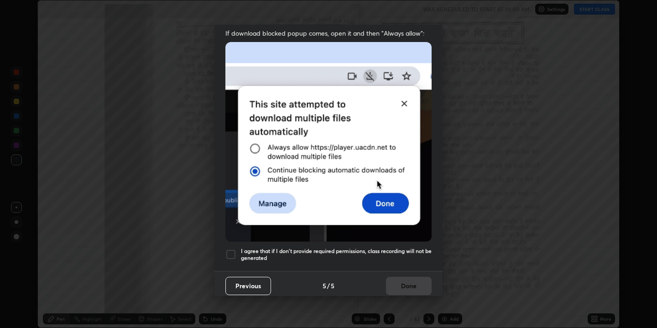
click at [382, 183] on img at bounding box center [328, 141] width 206 height 199
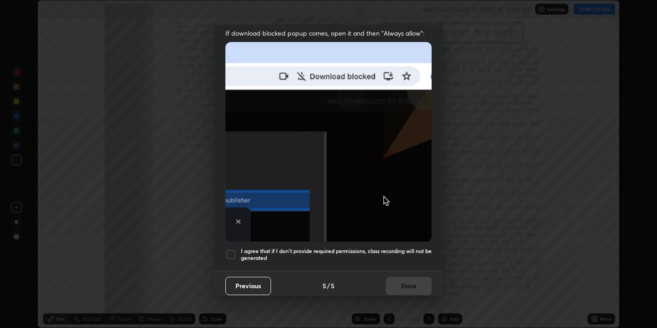
click at [256, 145] on img at bounding box center [328, 141] width 206 height 199
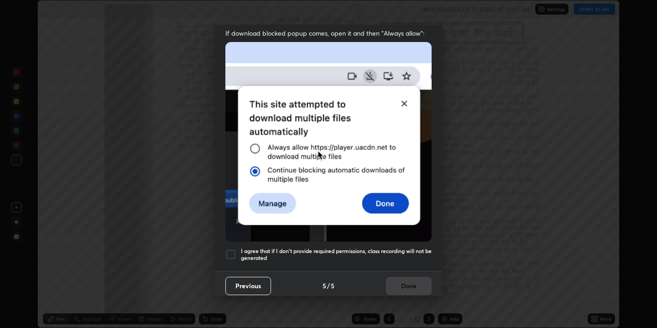
click at [293, 96] on img at bounding box center [328, 141] width 206 height 199
click at [379, 204] on img at bounding box center [328, 141] width 206 height 199
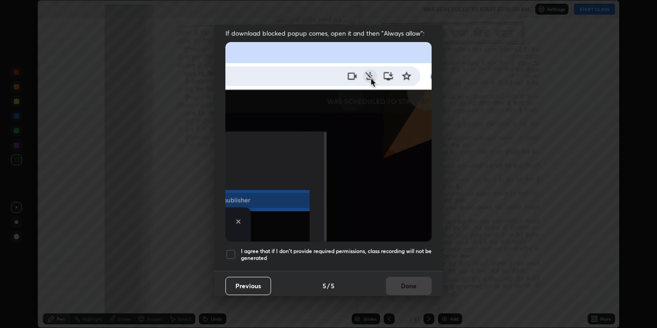
click at [379, 204] on img at bounding box center [328, 141] width 206 height 199
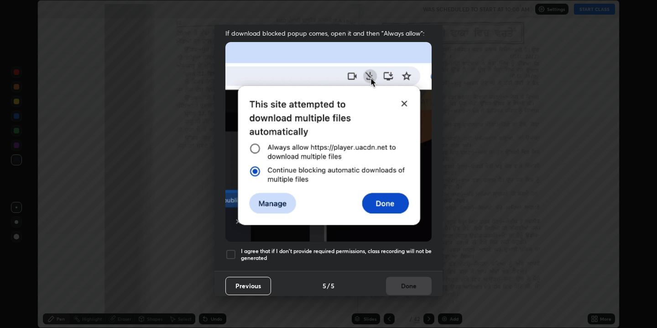
click at [232, 251] on div at bounding box center [230, 254] width 11 height 11
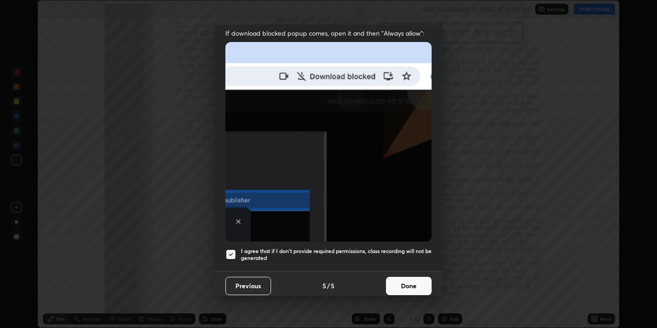
click at [408, 282] on button "Done" at bounding box center [409, 286] width 46 height 18
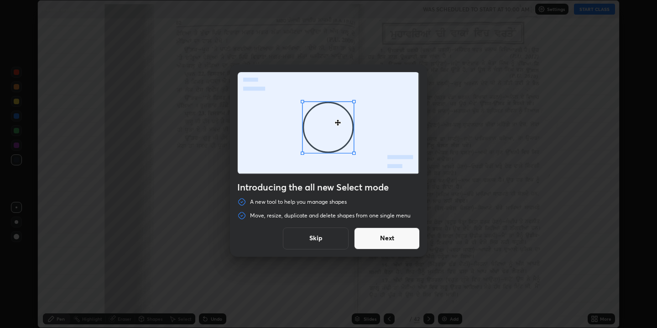
click at [388, 241] on button "Next" at bounding box center [387, 238] width 66 height 22
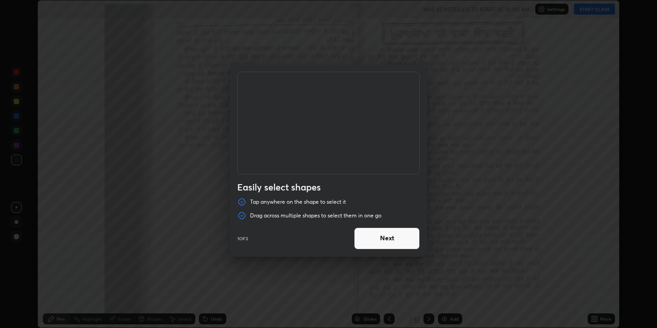
click at [388, 241] on button "Next" at bounding box center [387, 238] width 66 height 22
click at [388, 241] on button "Done" at bounding box center [387, 238] width 66 height 22
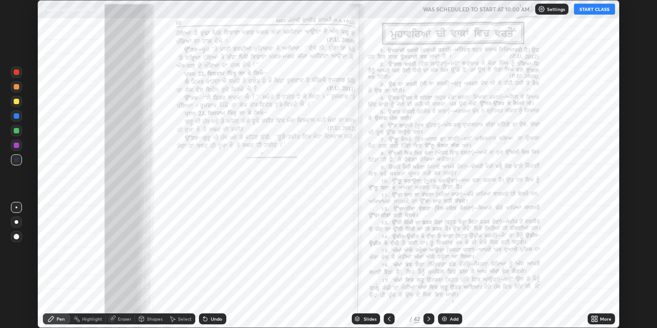
click at [387, 319] on icon at bounding box center [389, 318] width 7 height 7
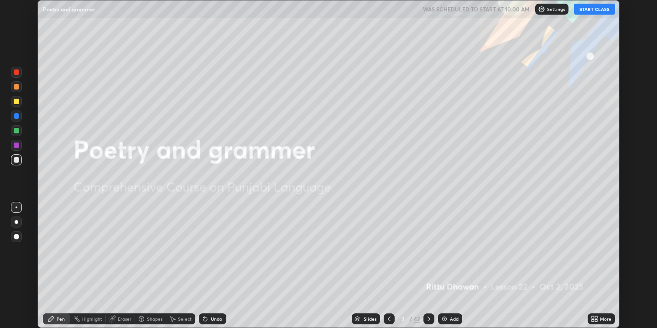
click at [388, 318] on icon at bounding box center [389, 318] width 3 height 5
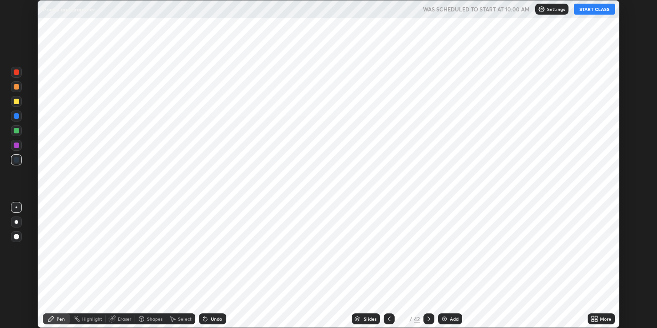
click at [447, 317] on img at bounding box center [444, 318] width 7 height 7
click at [426, 319] on icon at bounding box center [429, 318] width 7 height 7
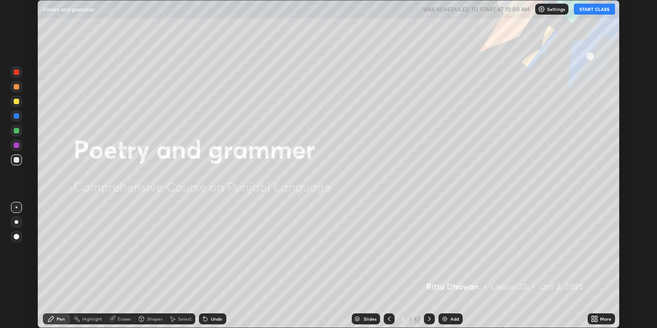
click at [594, 9] on button "START CLASS" at bounding box center [594, 9] width 41 height 11
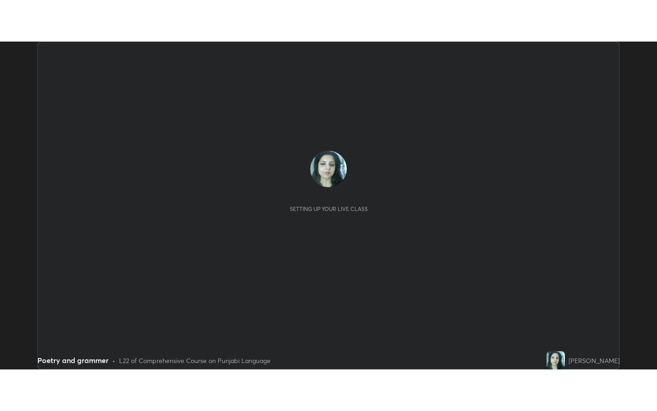
scroll to position [328, 657]
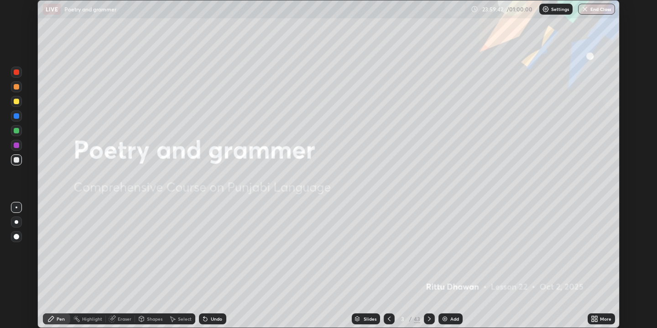
click at [596, 317] on icon at bounding box center [596, 317] width 2 height 2
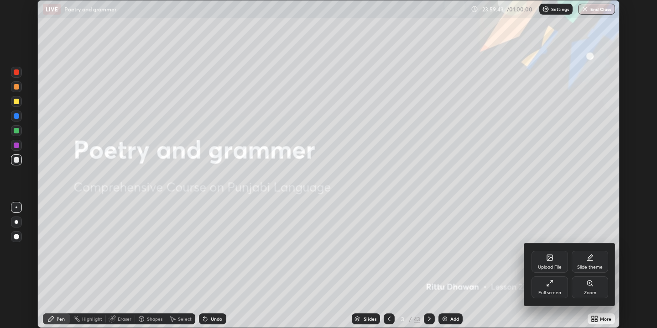
click at [473, 259] on div at bounding box center [328, 164] width 657 height 328
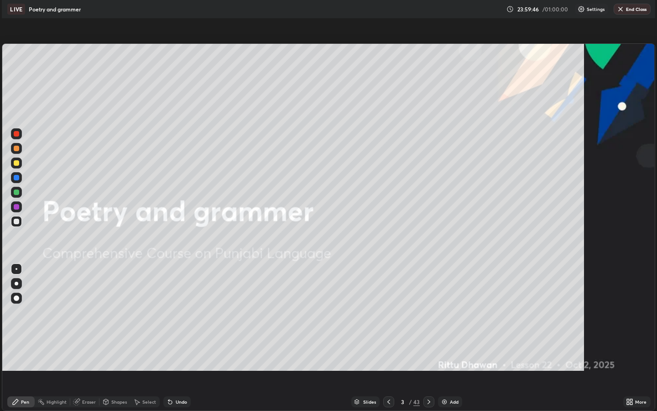
scroll to position [411, 657]
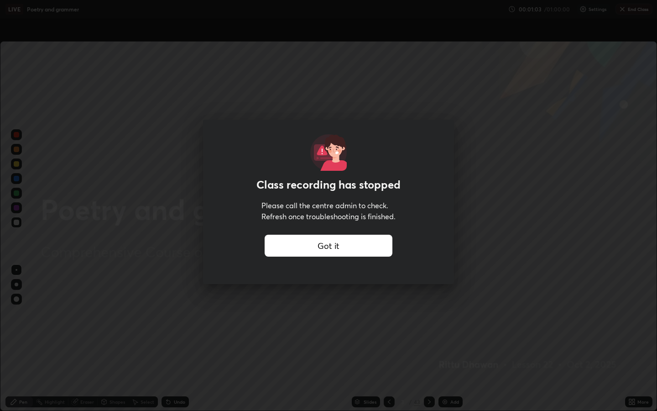
click at [327, 247] on div "Got it" at bounding box center [329, 246] width 128 height 22
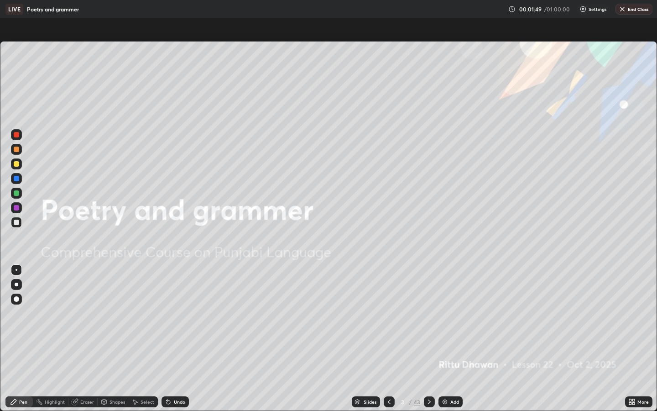
click at [13, 27] on div "Setting up your live class" at bounding box center [328, 205] width 657 height 411
click at [110, 29] on div "Setting up your live class" at bounding box center [328, 205] width 657 height 411
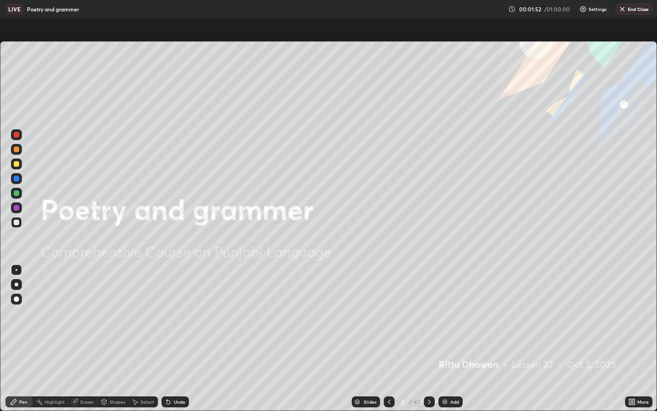
click at [110, 29] on div "Setting up your live class" at bounding box center [328, 205] width 657 height 411
click at [178, 13] on div "LIVE Poetry and grammer" at bounding box center [254, 9] width 499 height 18
click at [177, 5] on div "LIVE Poetry and grammer" at bounding box center [254, 9] width 499 height 18
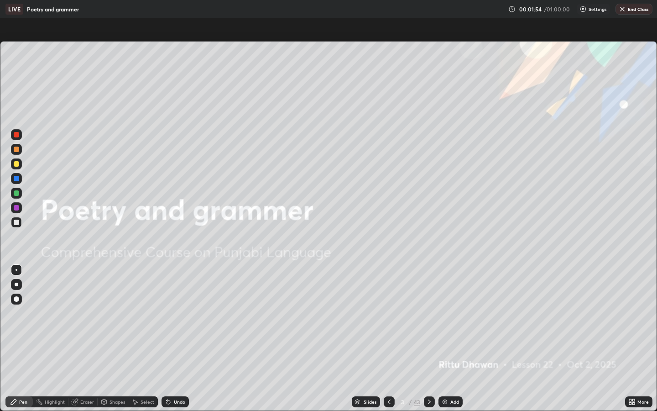
click at [128, 11] on div "LIVE Poetry and grammer" at bounding box center [254, 9] width 499 height 18
click at [389, 327] on icon at bounding box center [389, 401] width 7 height 7
